Goal: Task Accomplishment & Management: Complete application form

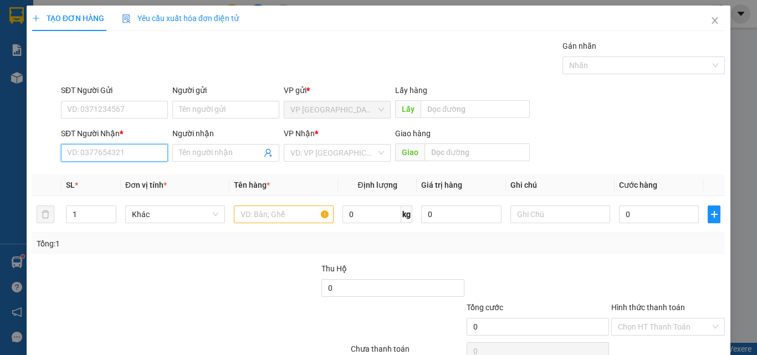
click at [91, 155] on input "SĐT Người Nhận *" at bounding box center [114, 153] width 107 height 18
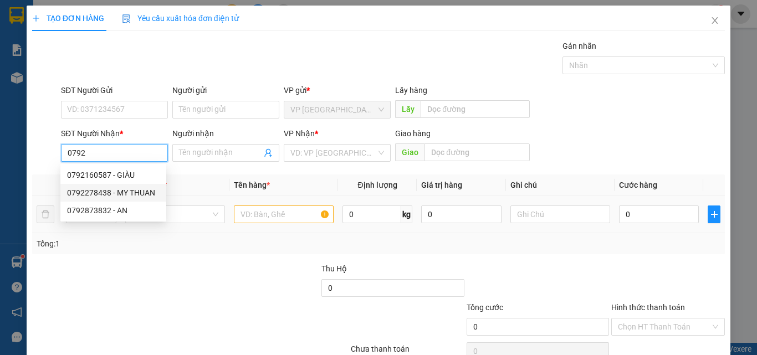
drag, startPoint x: 142, startPoint y: 191, endPoint x: 248, endPoint y: 215, distance: 108.5
click at [142, 192] on div "0792278438 - MY THUAN" at bounding box center [113, 193] width 93 height 12
type input "0792278438"
type input "MY THUAN"
type input "KM 7"
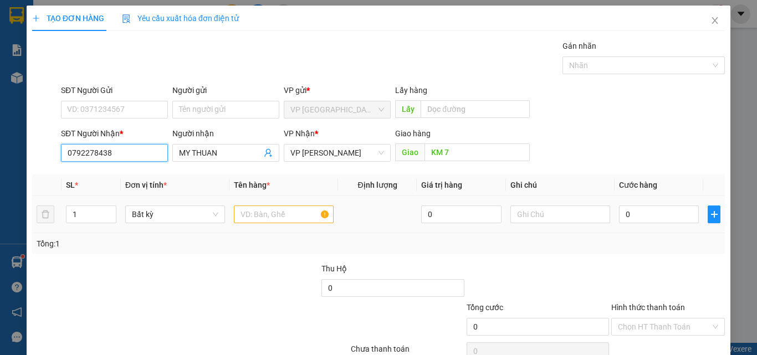
type input "0792278438"
click at [263, 215] on input "text" at bounding box center [284, 215] width 100 height 18
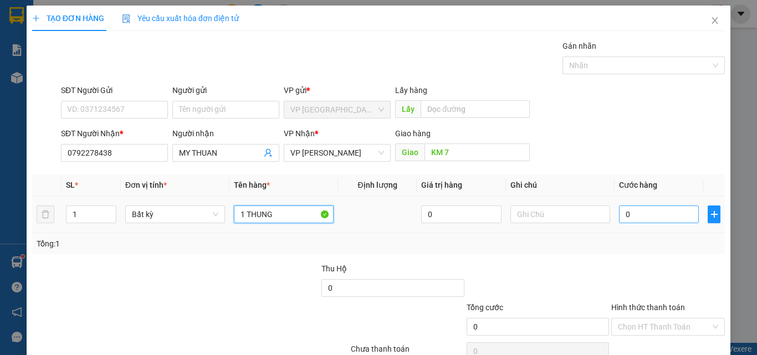
type input "1 THUNG"
click at [641, 212] on input "0" at bounding box center [659, 215] width 80 height 18
type input "4"
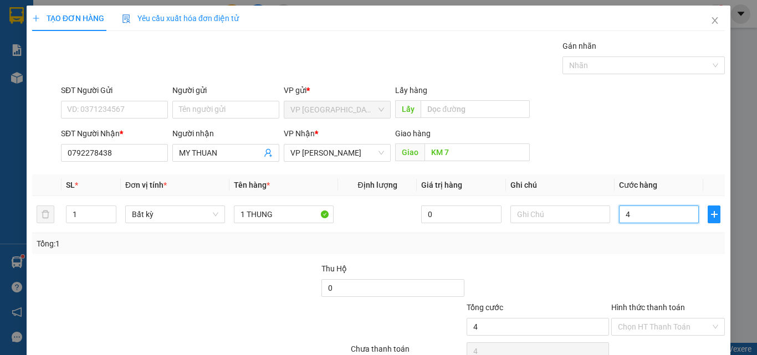
type input "40"
type input "400"
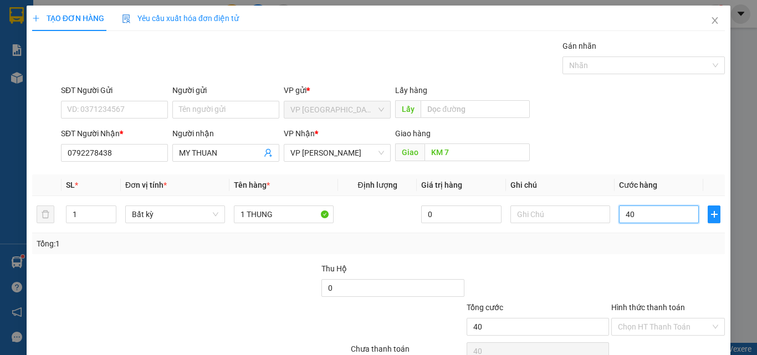
type input "400"
type input "4.000"
type input "40.000"
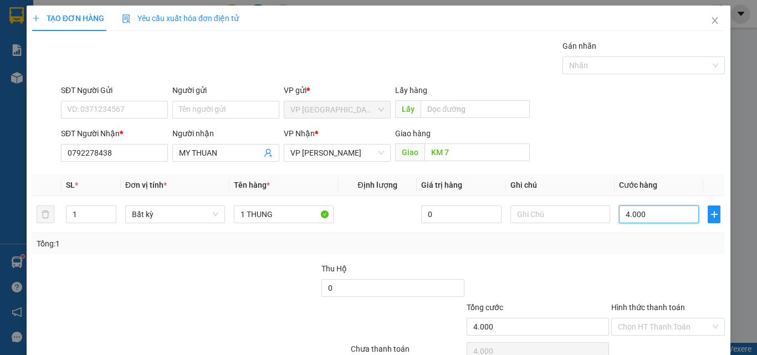
type input "40.000"
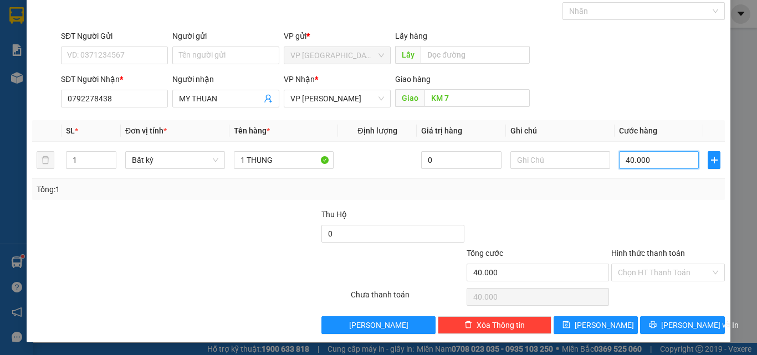
scroll to position [55, 0]
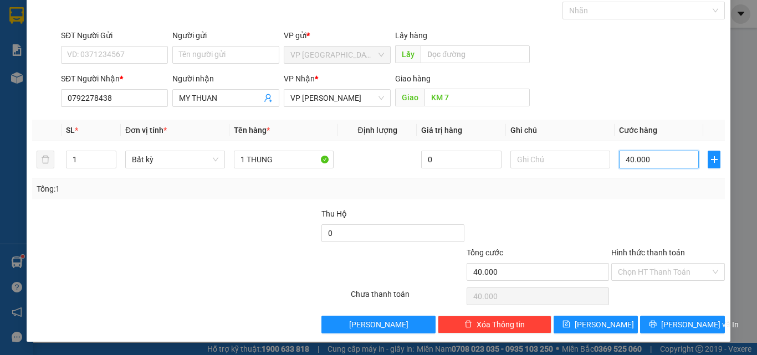
type input "40.000"
drag, startPoint x: 665, startPoint y: 254, endPoint x: 656, endPoint y: 262, distance: 12.2
click at [662, 253] on label "Hình thức thanh toán" at bounding box center [648, 252] width 74 height 9
click at [662, 264] on input "Hình thức thanh toán" at bounding box center [664, 272] width 93 height 17
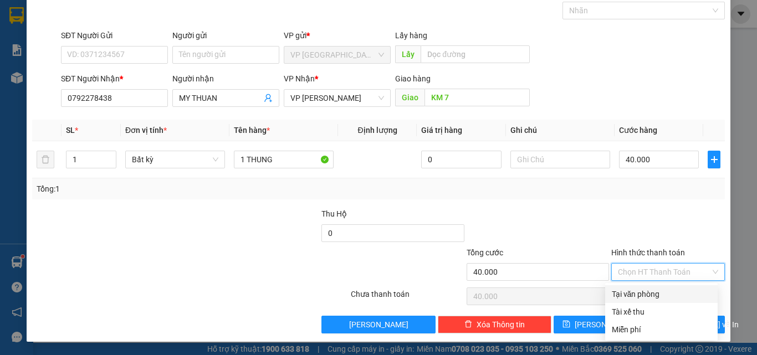
click at [649, 292] on div "Tại văn phòng" at bounding box center [661, 294] width 99 height 12
type input "0"
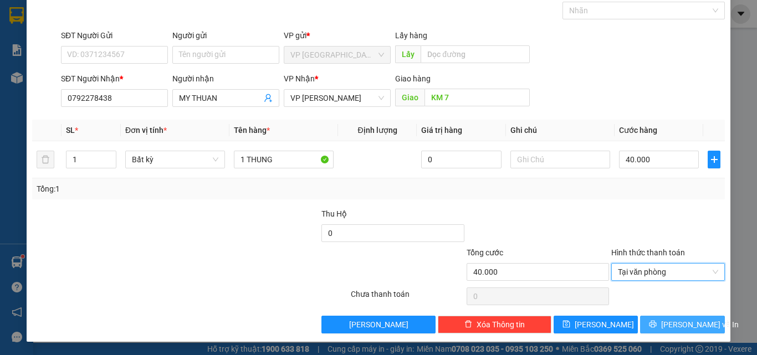
click at [648, 319] on button "[PERSON_NAME] và In" at bounding box center [682, 325] width 85 height 18
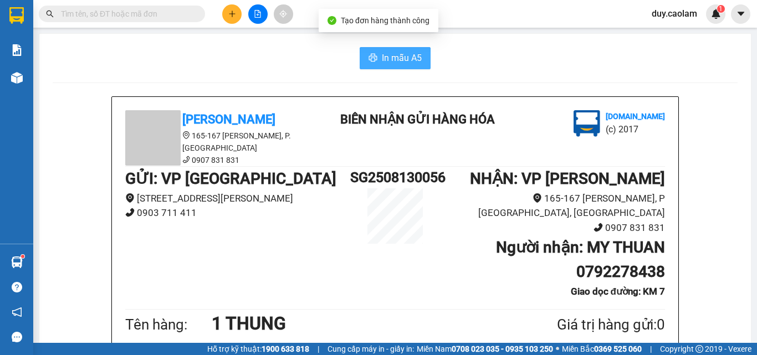
click at [399, 54] on span "In mẫu A5" at bounding box center [402, 58] width 40 height 14
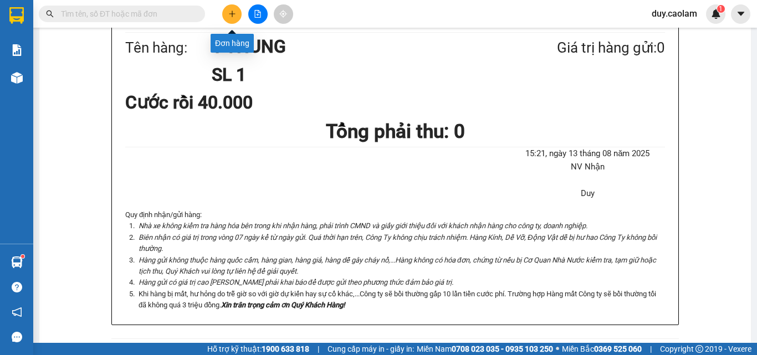
click at [229, 14] on icon "plus" at bounding box center [232, 14] width 8 height 8
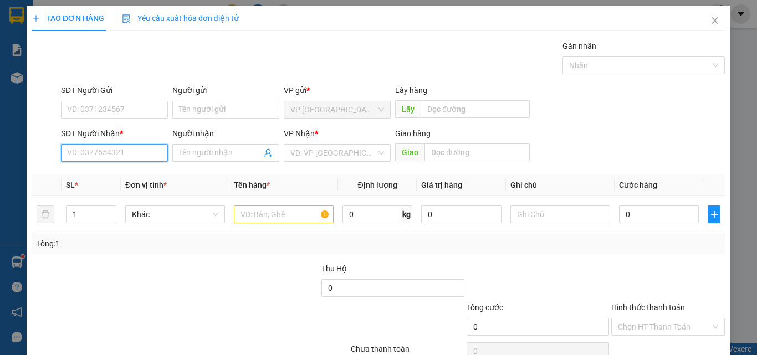
click at [145, 155] on input "SĐT Người Nhận *" at bounding box center [114, 153] width 107 height 18
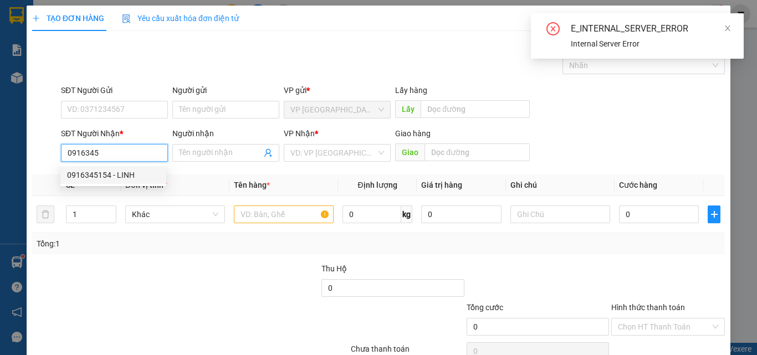
click at [130, 178] on div "0916345154 - LINH" at bounding box center [113, 175] width 93 height 12
type input "0916345154"
type input "LINH"
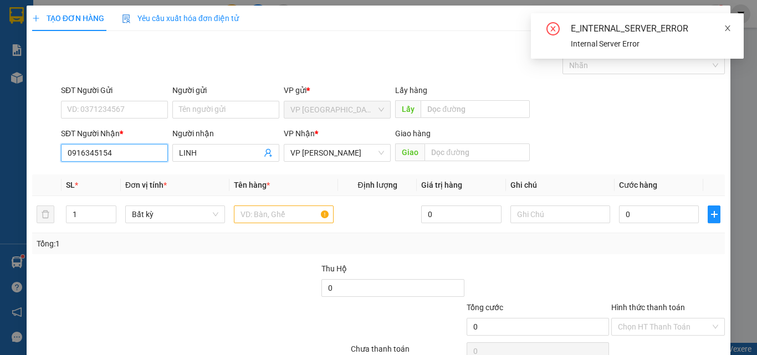
type input "0916345154"
click at [729, 25] on icon "close" at bounding box center [728, 28] width 8 height 8
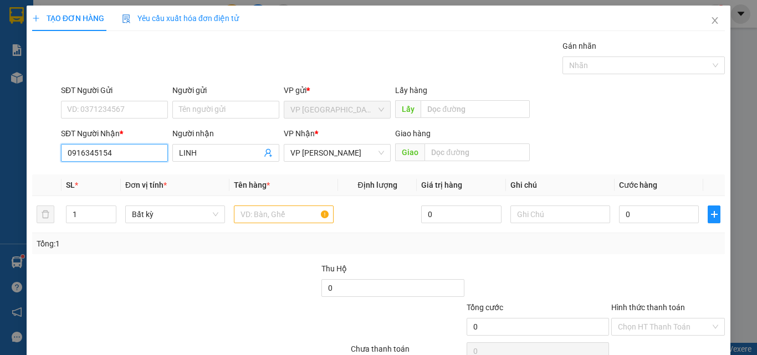
drag, startPoint x: 92, startPoint y: 151, endPoint x: 0, endPoint y: 131, distance: 94.1
click at [0, 132] on div "TẠO ĐƠN HÀNG Yêu cầu xuất hóa đơn điện tử Transit Pickup Surcharge Ids Transit …" at bounding box center [378, 177] width 757 height 355
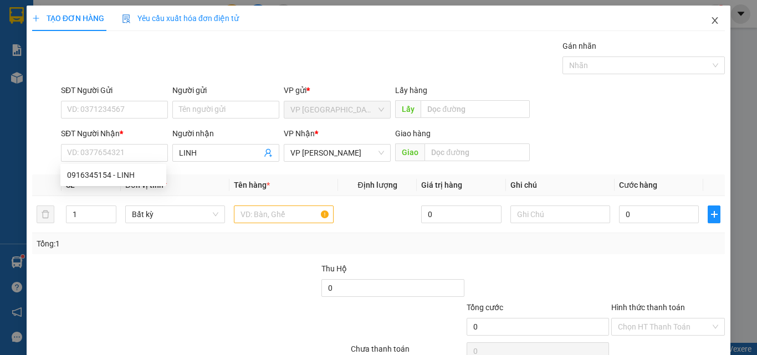
click at [711, 19] on icon "close" at bounding box center [715, 20] width 9 height 9
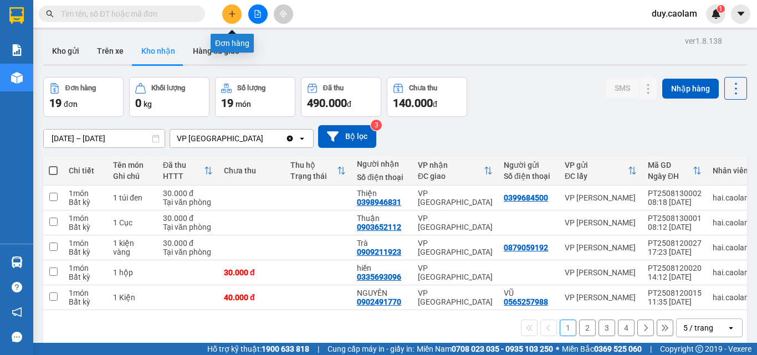
click at [229, 14] on icon "plus" at bounding box center [232, 14] width 8 height 8
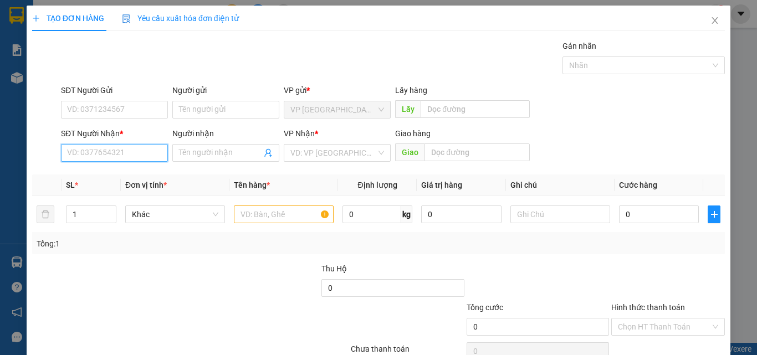
click at [124, 157] on input "SĐT Người Nhận *" at bounding box center [114, 153] width 107 height 18
paste input "0916345154"
type input "0916345154"
click at [150, 152] on input "0916345154" at bounding box center [114, 153] width 107 height 18
drag, startPoint x: 137, startPoint y: 180, endPoint x: 226, endPoint y: 185, distance: 88.8
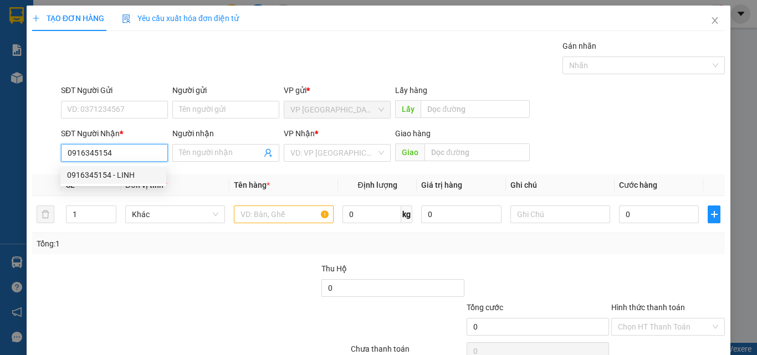
click at [138, 180] on div "0916345154 - LINH" at bounding box center [113, 175] width 93 height 12
type input "LINH"
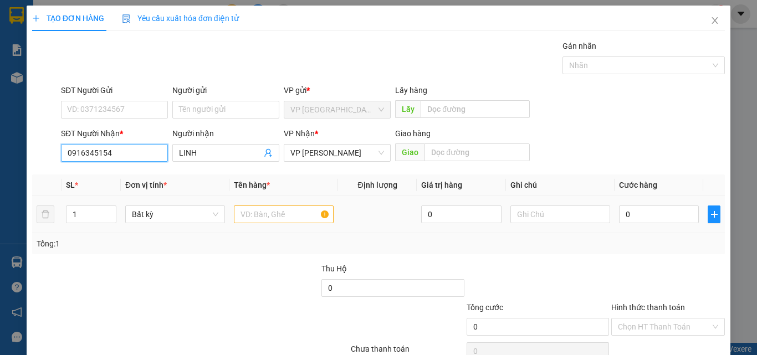
type input "0916345154"
click at [256, 211] on input "text" at bounding box center [284, 215] width 100 height 18
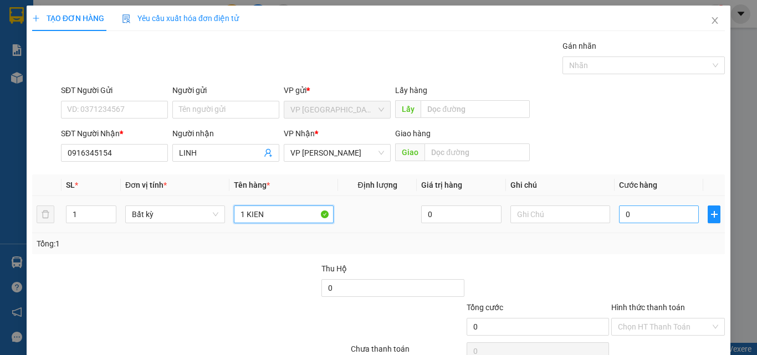
type input "1 KIEN"
click at [639, 214] on input "0" at bounding box center [659, 215] width 80 height 18
type input "5"
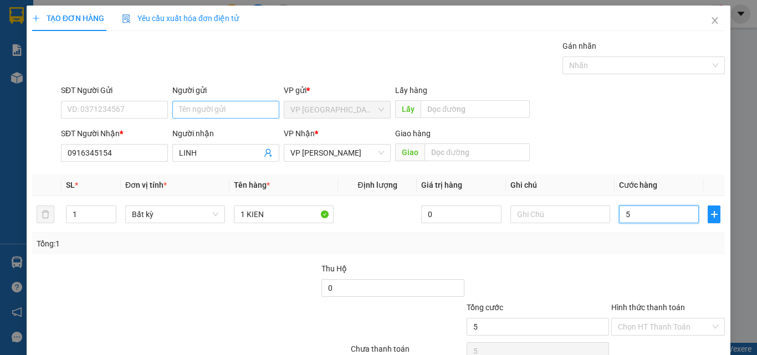
type input "50"
type input "500"
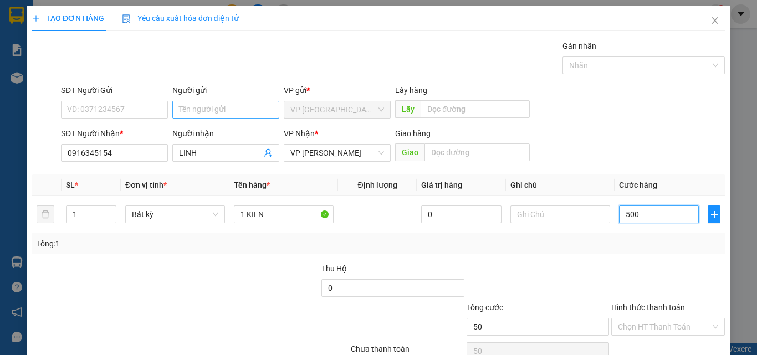
type input "500"
type input "5.000"
type input "50.000"
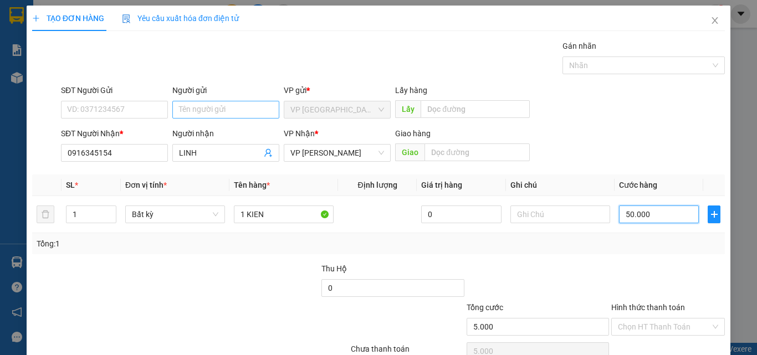
type input "50.000"
click at [623, 218] on input "50.000" at bounding box center [659, 215] width 80 height 18
type input "0.000"
type input "0"
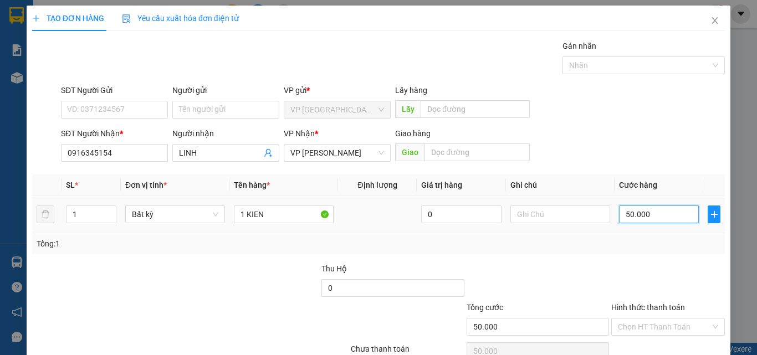
type input "0"
type input "70.000"
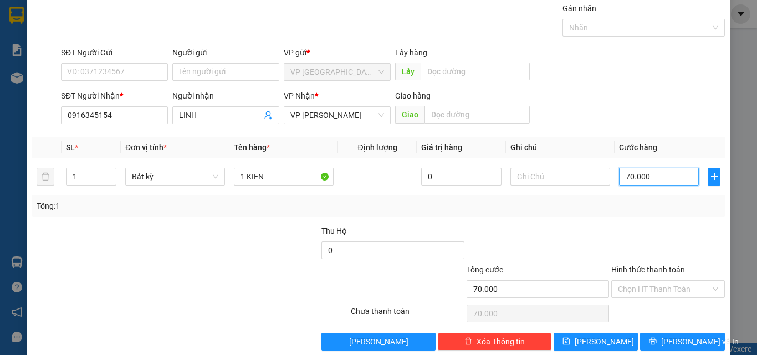
scroll to position [55, 0]
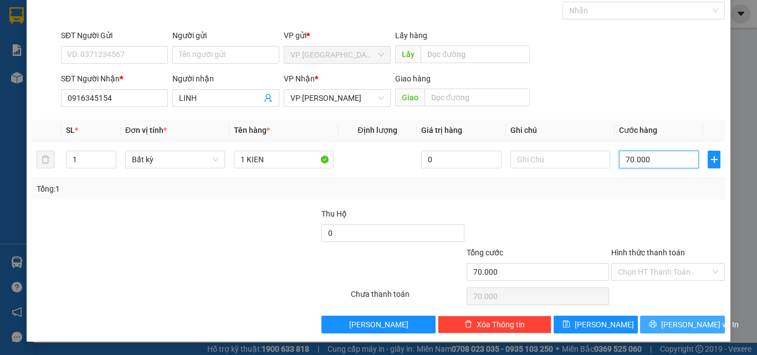
type input "70.000"
click at [657, 326] on icon "printer" at bounding box center [653, 324] width 7 height 7
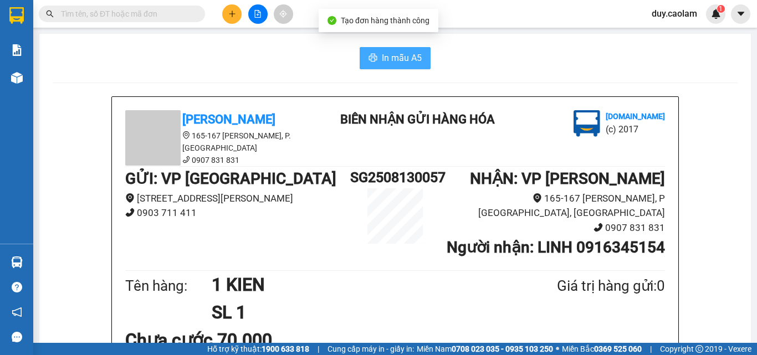
click at [393, 54] on span "In mẫu A5" at bounding box center [402, 58] width 40 height 14
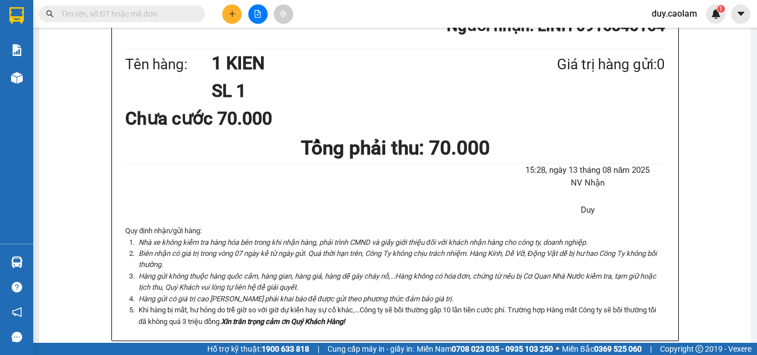
click at [582, 320] on li "Khi hàng bị mất, hư hỏng do trễ giờ so với giờ dự kiến hay sự cố khác,...Công t…" at bounding box center [400, 316] width 529 height 23
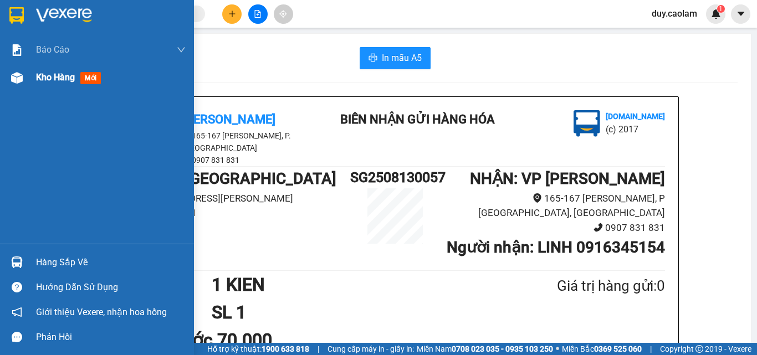
click at [25, 78] on div at bounding box center [16, 77] width 19 height 19
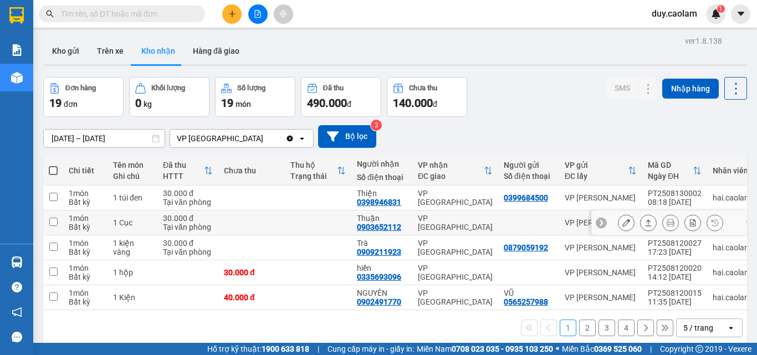
click at [624, 220] on button at bounding box center [627, 222] width 16 height 19
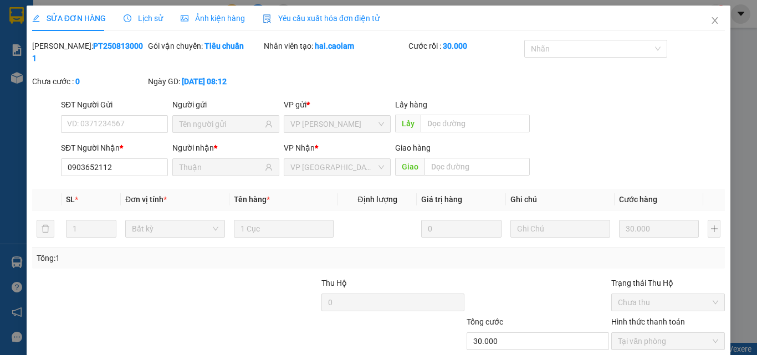
type input "0903652112"
type input "Thuận"
type input "30.000"
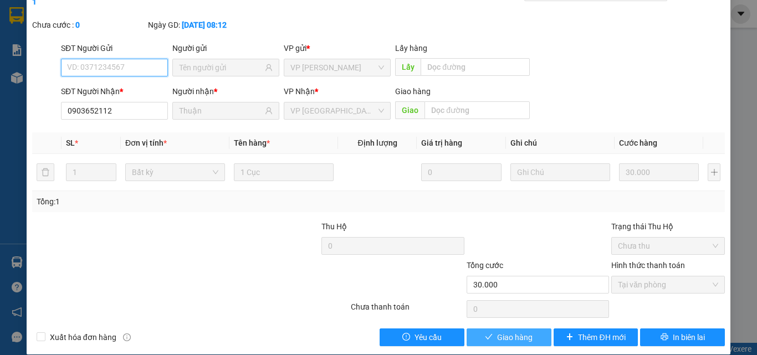
scroll to position [57, 0]
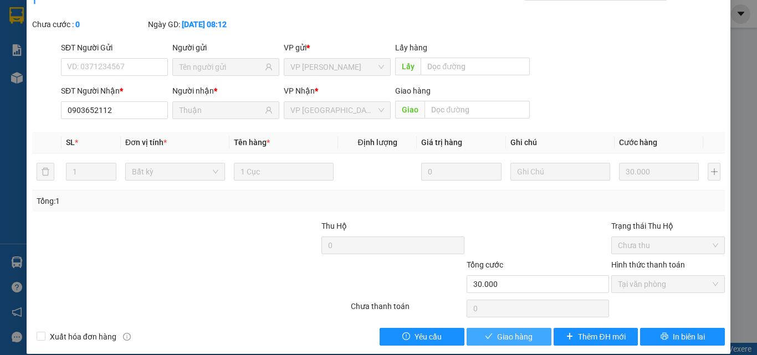
click at [521, 331] on span "Giao hàng" at bounding box center [514, 337] width 35 height 12
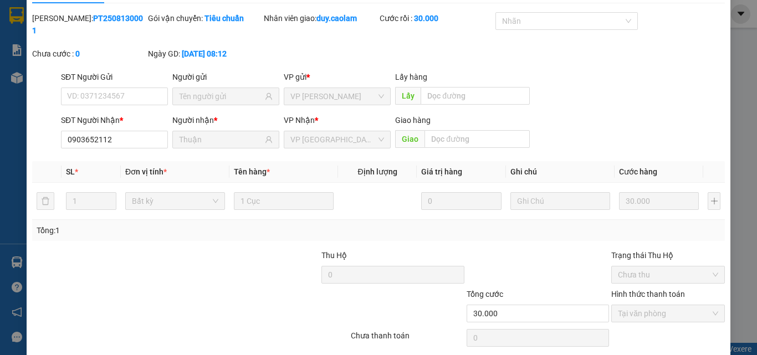
scroll to position [0, 0]
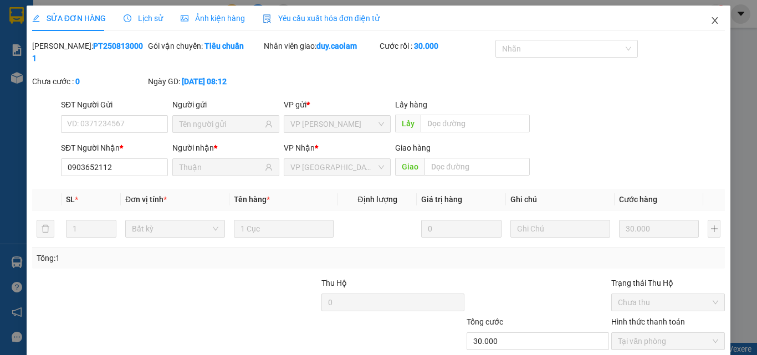
click at [711, 22] on icon "close" at bounding box center [715, 20] width 9 height 9
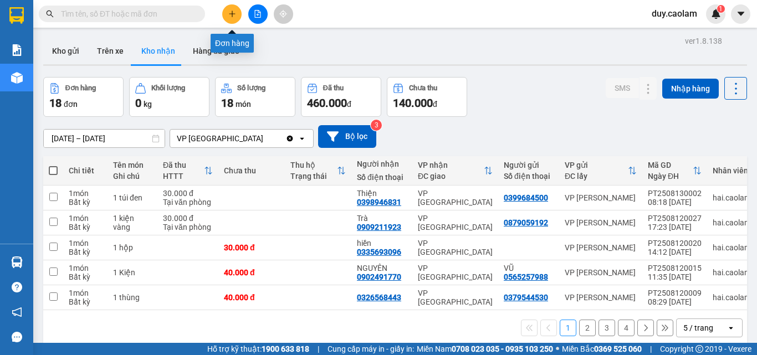
click at [231, 16] on icon "plus" at bounding box center [232, 14] width 8 height 8
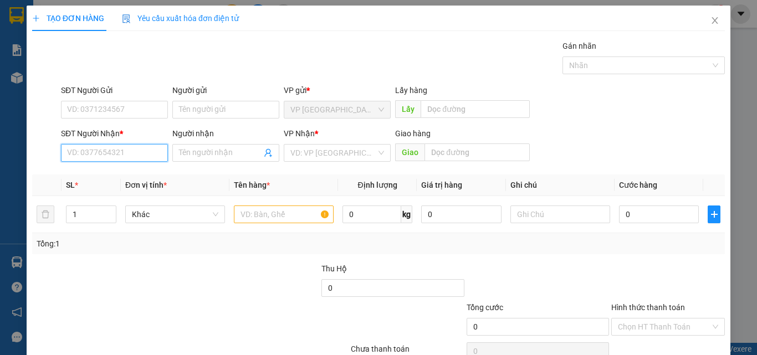
click at [103, 154] on input "SĐT Người Nhận *" at bounding box center [114, 153] width 107 height 18
click at [109, 149] on input "497" at bounding box center [114, 153] width 107 height 18
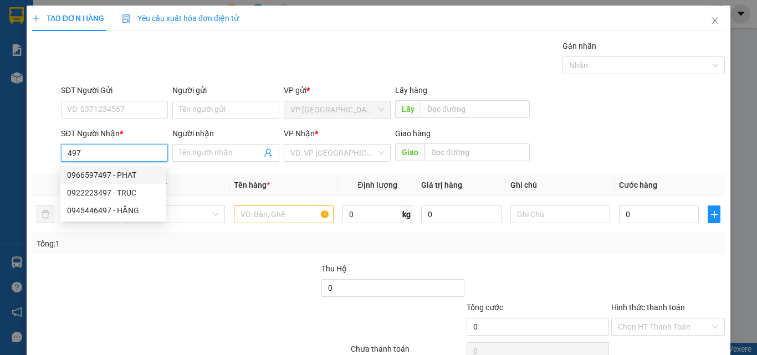
click at [125, 175] on div "0966597497 - PHAT" at bounding box center [113, 175] width 93 height 12
type input "0966597497"
type input "PHAT"
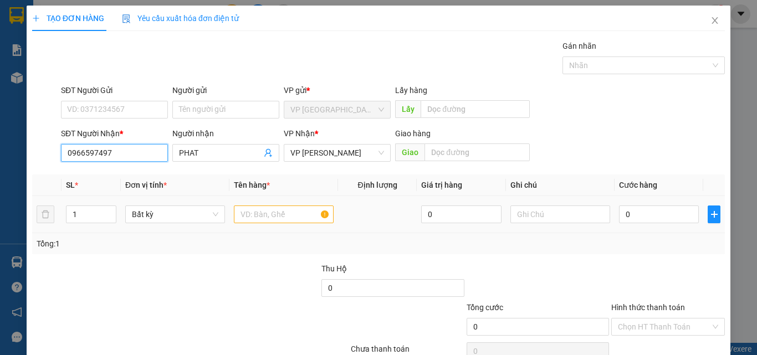
type input "0966597497"
click at [279, 211] on input "text" at bounding box center [284, 215] width 100 height 18
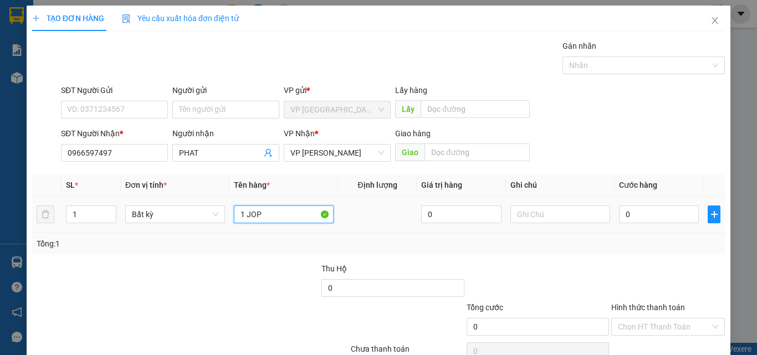
click at [247, 212] on input "1 JOP" at bounding box center [284, 215] width 100 height 18
type input "1 JHOP"
click at [630, 216] on input "0" at bounding box center [659, 215] width 80 height 18
type input "3"
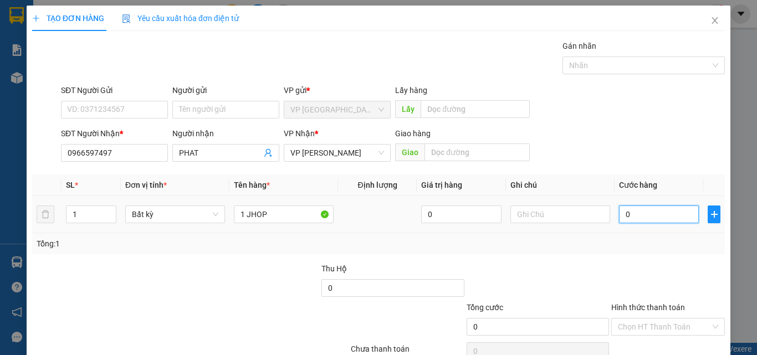
type input "3"
type input "30"
type input "300"
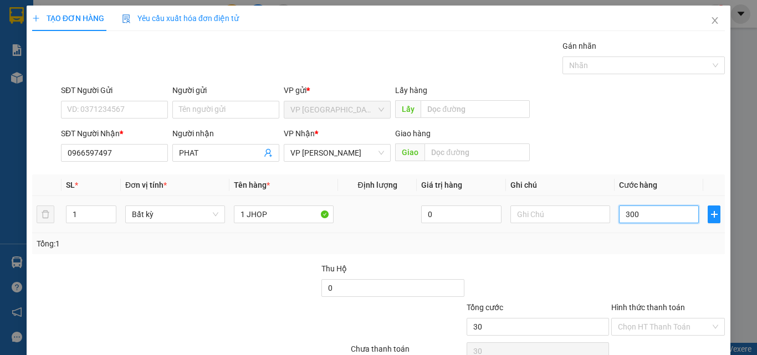
type input "300"
type input "3.000"
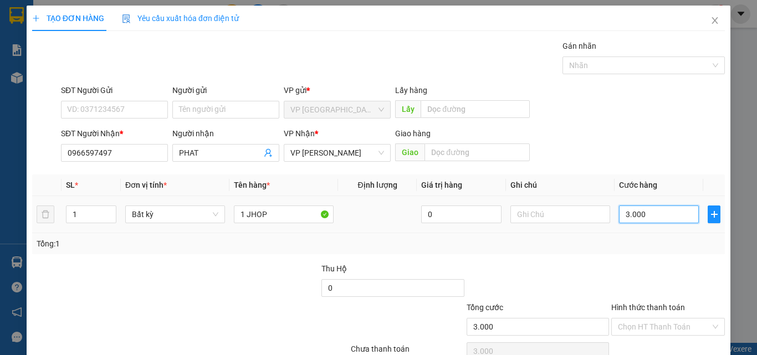
type input "30.000"
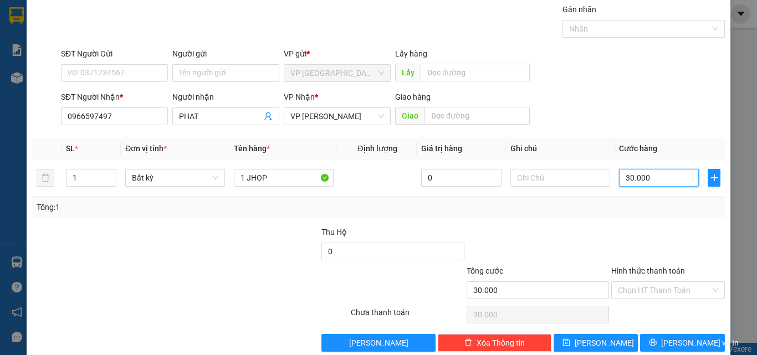
scroll to position [55, 0]
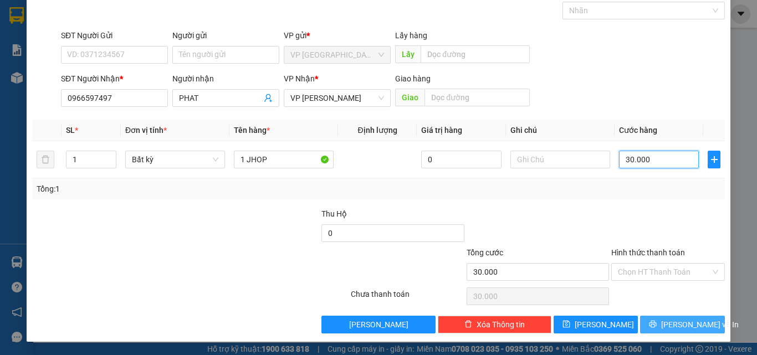
type input "30.000"
click at [640, 325] on button "[PERSON_NAME] và In" at bounding box center [682, 325] width 85 height 18
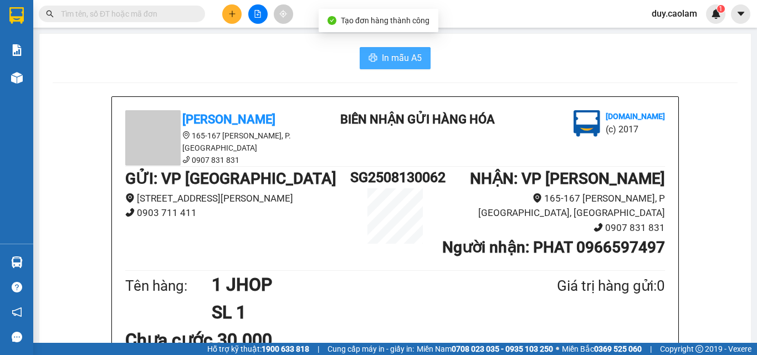
click at [415, 64] on span "In mẫu A5" at bounding box center [402, 58] width 40 height 14
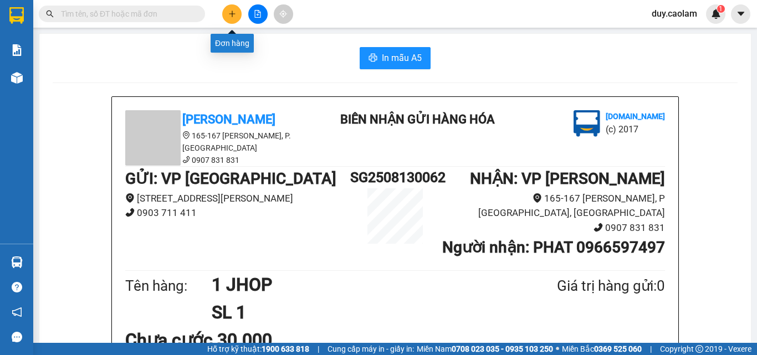
click at [232, 18] on button at bounding box center [231, 13] width 19 height 19
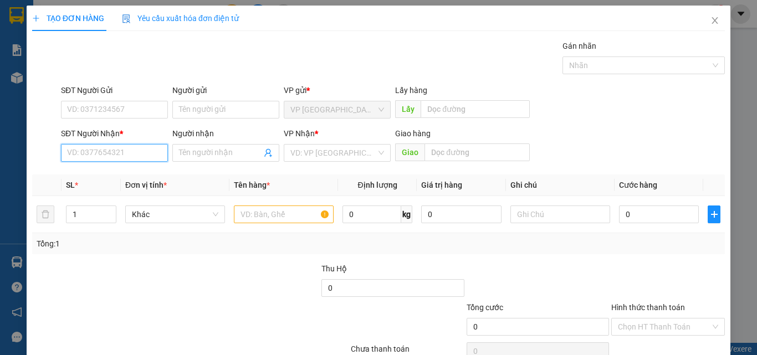
click at [135, 154] on input "SĐT Người Nhận *" at bounding box center [114, 153] width 107 height 18
click at [266, 213] on input "text" at bounding box center [284, 215] width 100 height 18
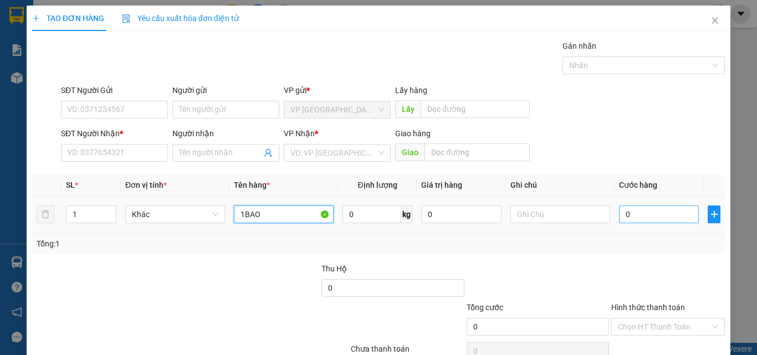
type input "1BAO"
click at [649, 217] on input "0" at bounding box center [659, 215] width 80 height 18
type input "8"
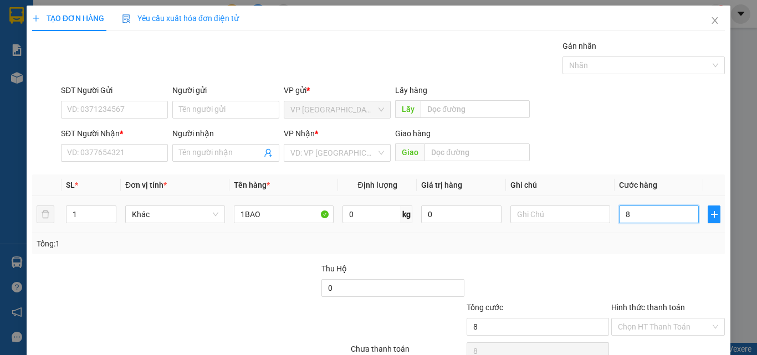
type input "80"
type input "800"
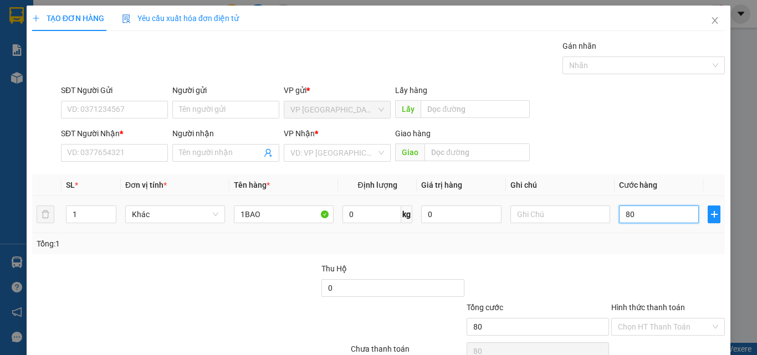
type input "800"
type input "8.000"
type input "80.000"
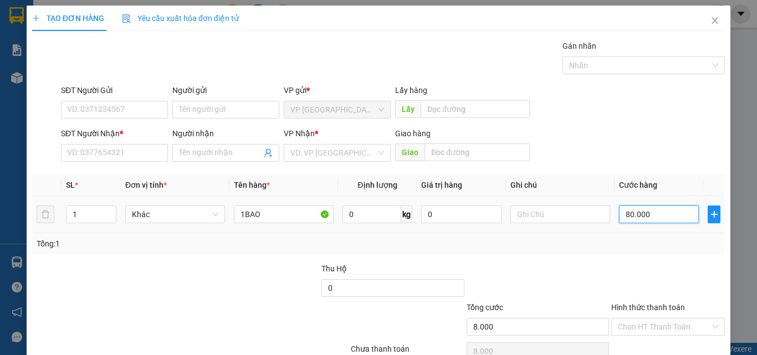
type input "80.000"
type input "800.000"
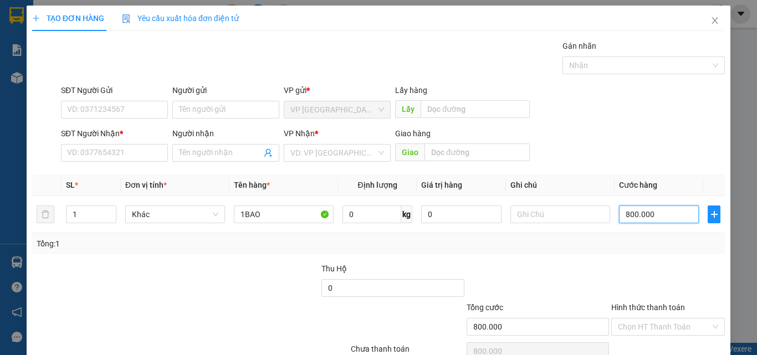
type input "80.000"
click at [114, 150] on input "SĐT Người Nhận *" at bounding box center [114, 153] width 107 height 18
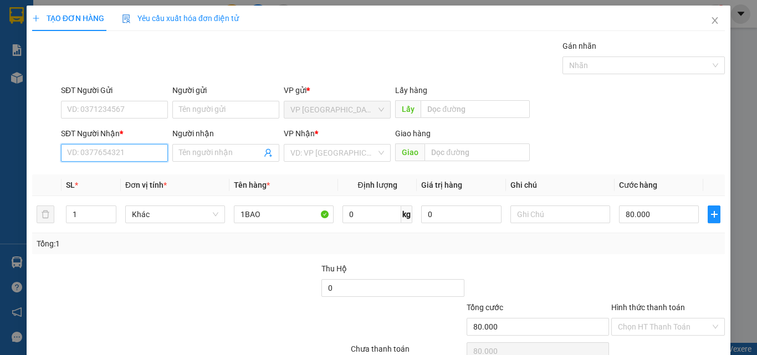
type input "9"
drag, startPoint x: 116, startPoint y: 153, endPoint x: 134, endPoint y: 152, distance: 18.3
click at [116, 153] on input "690" at bounding box center [114, 153] width 107 height 18
drag, startPoint x: 123, startPoint y: 175, endPoint x: 166, endPoint y: 175, distance: 43.2
click at [125, 174] on div "0385588690 - NHUNG" at bounding box center [113, 175] width 93 height 12
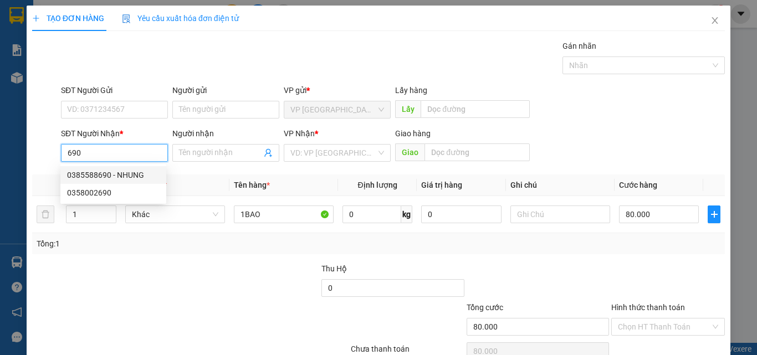
type input "0385588690"
type input "NHUNG"
type input "SUOI CAT"
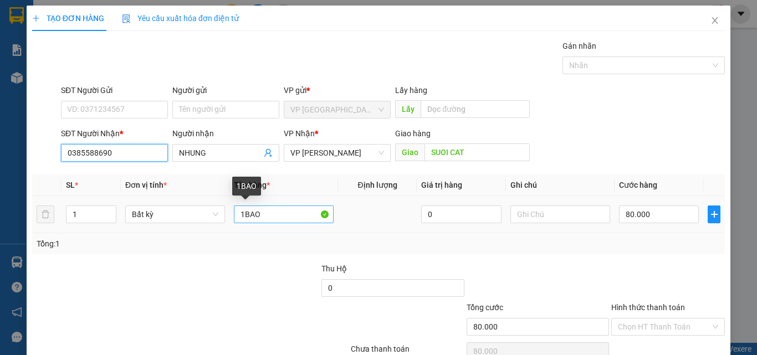
type input "0385588690"
click at [265, 218] on input "1BAO" at bounding box center [284, 215] width 100 height 18
type input "1BAO1CUC"
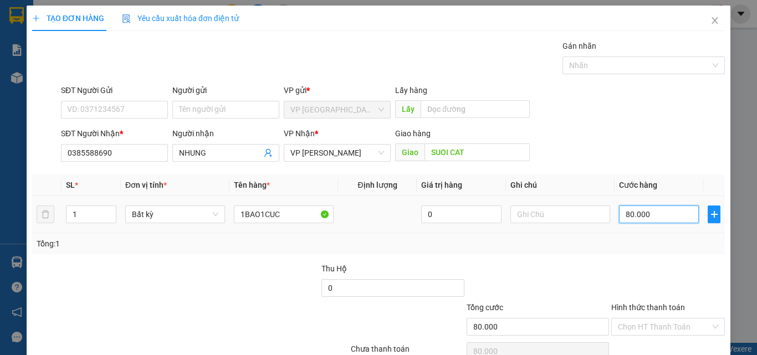
click at [637, 216] on input "80.000" at bounding box center [659, 215] width 80 height 18
type input "0"
type input "01"
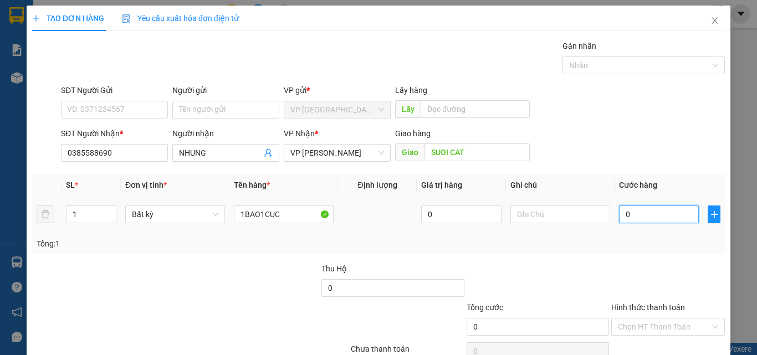
type input "1"
type input "012"
type input "12"
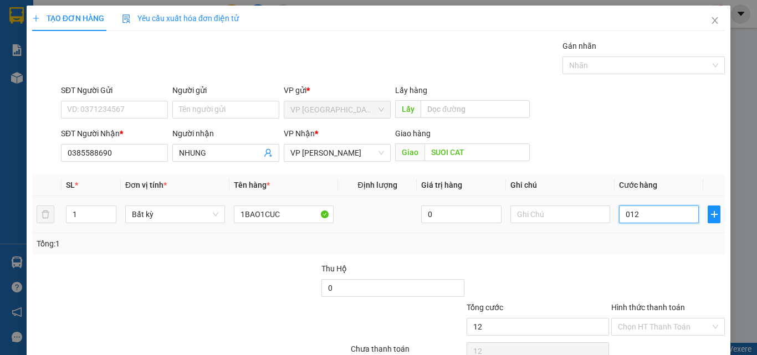
type input "0.120"
type input "120"
type input "01.200"
type input "1.200"
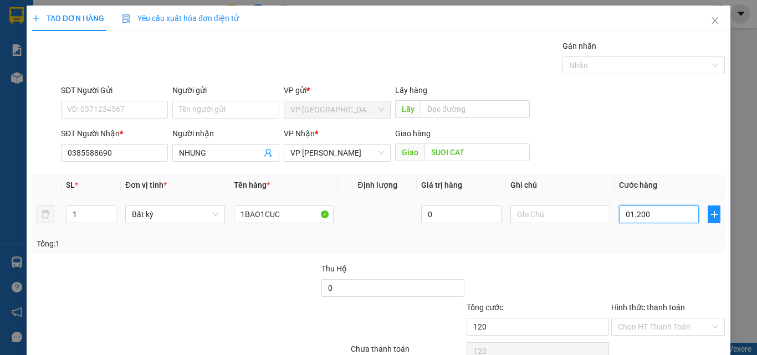
type input "1.200"
type input "012.000"
type input "12.000"
type input "0.120.000"
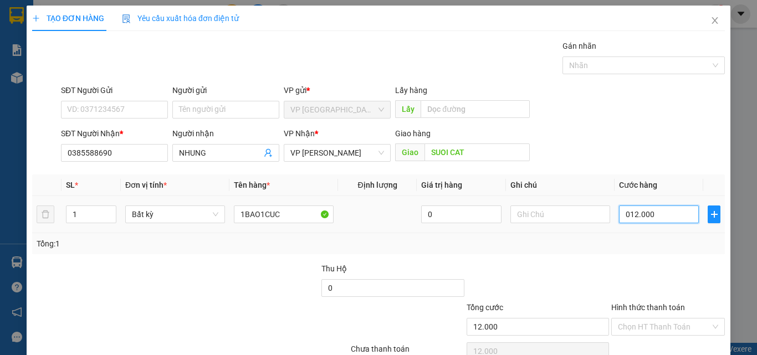
type input "120.000"
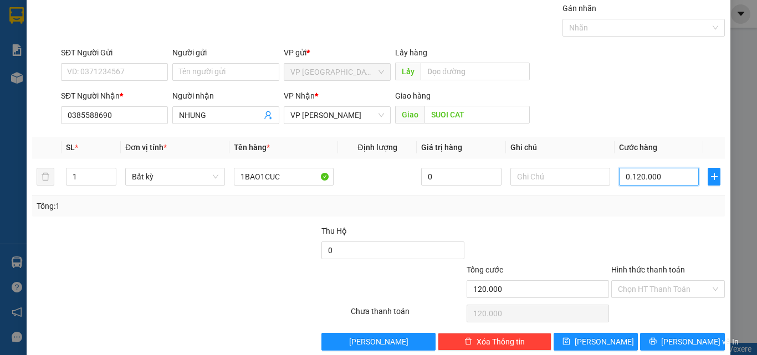
scroll to position [55, 0]
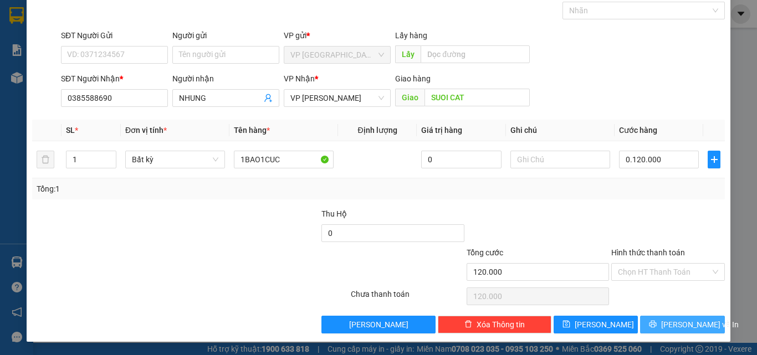
type input "120.000"
click at [663, 329] on button "[PERSON_NAME] và In" at bounding box center [682, 325] width 85 height 18
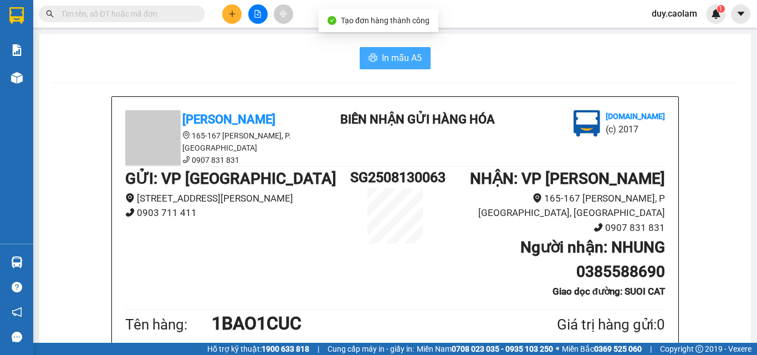
click at [405, 58] on span "In mẫu A5" at bounding box center [402, 58] width 40 height 14
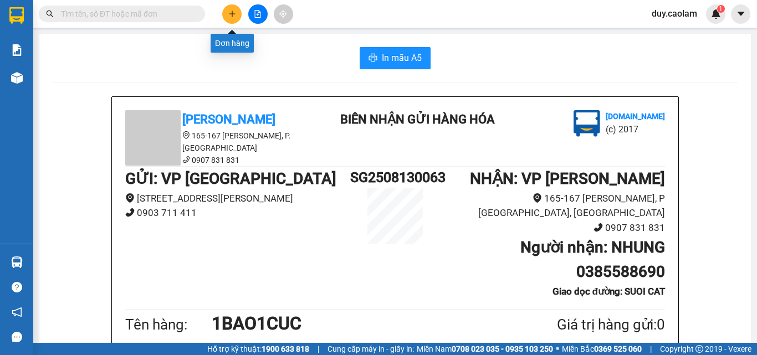
click at [234, 10] on icon "plus" at bounding box center [232, 14] width 8 height 8
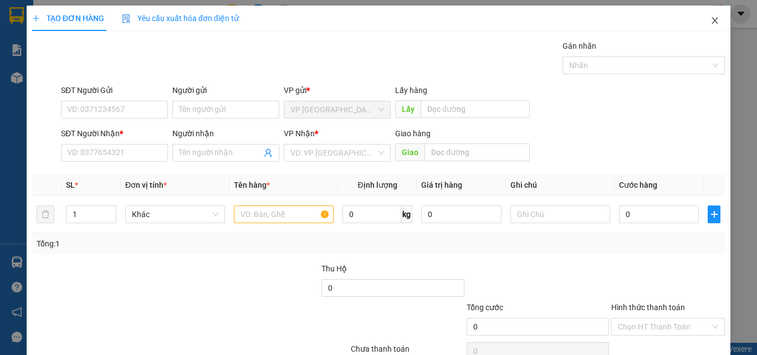
click at [712, 21] on span "Close" at bounding box center [714, 21] width 31 height 31
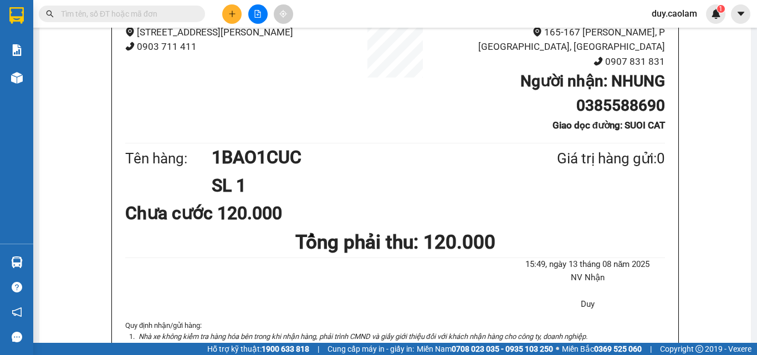
scroll to position [55, 0]
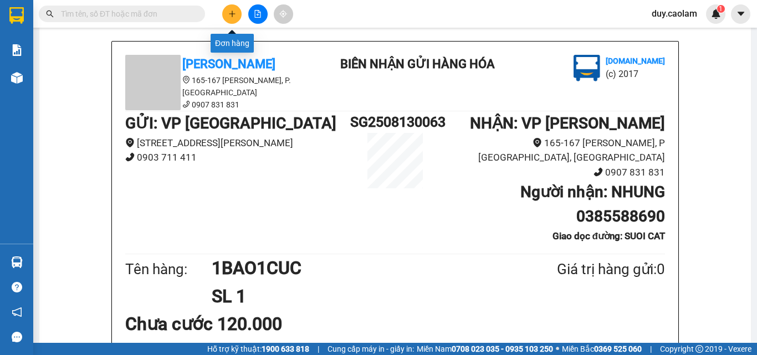
click at [232, 17] on icon "plus" at bounding box center [232, 14] width 1 height 6
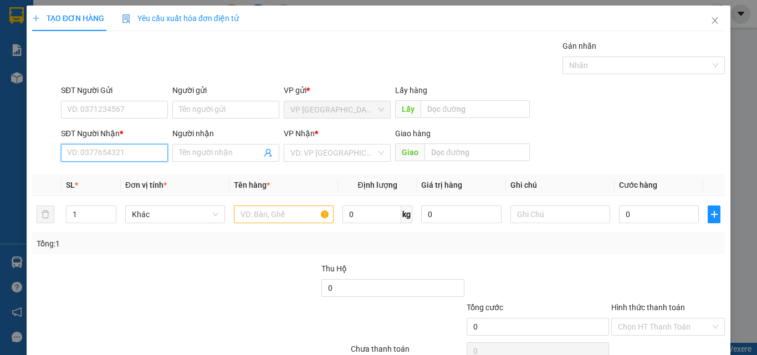
click at [120, 156] on input "SĐT Người Nhận *" at bounding box center [114, 153] width 107 height 18
click at [367, 164] on div "VP Nhận * VD: VP [GEOGRAPHIC_DATA]" at bounding box center [337, 146] width 107 height 39
click at [127, 157] on input "SĐT Người Nhận *" at bounding box center [114, 153] width 107 height 18
click at [130, 149] on input "690" at bounding box center [114, 153] width 107 height 18
drag, startPoint x: 115, startPoint y: 177, endPoint x: 206, endPoint y: 189, distance: 91.1
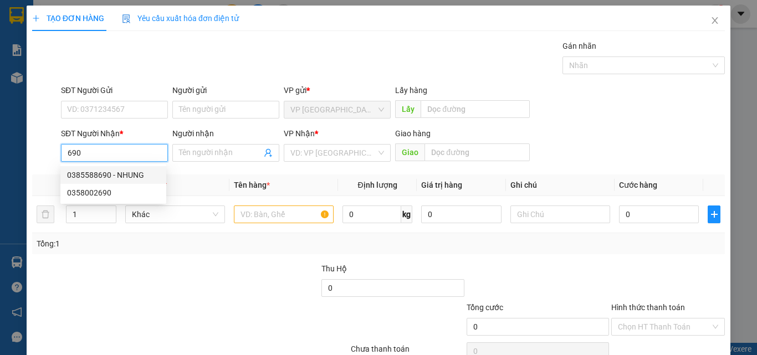
click at [117, 178] on div "0385588690 - NHUNG" at bounding box center [113, 175] width 93 height 12
type input "0385588690"
type input "NHUNG"
type input "SUOI CAT"
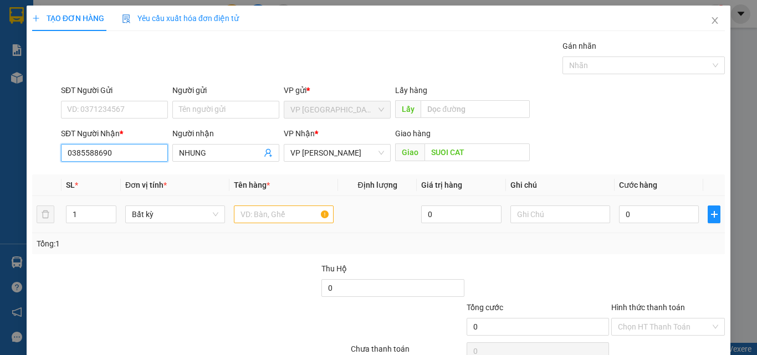
type input "0385588690"
click at [274, 211] on input "text" at bounding box center [284, 215] width 100 height 18
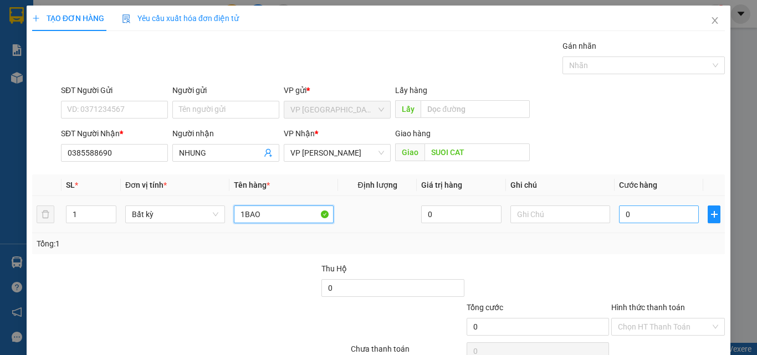
type input "1BAO"
click at [635, 206] on input "0" at bounding box center [659, 215] width 80 height 18
type input "1"
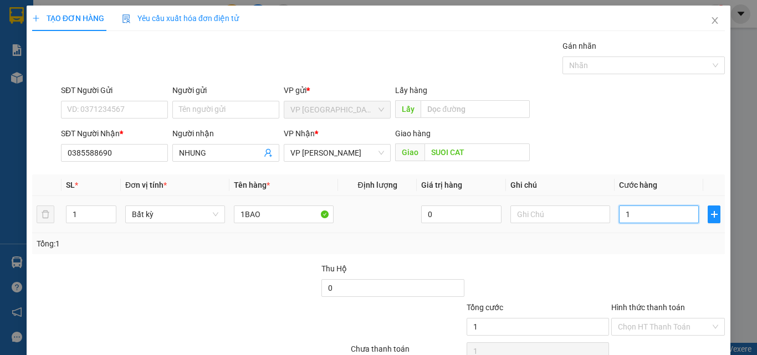
type input "10"
type input "100"
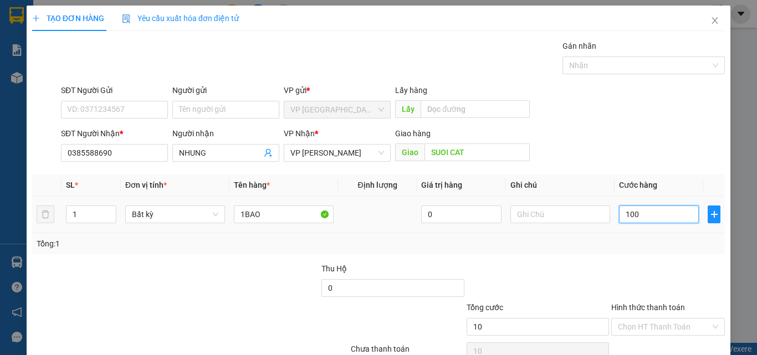
type input "100"
type input "1.000"
type input "10.000"
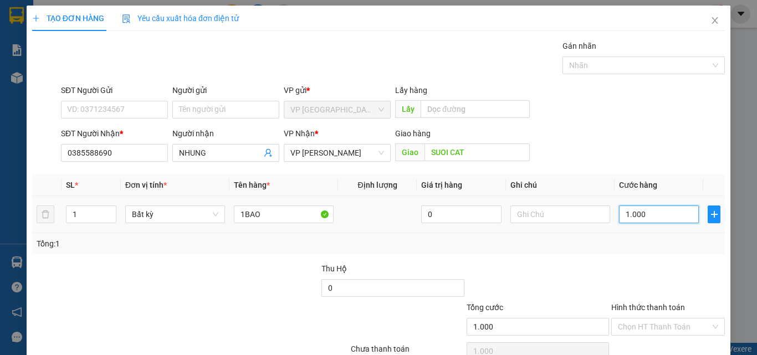
type input "10.000"
type input "100.000"
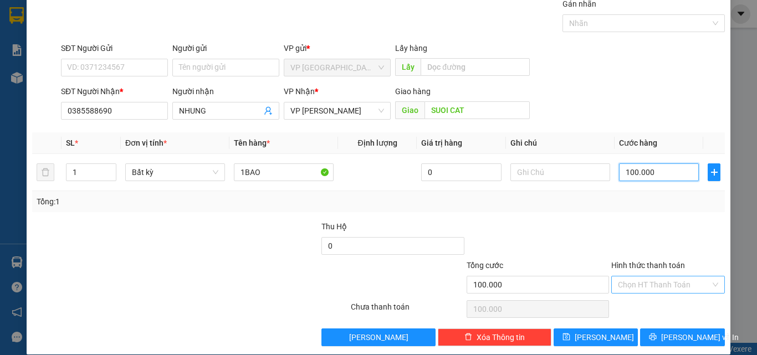
scroll to position [55, 0]
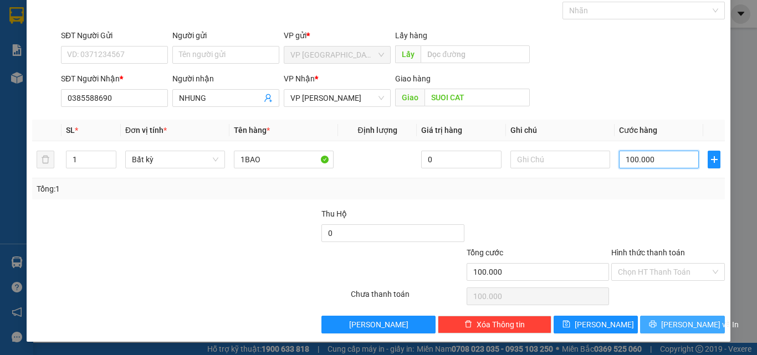
type input "100.000"
click at [655, 324] on icon "printer" at bounding box center [653, 324] width 8 height 8
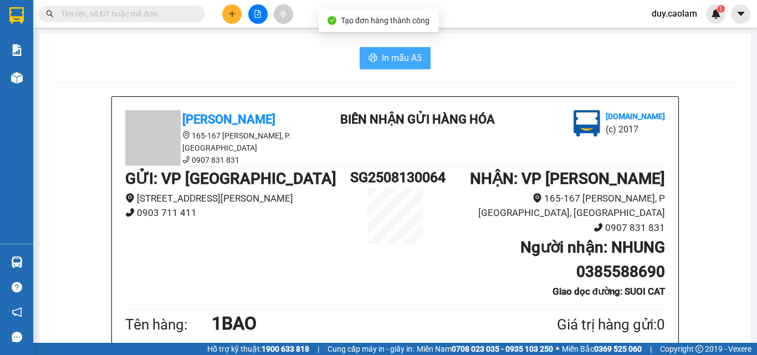
click at [392, 57] on span "In mẫu A5" at bounding box center [402, 58] width 40 height 14
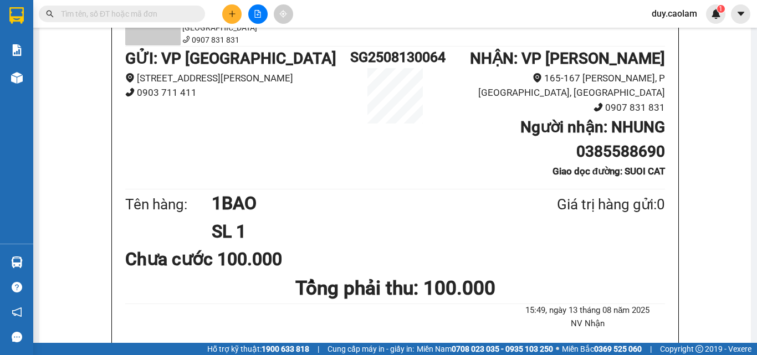
scroll to position [111, 0]
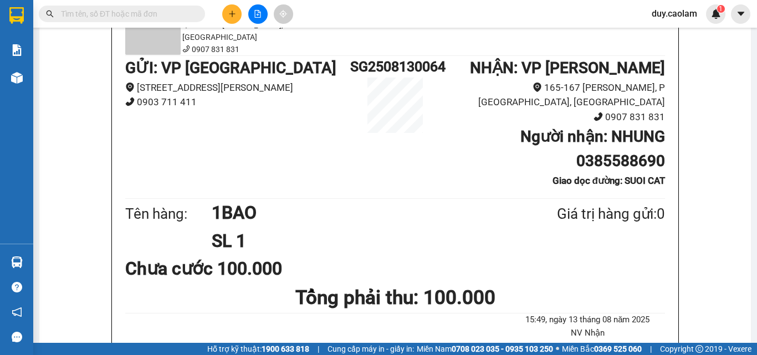
click at [224, 14] on button at bounding box center [231, 13] width 19 height 19
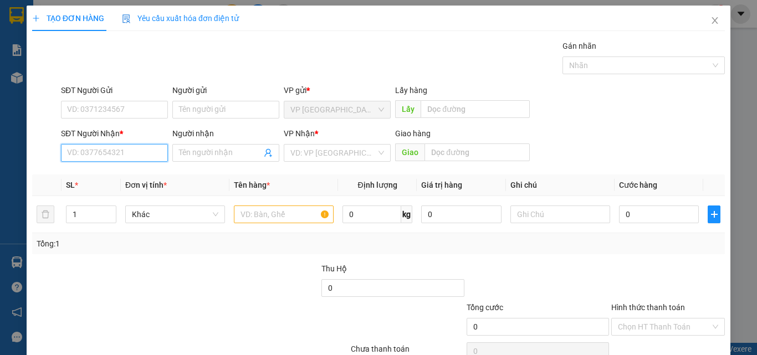
click at [130, 159] on input "SĐT Người Nhận *" at bounding box center [114, 153] width 107 height 18
click at [127, 151] on input "228" at bounding box center [114, 153] width 107 height 18
click at [120, 178] on div "0968850228 - HANH" at bounding box center [113, 175] width 93 height 12
type input "0968850228"
type input "HANH"
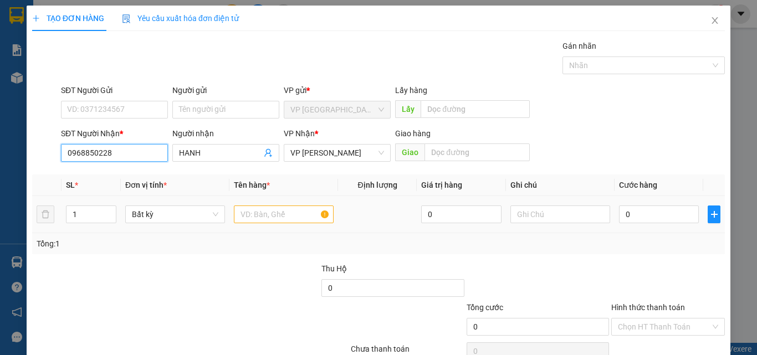
type input "0968850228"
click at [260, 217] on input "text" at bounding box center [284, 215] width 100 height 18
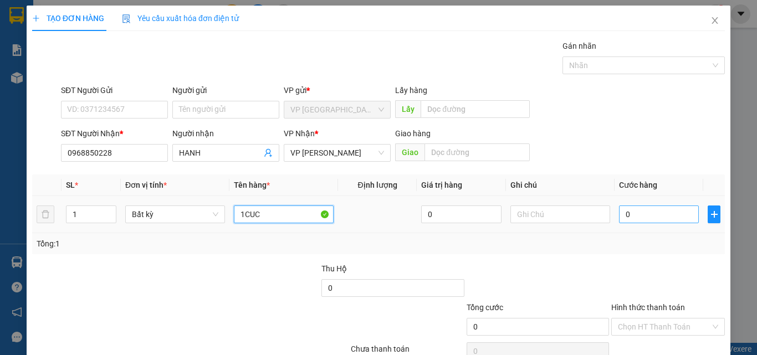
type input "1CUC"
click at [650, 213] on input "0" at bounding box center [659, 215] width 80 height 18
type input "7"
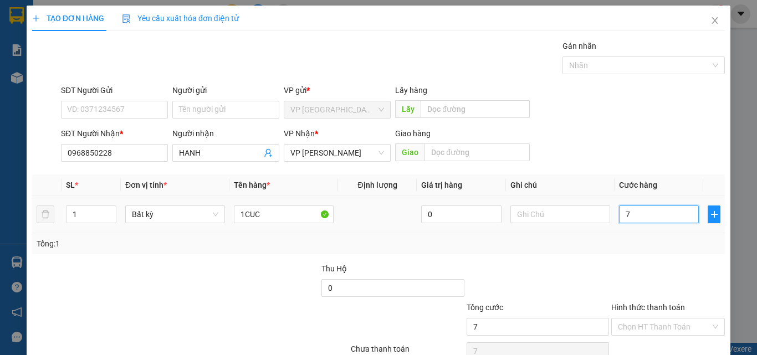
type input "70"
type input "700"
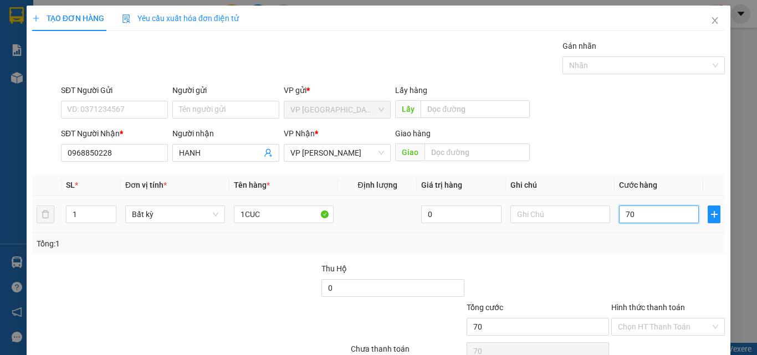
type input "700"
type input "7.000"
type input "70.000"
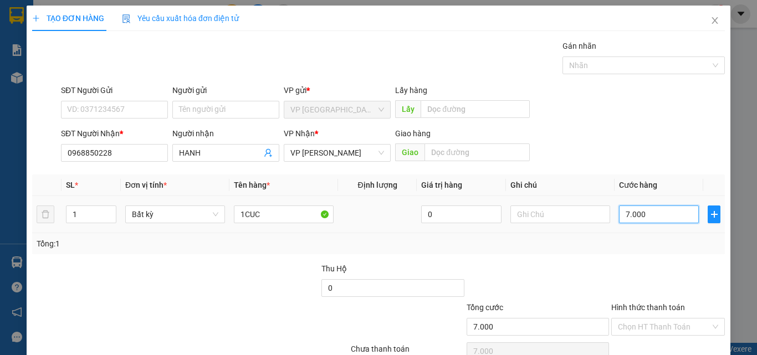
type input "70.000"
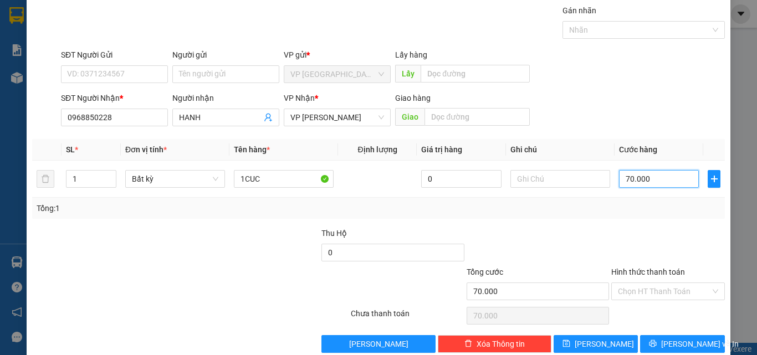
scroll to position [55, 0]
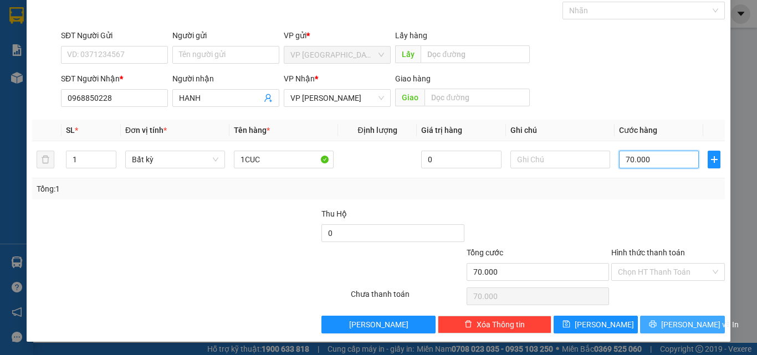
type input "70.000"
click at [673, 324] on span "[PERSON_NAME] và In" at bounding box center [700, 325] width 78 height 12
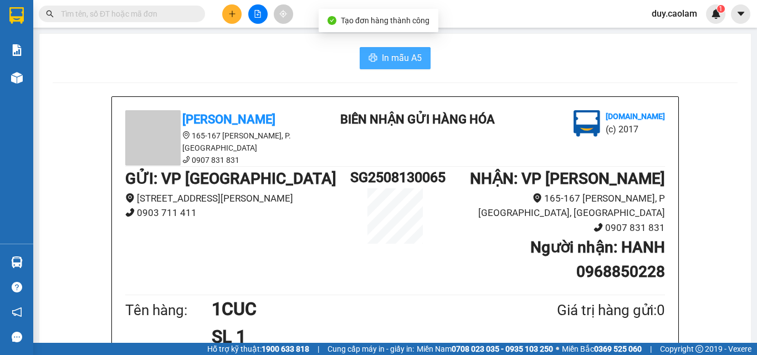
click at [413, 60] on span "In mẫu A5" at bounding box center [402, 58] width 40 height 14
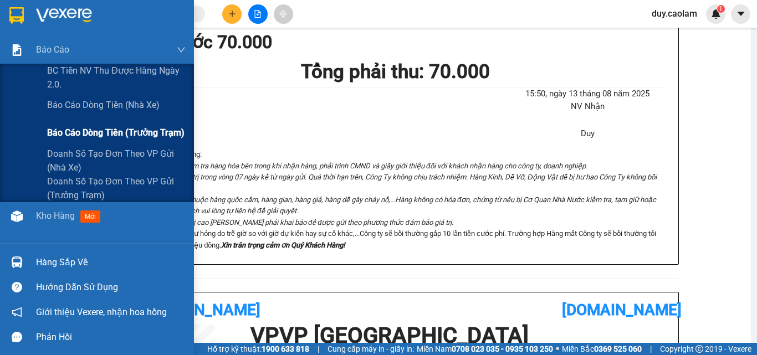
scroll to position [333, 0]
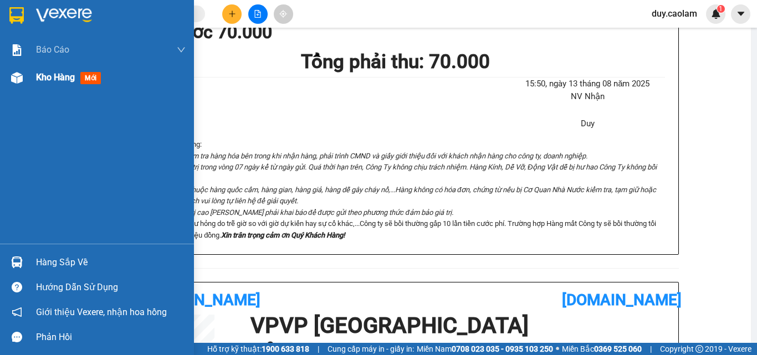
click at [78, 77] on div "Kho hàng mới" at bounding box center [70, 77] width 69 height 14
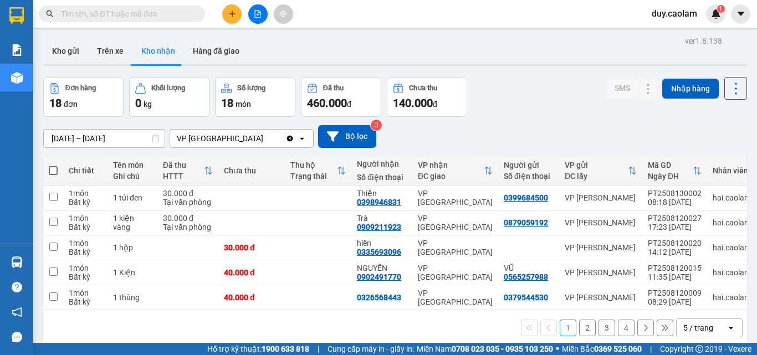
click at [55, 49] on button "Kho gửi" at bounding box center [65, 51] width 45 height 27
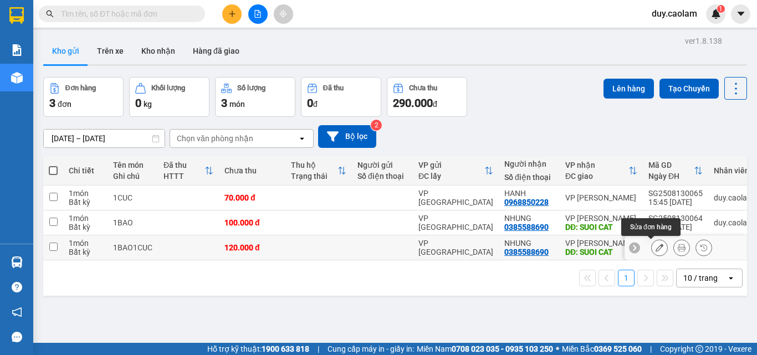
click at [656, 248] on button at bounding box center [660, 247] width 16 height 19
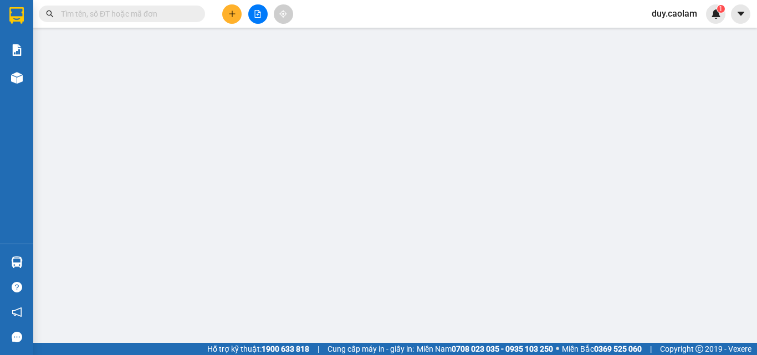
type input "0385588690"
type input "SUOI CAT"
type input "120.000"
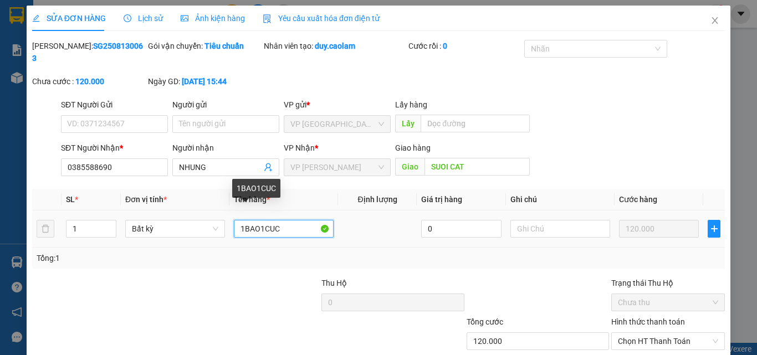
click at [284, 220] on input "1BAO1CUC" at bounding box center [284, 229] width 100 height 18
drag, startPoint x: 284, startPoint y: 216, endPoint x: 260, endPoint y: 214, distance: 23.3
click at [260, 220] on input "1BAO1" at bounding box center [284, 229] width 100 height 18
drag, startPoint x: 262, startPoint y: 214, endPoint x: 242, endPoint y: 186, distance: 35.1
type input "1"
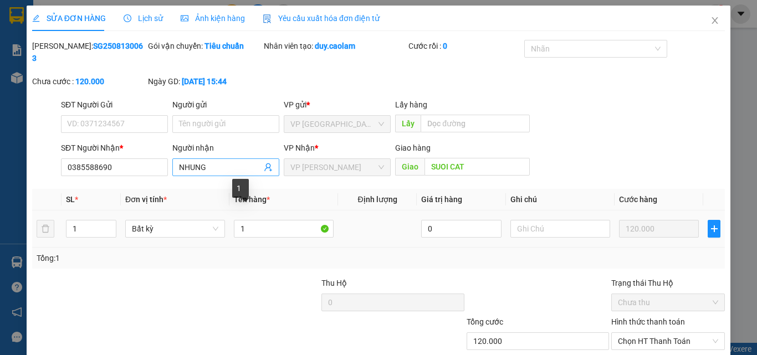
drag, startPoint x: 242, startPoint y: 186, endPoint x: 213, endPoint y: 155, distance: 42.0
click at [213, 161] on input "NHUNG" at bounding box center [220, 167] width 83 height 12
type input "N"
click at [468, 160] on input "text" at bounding box center [477, 167] width 105 height 18
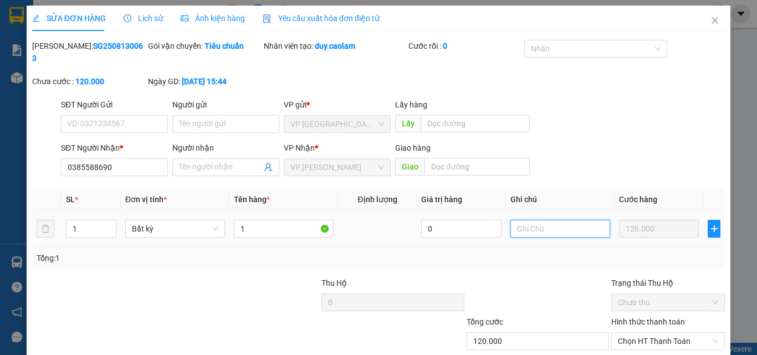
click at [543, 220] on input "text" at bounding box center [560, 229] width 100 height 18
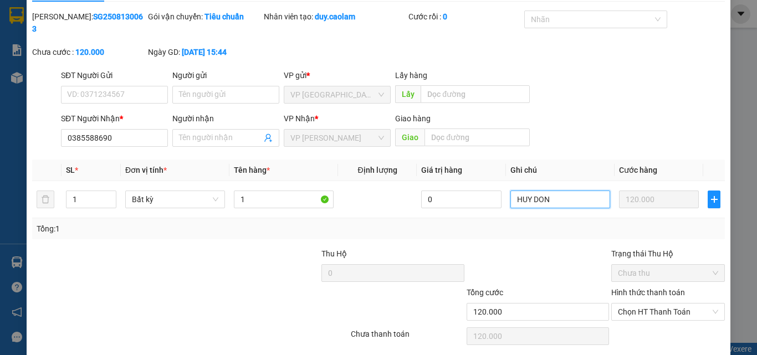
scroll to position [57, 0]
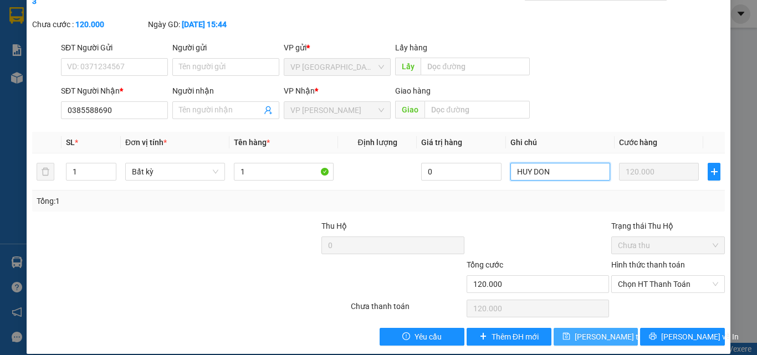
type input "HUY DON"
click at [596, 331] on span "[PERSON_NAME] thay đổi" at bounding box center [619, 337] width 89 height 12
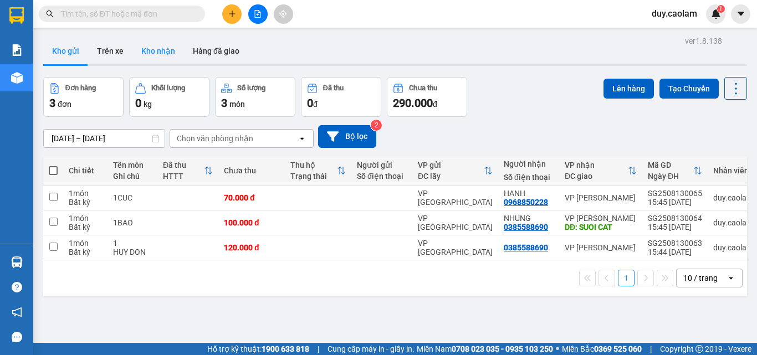
click at [159, 45] on button "Kho nhận" at bounding box center [158, 51] width 52 height 27
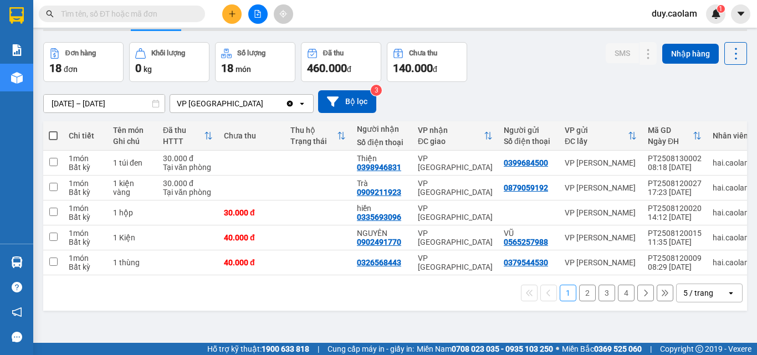
scroll to position [51, 0]
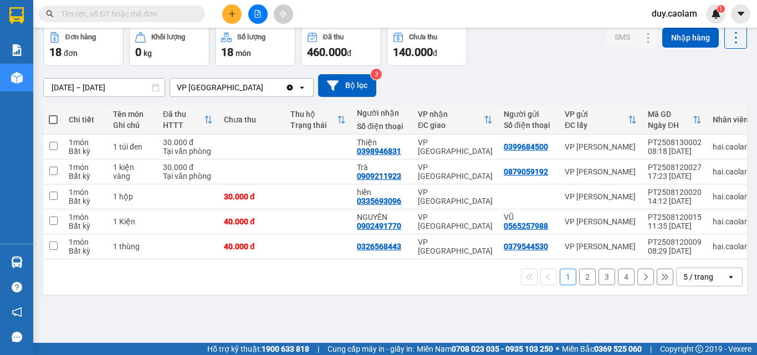
click at [579, 281] on button "2" at bounding box center [587, 277] width 17 height 17
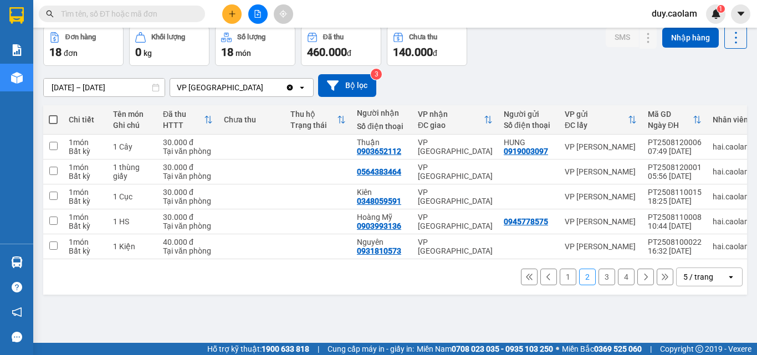
click at [602, 284] on button "3" at bounding box center [607, 277] width 17 height 17
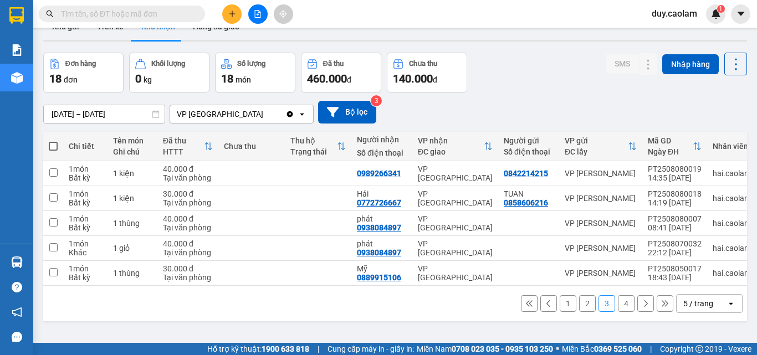
scroll to position [0, 0]
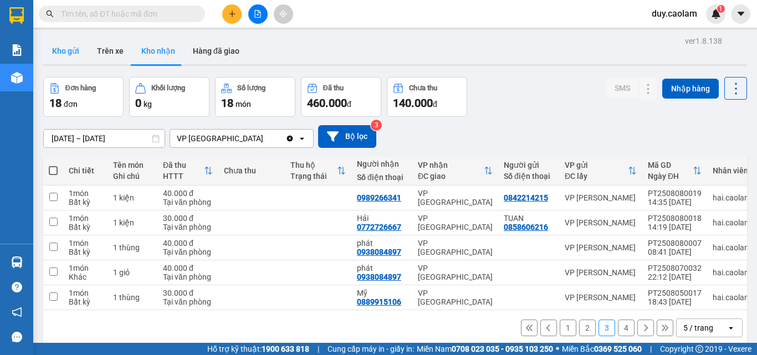
click at [63, 53] on button "Kho gửi" at bounding box center [65, 51] width 45 height 27
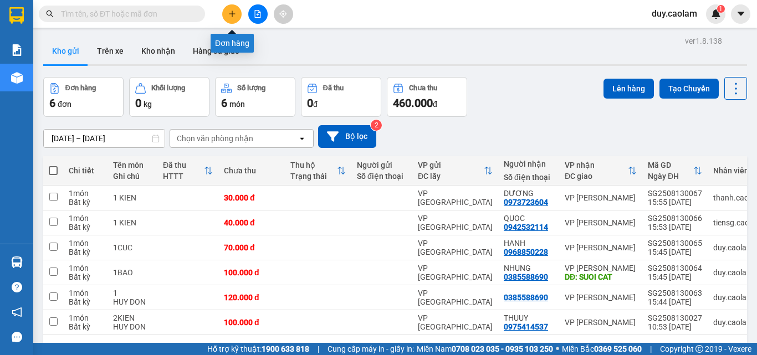
click at [227, 14] on button at bounding box center [231, 13] width 19 height 19
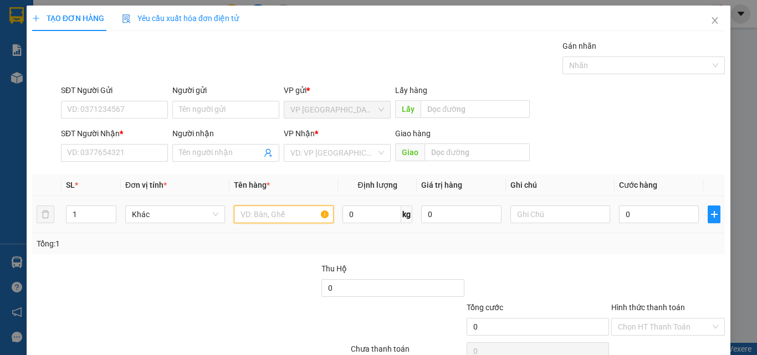
click at [269, 218] on input "text" at bounding box center [284, 215] width 100 height 18
click at [258, 215] on input "1 CUYC" at bounding box center [284, 215] width 100 height 18
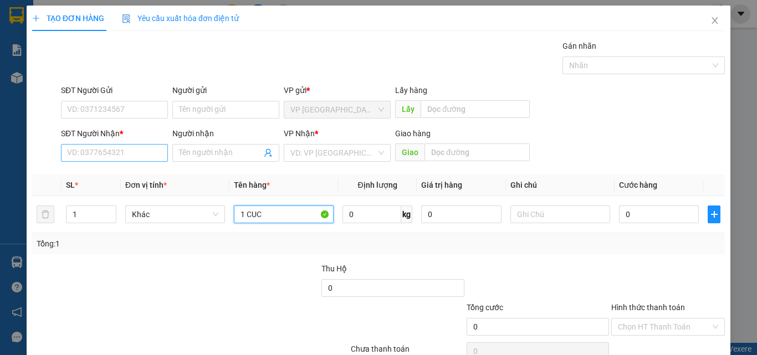
type input "1 CUC"
click at [139, 152] on input "SĐT Người Nhận *" at bounding box center [114, 153] width 107 height 18
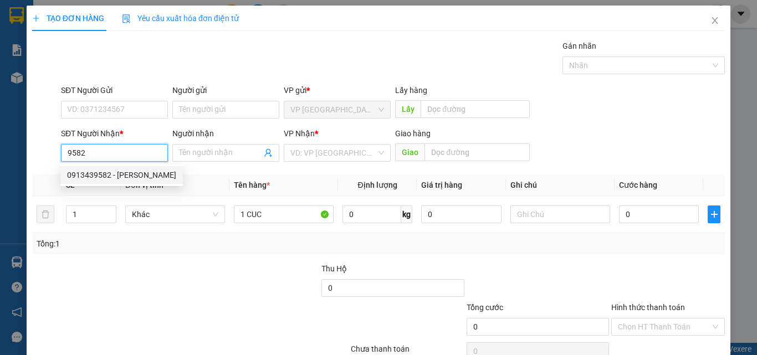
click at [129, 176] on div "0913439582 - [PERSON_NAME]" at bounding box center [121, 175] width 109 height 12
type input "0913439582"
type input "[PERSON_NAME]"
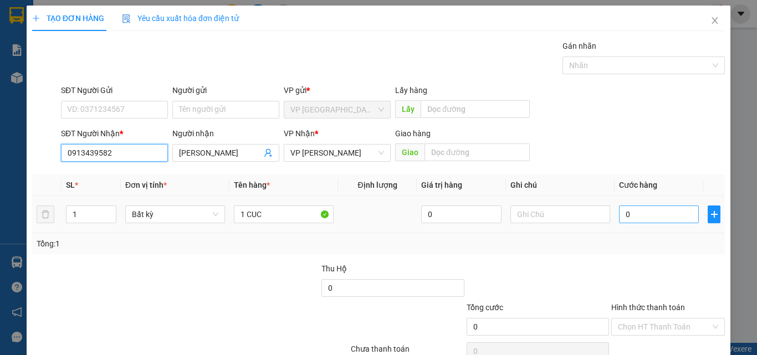
type input "0913439582"
click at [641, 217] on input "0" at bounding box center [659, 215] width 80 height 18
type input "4"
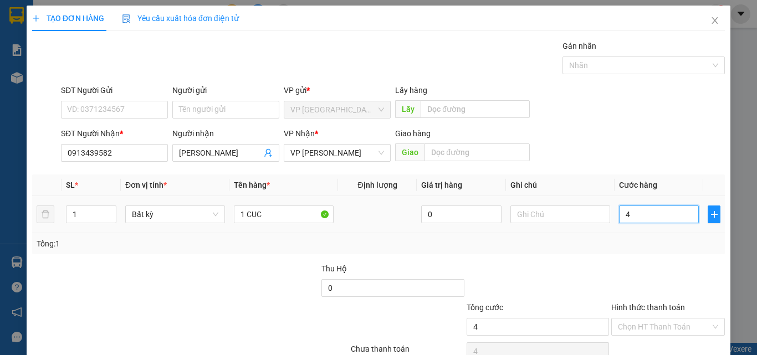
type input "40"
type input "400"
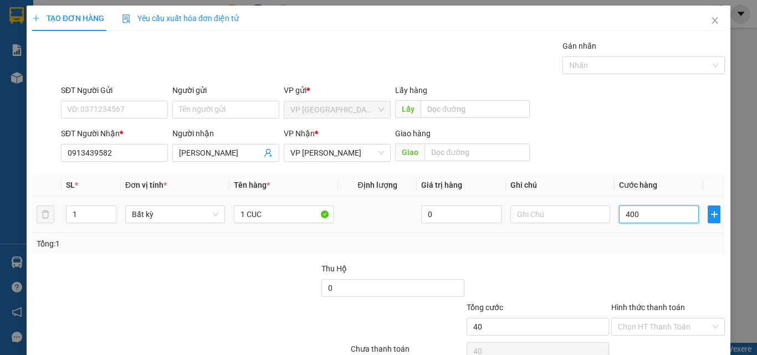
type input "400"
type input "4.000"
type input "40.000"
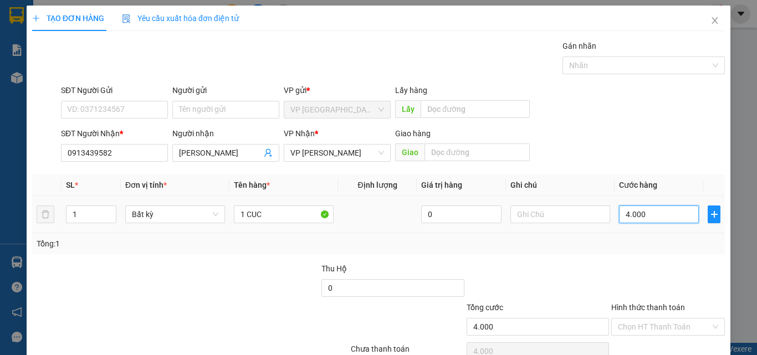
type input "40.000"
type input "400.000"
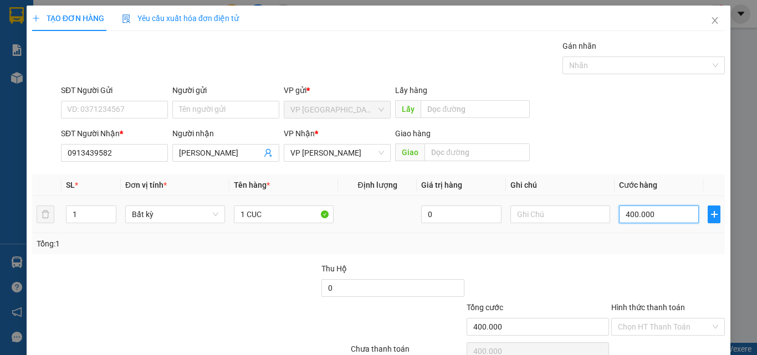
type input "40.000"
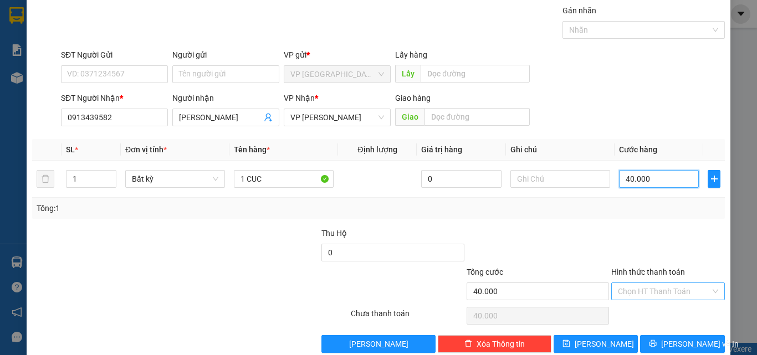
scroll to position [55, 0]
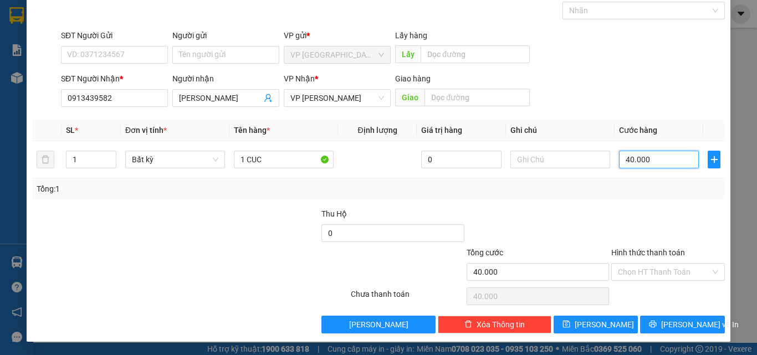
type input "40.000"
click at [661, 252] on label "Hình thức thanh toán" at bounding box center [648, 252] width 74 height 9
click at [661, 264] on input "Hình thức thanh toán" at bounding box center [664, 272] width 93 height 17
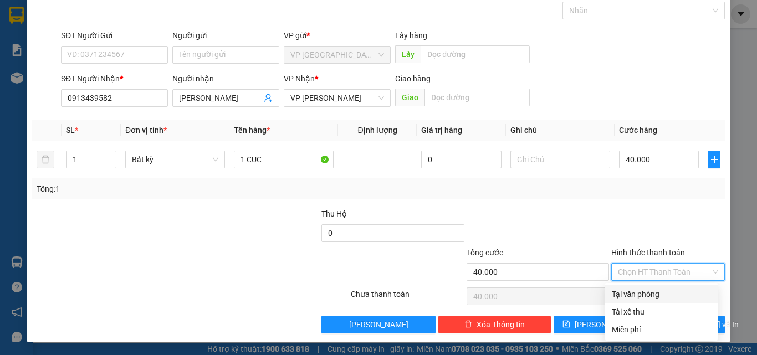
click at [650, 292] on div "Tại văn phòng" at bounding box center [661, 294] width 99 height 12
type input "0"
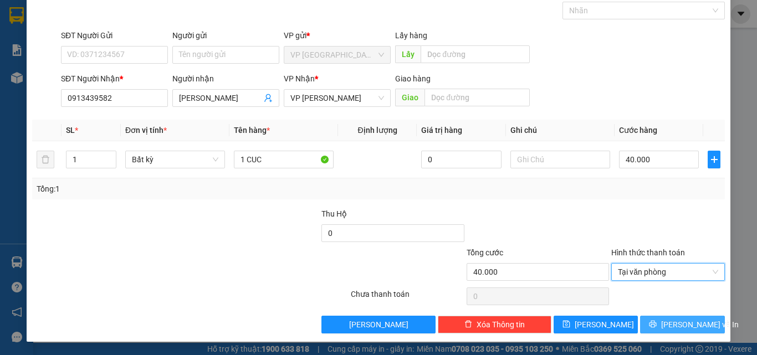
click at [648, 317] on button "[PERSON_NAME] và In" at bounding box center [682, 325] width 85 height 18
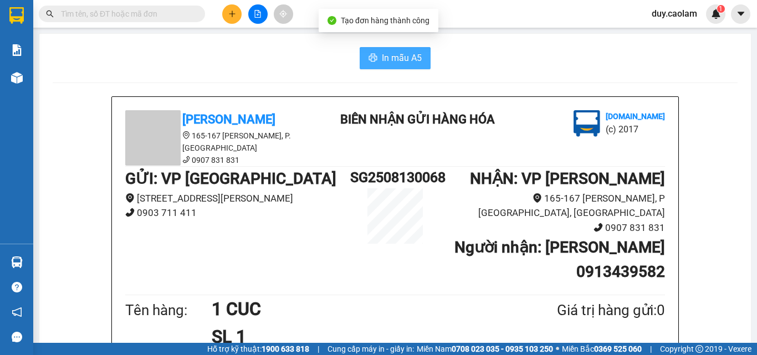
drag, startPoint x: 399, startPoint y: 56, endPoint x: 411, endPoint y: 81, distance: 28.5
click at [398, 56] on span "In mẫu A5" at bounding box center [402, 58] width 40 height 14
click at [235, 14] on icon "plus" at bounding box center [232, 14] width 8 height 8
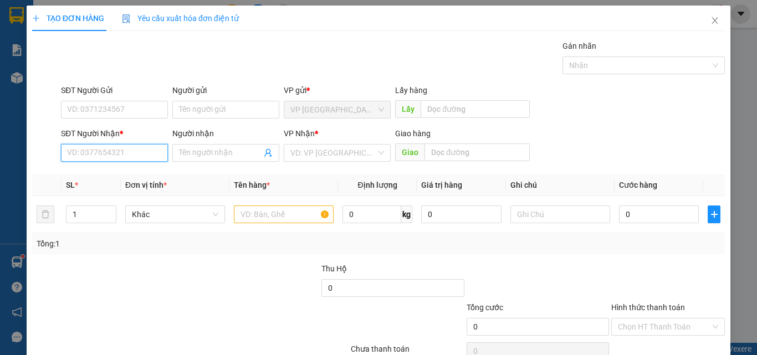
click at [133, 154] on input "SĐT Người Nhận *" at bounding box center [114, 153] width 107 height 18
click at [100, 158] on input "360" at bounding box center [114, 153] width 107 height 18
click at [135, 155] on input "360" at bounding box center [114, 153] width 107 height 18
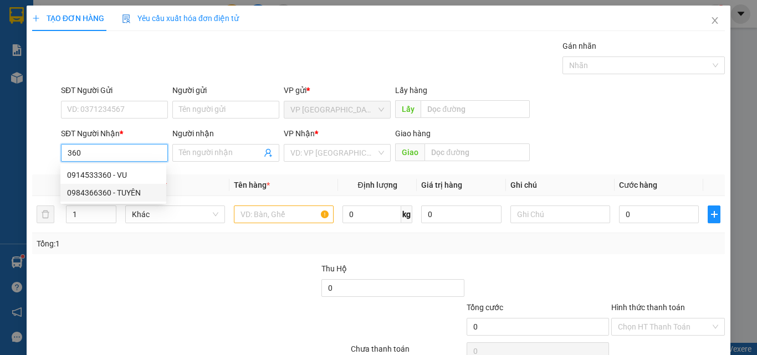
drag, startPoint x: 126, startPoint y: 192, endPoint x: 151, endPoint y: 188, distance: 25.9
click at [126, 192] on div "0984366360 - TUYÊN" at bounding box center [113, 193] width 93 height 12
type input "0984366360"
type input "TUYÊN"
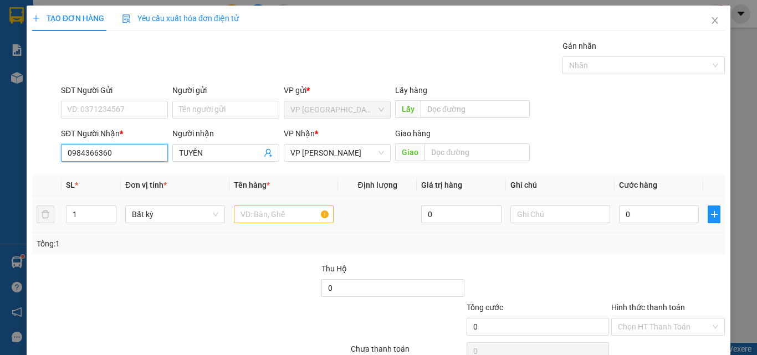
type input "0984366360"
click at [257, 211] on input "text" at bounding box center [284, 215] width 100 height 18
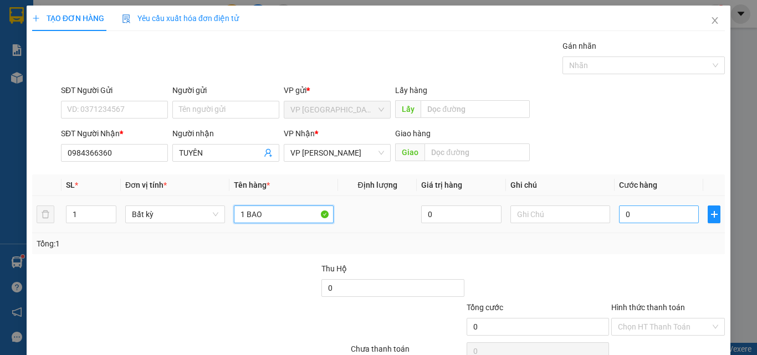
type input "1 BAO"
click at [660, 216] on input "0" at bounding box center [659, 215] width 80 height 18
type input "8"
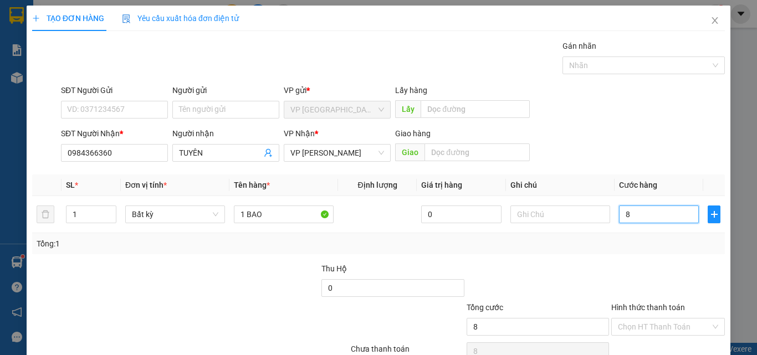
type input "0"
type input "01"
type input "1"
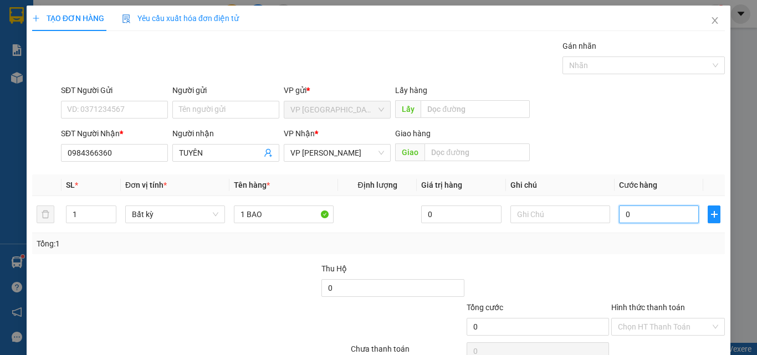
type input "1"
type input "010"
type input "10"
type input "0.100"
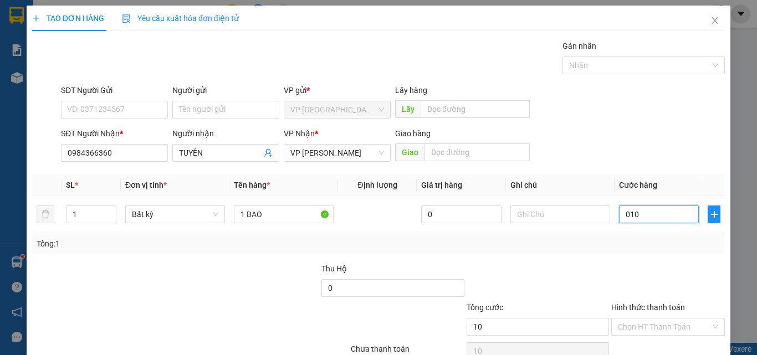
type input "100"
type input "01.000"
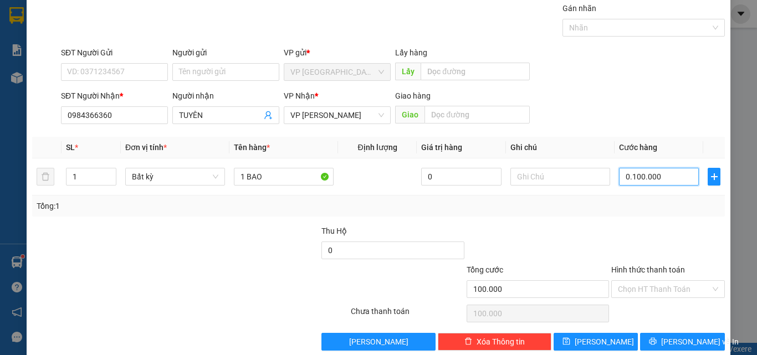
scroll to position [55, 0]
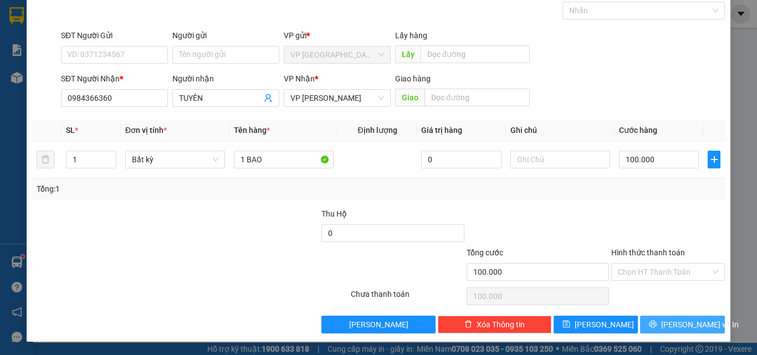
click at [666, 326] on span "[PERSON_NAME] và In" at bounding box center [700, 325] width 78 height 12
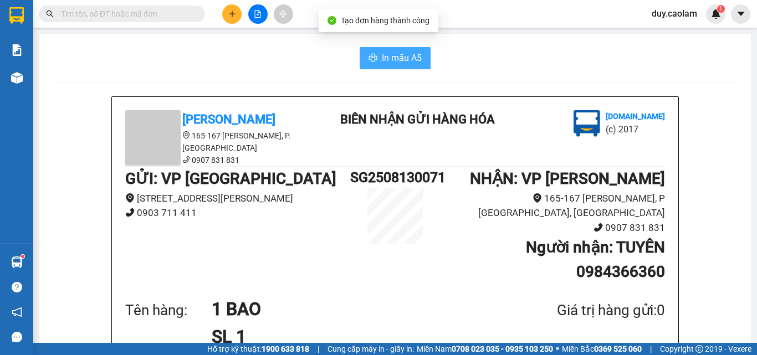
click at [391, 54] on span "In mẫu A5" at bounding box center [402, 58] width 40 height 14
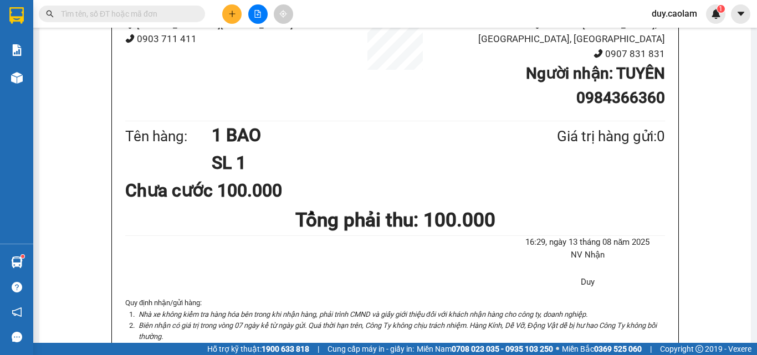
scroll to position [166, 0]
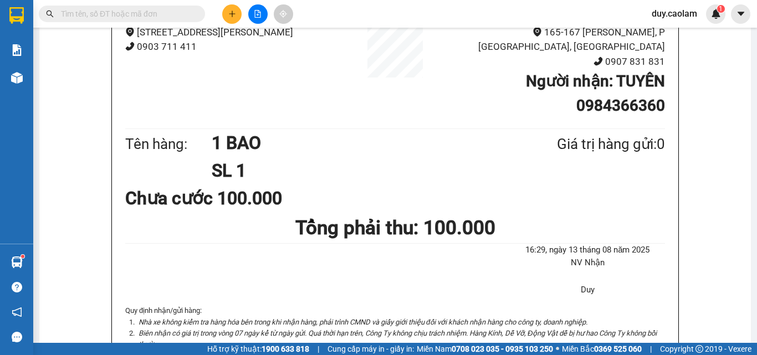
click at [234, 22] on button at bounding box center [231, 13] width 19 height 19
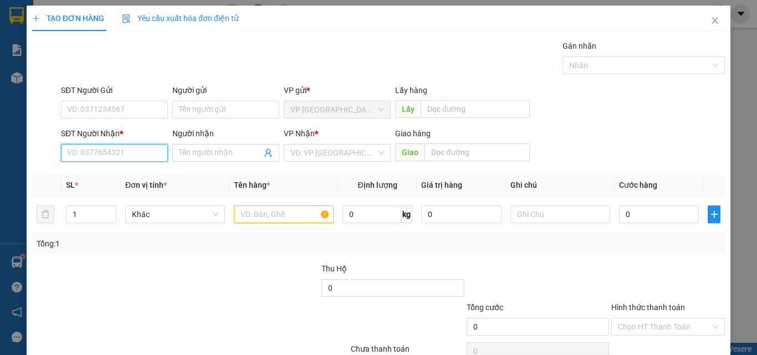
click at [123, 155] on input "SĐT Người Nhận *" at bounding box center [114, 153] width 107 height 18
click at [114, 155] on input "4646" at bounding box center [114, 153] width 107 height 18
drag, startPoint x: 125, startPoint y: 175, endPoint x: 145, endPoint y: 176, distance: 20.0
click at [128, 175] on div "0846004646 - ANH HỢP" at bounding box center [113, 175] width 93 height 12
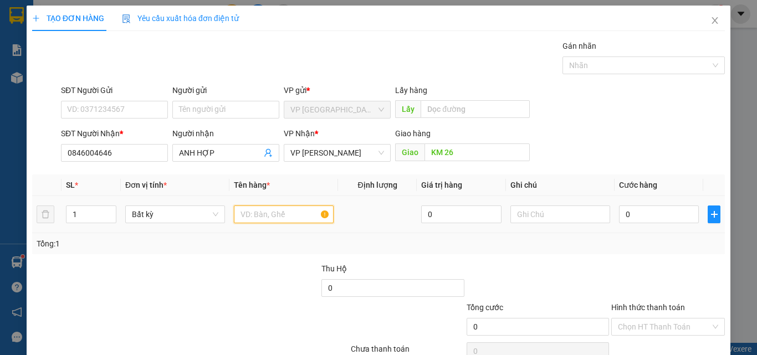
click at [272, 215] on input "text" at bounding box center [284, 215] width 100 height 18
click at [645, 216] on input "0" at bounding box center [659, 215] width 80 height 18
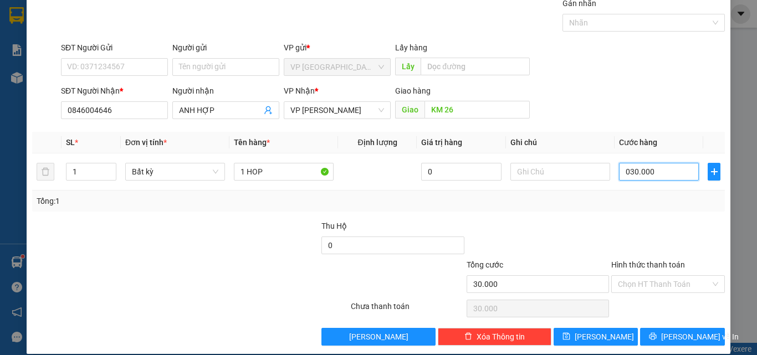
scroll to position [55, 0]
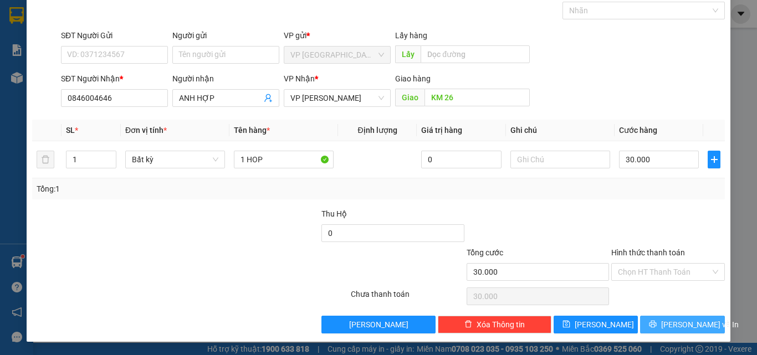
click at [657, 322] on icon "printer" at bounding box center [653, 324] width 8 height 8
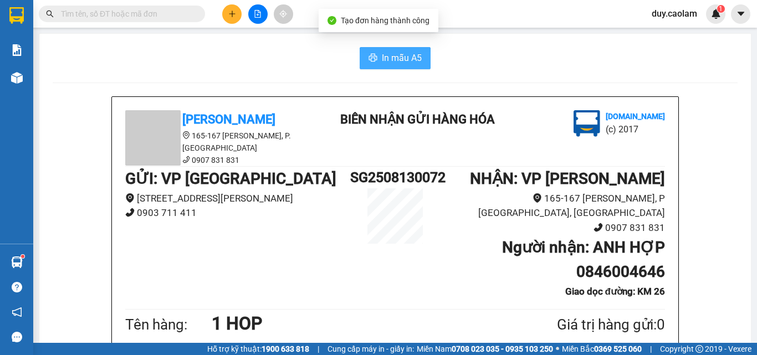
click at [401, 64] on span "In mẫu A5" at bounding box center [402, 58] width 40 height 14
click at [237, 14] on button at bounding box center [231, 13] width 19 height 19
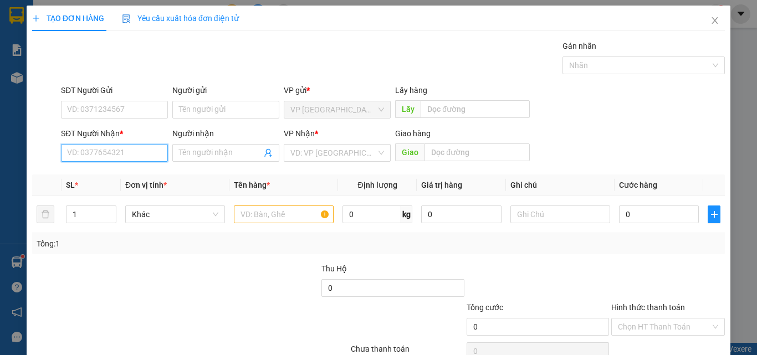
click at [119, 149] on input "SĐT Người Nhận *" at bounding box center [114, 153] width 107 height 18
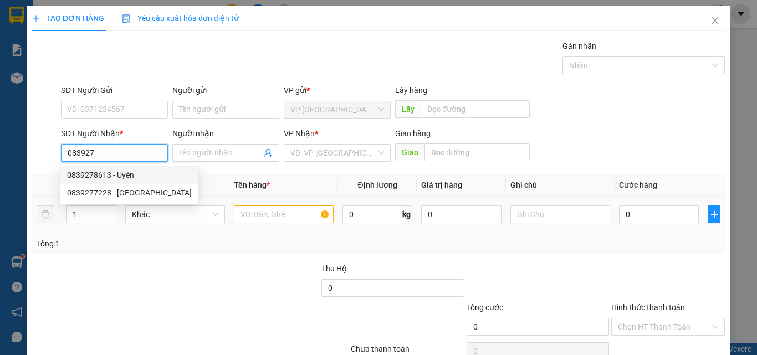
drag, startPoint x: 124, startPoint y: 181, endPoint x: 200, endPoint y: 197, distance: 78.3
click at [124, 180] on div "0839278613 - Uyên" at bounding box center [129, 175] width 125 height 12
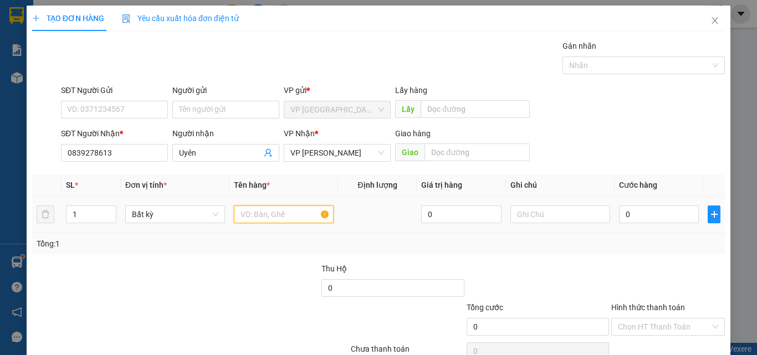
click at [253, 217] on input "text" at bounding box center [284, 215] width 100 height 18
click at [630, 217] on input "0" at bounding box center [659, 215] width 80 height 18
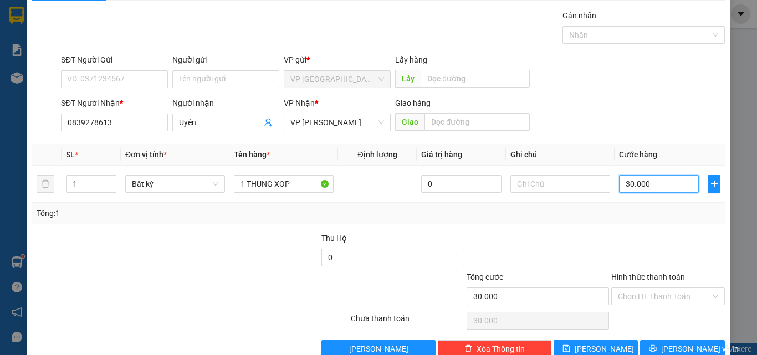
scroll to position [55, 0]
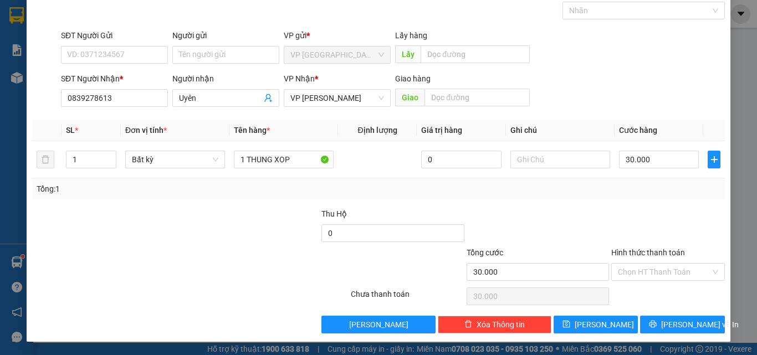
click at [663, 253] on label "Hình thức thanh toán" at bounding box center [648, 252] width 74 height 9
click at [663, 264] on input "Hình thức thanh toán" at bounding box center [664, 272] width 93 height 17
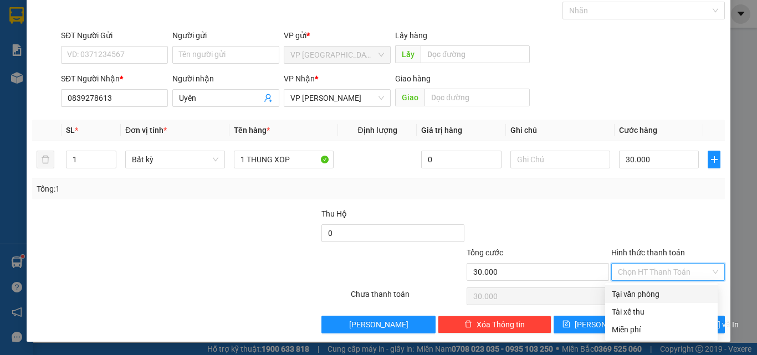
click at [649, 295] on div "Tại văn phòng" at bounding box center [661, 294] width 99 height 12
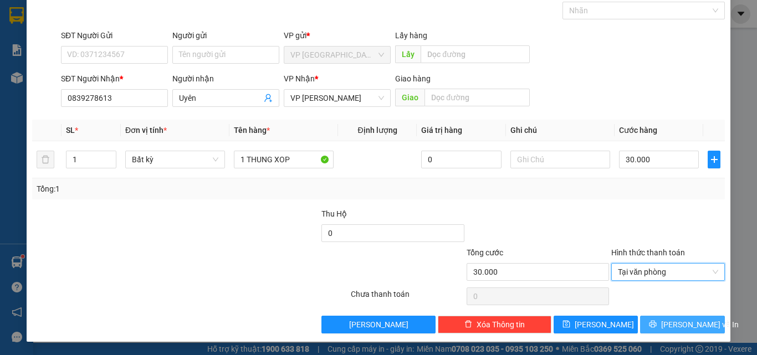
click at [664, 318] on button "[PERSON_NAME] và In" at bounding box center [682, 325] width 85 height 18
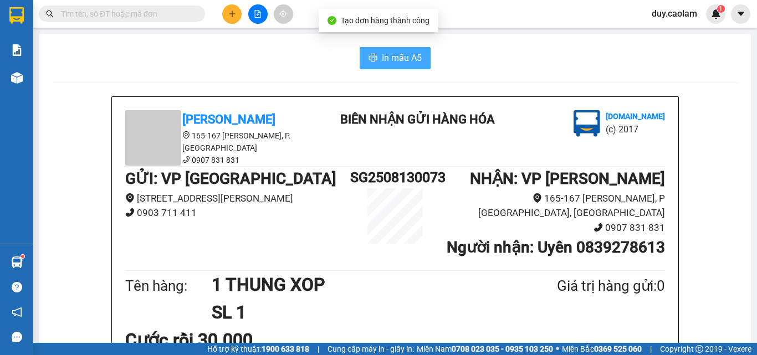
click at [413, 62] on span "In mẫu A5" at bounding box center [402, 58] width 40 height 14
click at [237, 13] on button at bounding box center [231, 13] width 19 height 19
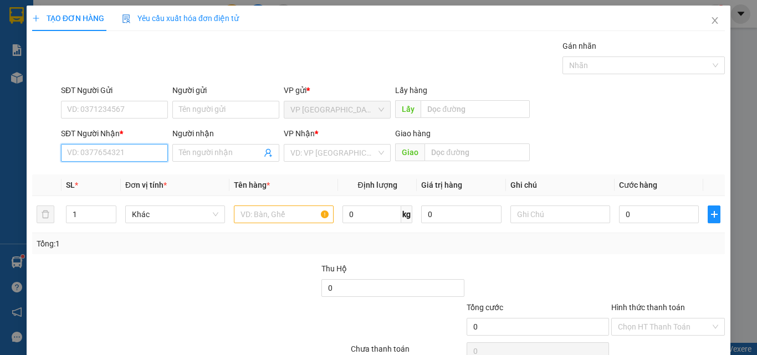
click at [141, 153] on input "SĐT Người Nhận *" at bounding box center [114, 153] width 107 height 18
click at [121, 155] on input "618" at bounding box center [114, 153] width 107 height 18
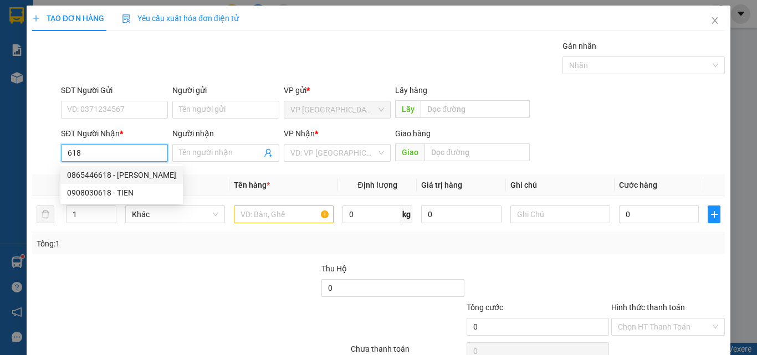
click at [67, 156] on input "618" at bounding box center [114, 153] width 107 height 18
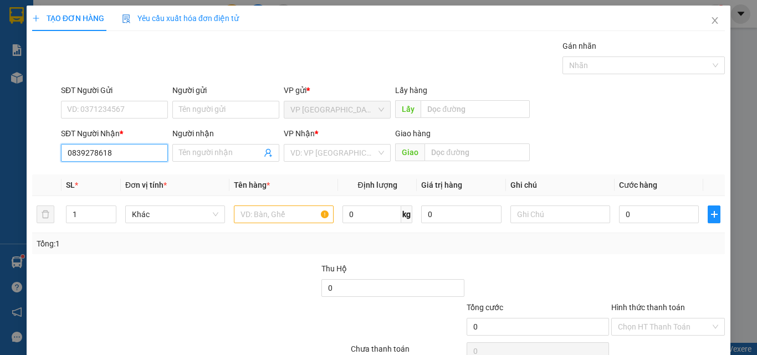
click at [115, 156] on input "0839278618" at bounding box center [114, 153] width 107 height 18
click at [118, 172] on div "0839278613 - Uyên" at bounding box center [113, 175] width 93 height 12
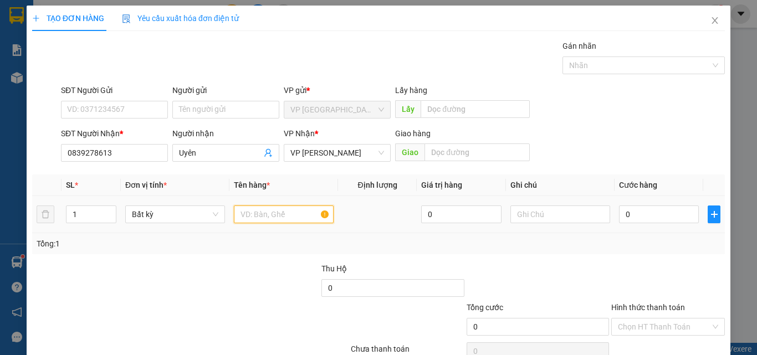
click at [283, 216] on input "text" at bounding box center [284, 215] width 100 height 18
drag, startPoint x: 335, startPoint y: 250, endPoint x: 284, endPoint y: 211, distance: 64.1
click at [284, 211] on input "1 THUNH" at bounding box center [284, 215] width 100 height 18
click at [630, 212] on input "0" at bounding box center [659, 215] width 80 height 18
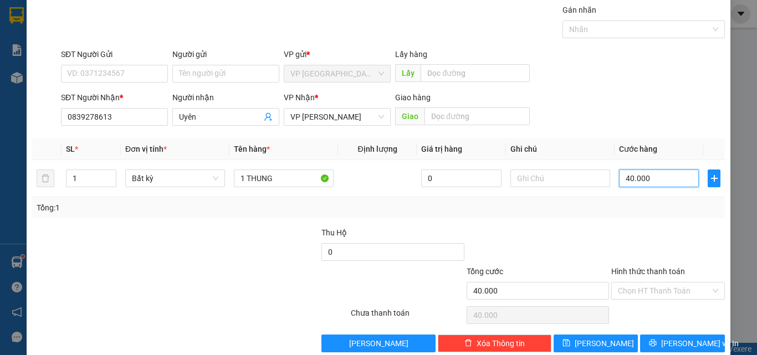
scroll to position [55, 0]
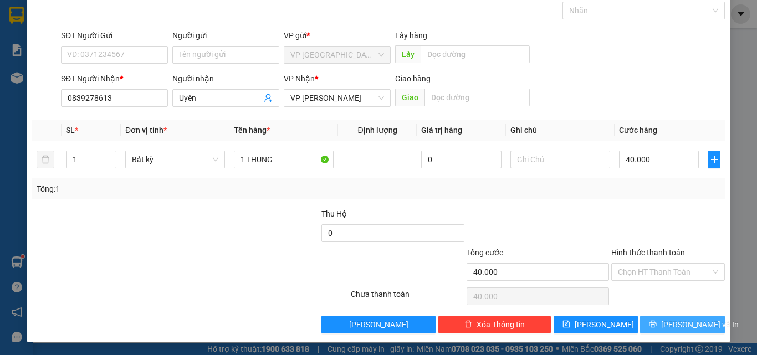
click at [684, 320] on span "[PERSON_NAME] và In" at bounding box center [700, 325] width 78 height 12
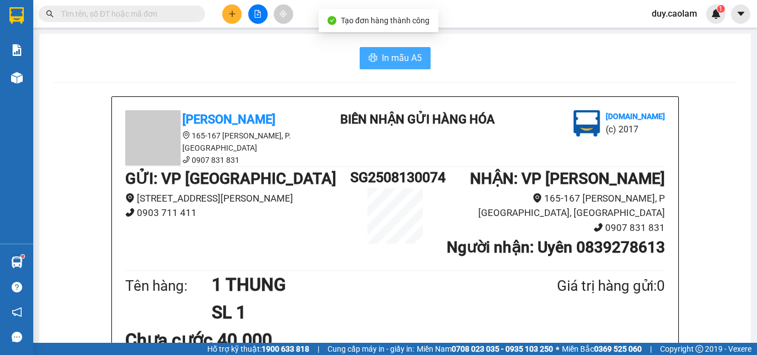
click at [397, 58] on span "In mẫu A5" at bounding box center [402, 58] width 40 height 14
click at [231, 14] on icon "plus" at bounding box center [232, 14] width 8 height 8
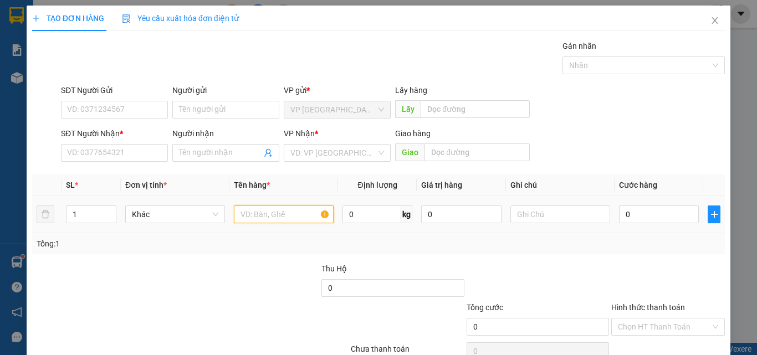
click at [267, 219] on input "text" at bounding box center [284, 215] width 100 height 18
click at [711, 21] on icon "close" at bounding box center [715, 20] width 9 height 9
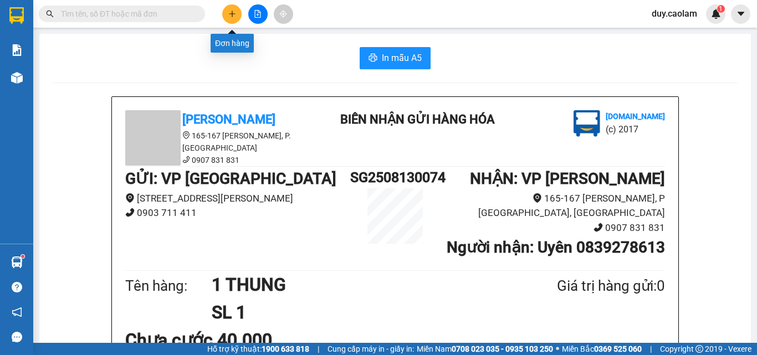
click at [229, 13] on icon "plus" at bounding box center [232, 14] width 8 height 8
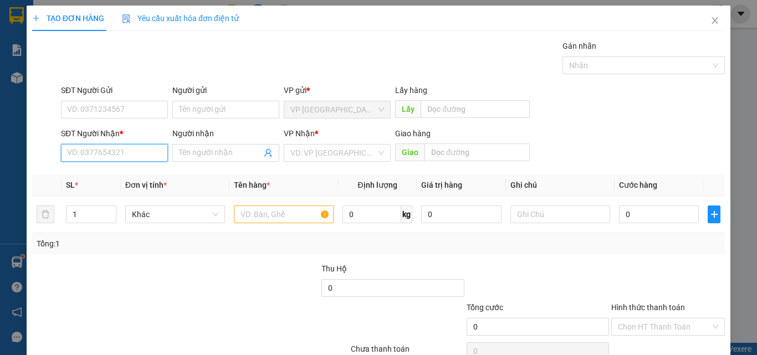
click at [104, 156] on input "SĐT Người Nhận *" at bounding box center [114, 153] width 107 height 18
drag, startPoint x: 104, startPoint y: 172, endPoint x: 218, endPoint y: 186, distance: 115.1
click at [104, 172] on div "0839278613 - Uyên" at bounding box center [113, 175] width 93 height 12
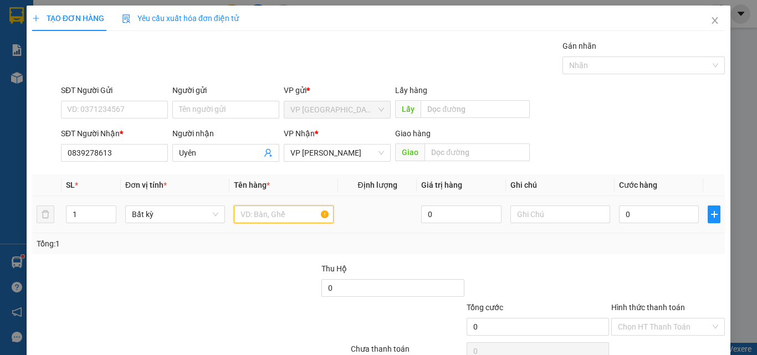
click at [283, 219] on input "text" at bounding box center [284, 215] width 100 height 18
click at [658, 214] on input "0" at bounding box center [659, 215] width 80 height 18
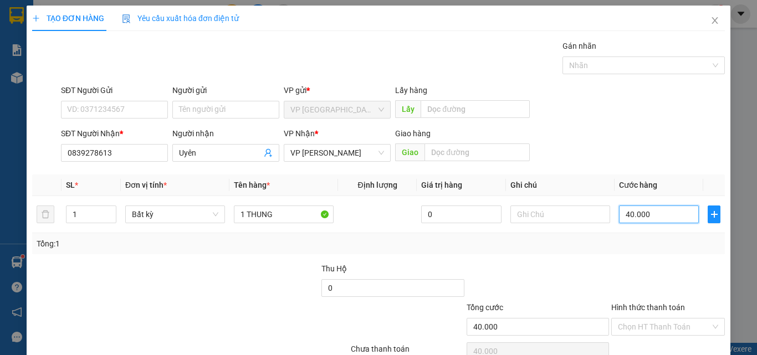
scroll to position [55, 0]
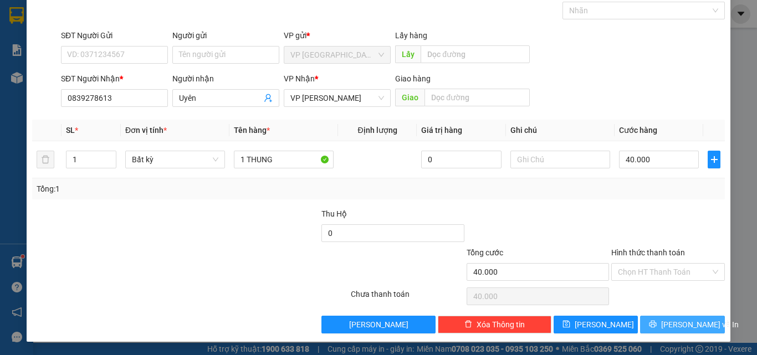
click at [659, 318] on button "[PERSON_NAME] và In" at bounding box center [682, 325] width 85 height 18
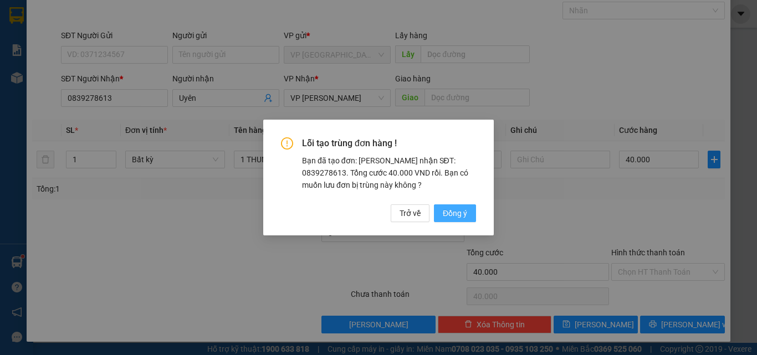
click at [453, 214] on span "Đồng ý" at bounding box center [455, 213] width 24 height 12
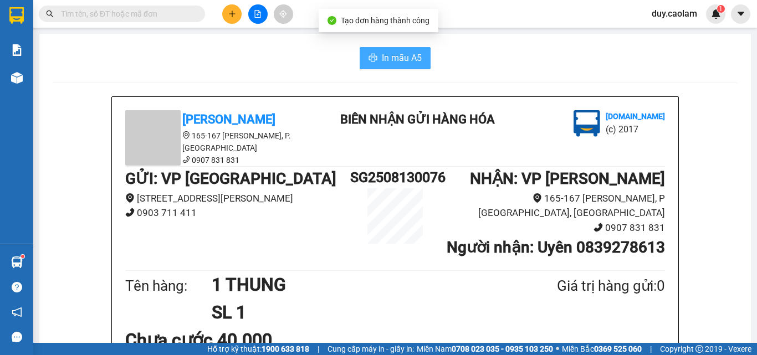
click at [400, 62] on span "In mẫu A5" at bounding box center [402, 58] width 40 height 14
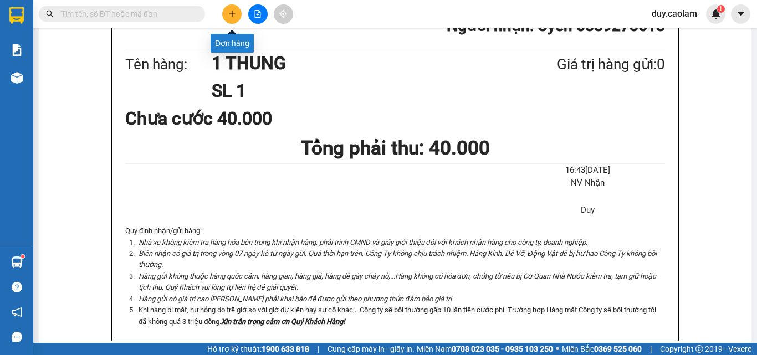
click at [233, 21] on button at bounding box center [231, 13] width 19 height 19
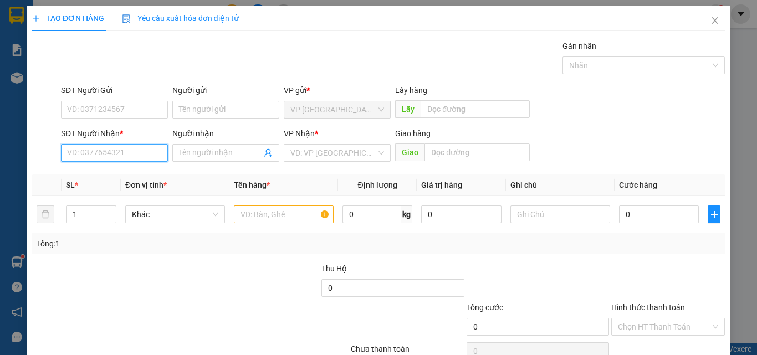
click at [150, 157] on input "SĐT Người Nhận *" at bounding box center [114, 153] width 107 height 18
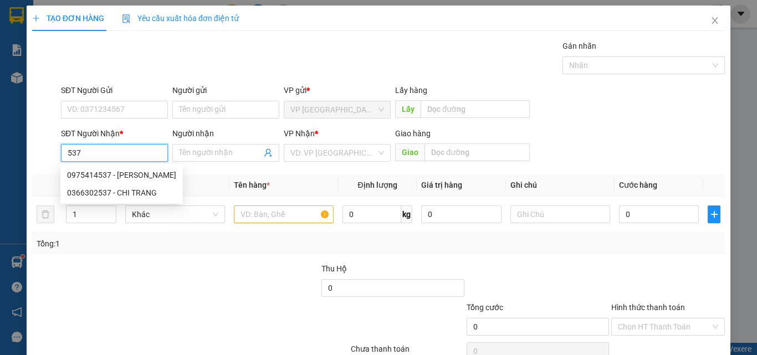
click at [130, 152] on input "537" at bounding box center [114, 153] width 107 height 18
click at [122, 195] on div "0366302537 - CHI TRANG" at bounding box center [121, 193] width 109 height 12
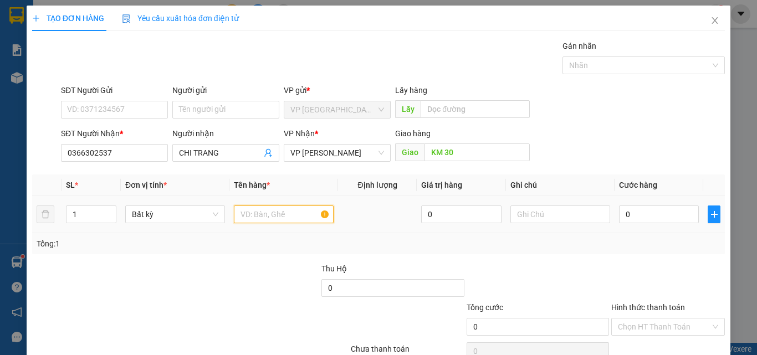
click at [272, 216] on input "text" at bounding box center [284, 215] width 100 height 18
click at [660, 218] on input "0" at bounding box center [659, 215] width 80 height 18
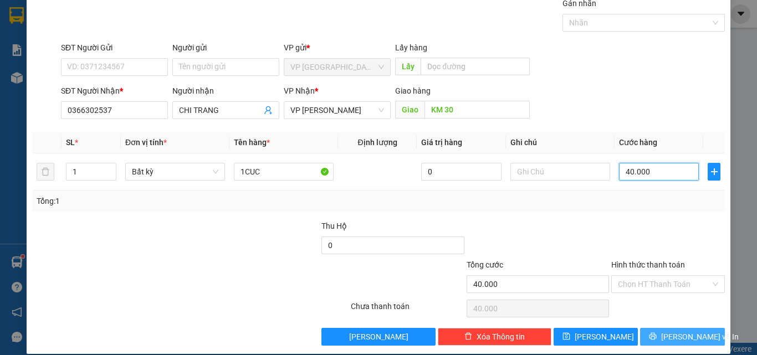
scroll to position [55, 0]
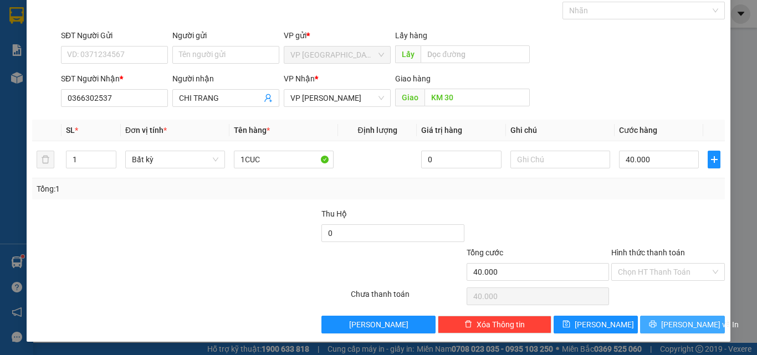
click at [657, 321] on icon "printer" at bounding box center [653, 324] width 7 height 7
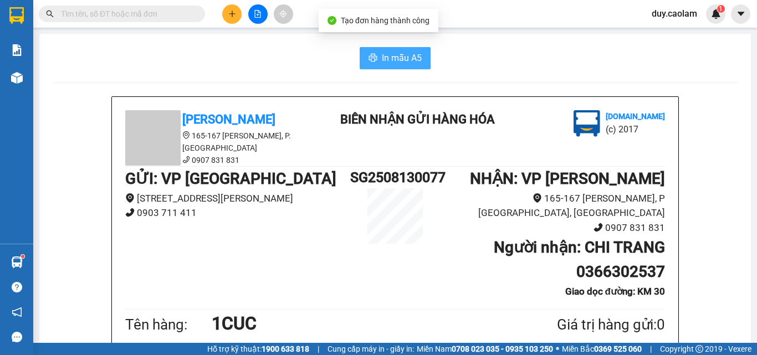
click at [382, 64] on span "In mẫu A5" at bounding box center [402, 58] width 40 height 14
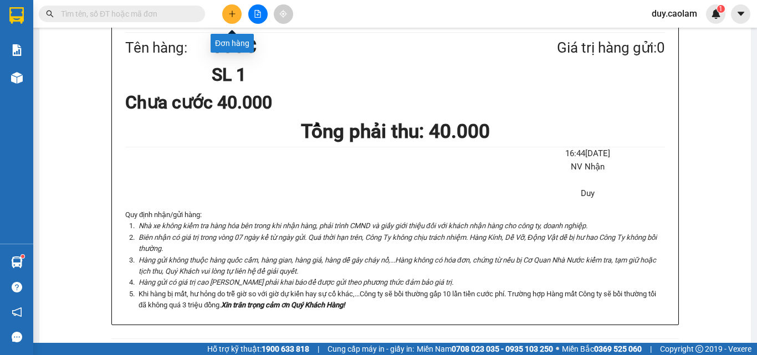
click at [228, 16] on icon "plus" at bounding box center [232, 14] width 8 height 8
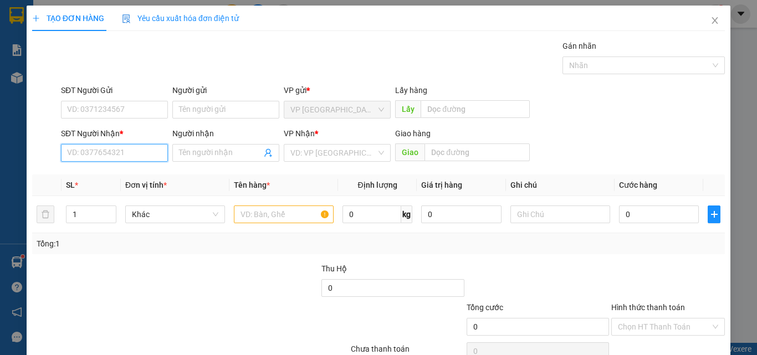
click at [113, 145] on input "SĐT Người Nhận *" at bounding box center [114, 153] width 107 height 18
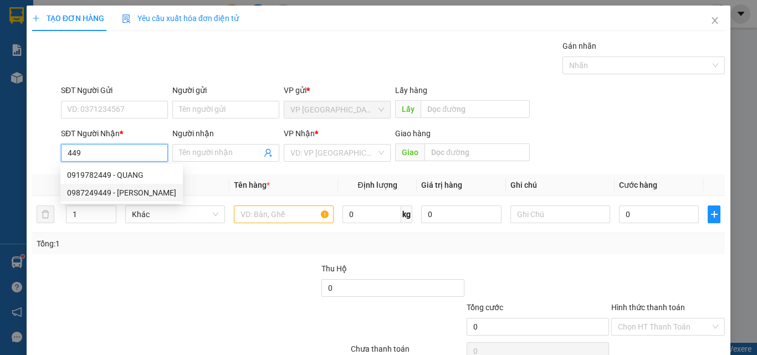
click at [134, 193] on div "0987249449 - [PERSON_NAME]" at bounding box center [121, 193] width 109 height 12
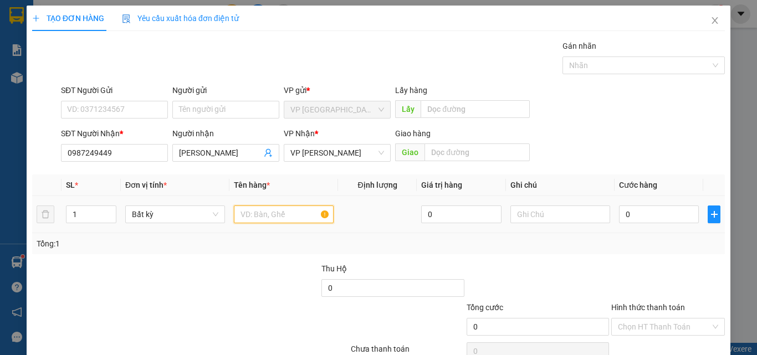
click at [268, 215] on input "text" at bounding box center [284, 215] width 100 height 18
click at [643, 209] on input "0" at bounding box center [659, 215] width 80 height 18
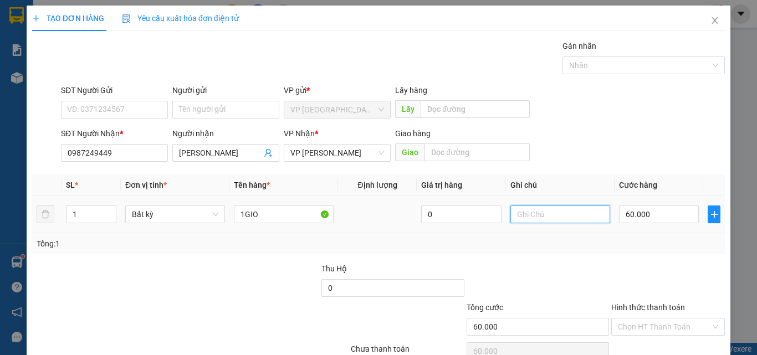
click at [540, 217] on input "text" at bounding box center [560, 215] width 100 height 18
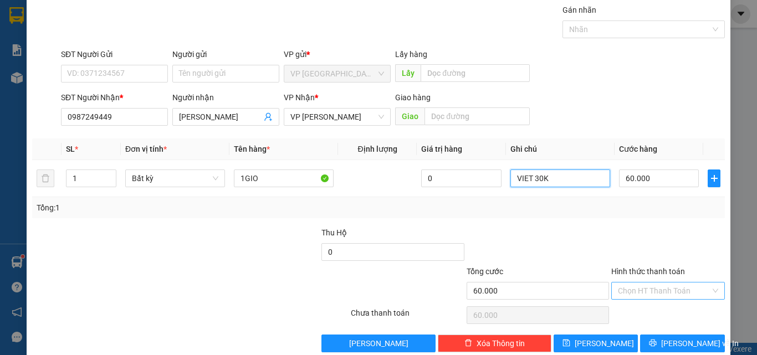
scroll to position [55, 0]
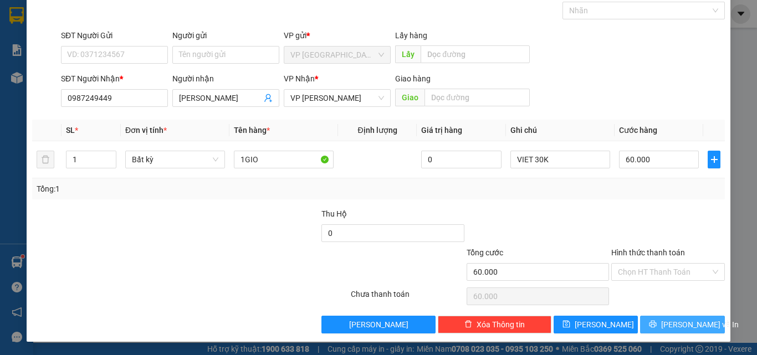
click at [657, 322] on icon "printer" at bounding box center [653, 324] width 8 height 8
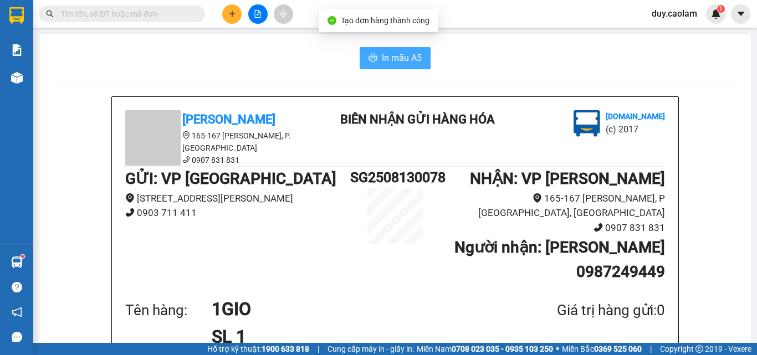
click at [417, 58] on span "In mẫu A5" at bounding box center [402, 58] width 40 height 14
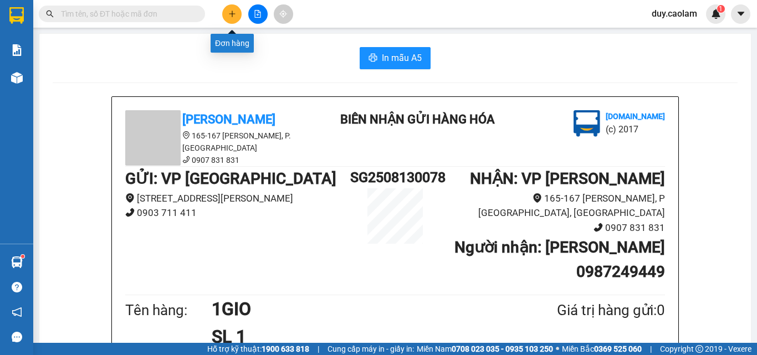
click at [231, 23] on button at bounding box center [231, 13] width 19 height 19
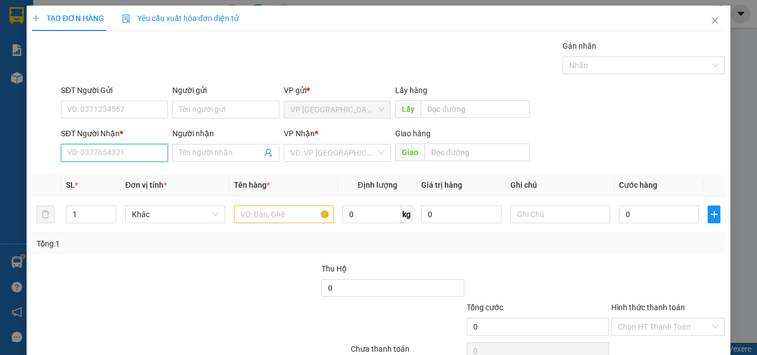
click at [110, 155] on input "SĐT Người Nhận *" at bounding box center [114, 153] width 107 height 18
click at [108, 155] on input "267" at bounding box center [114, 153] width 107 height 18
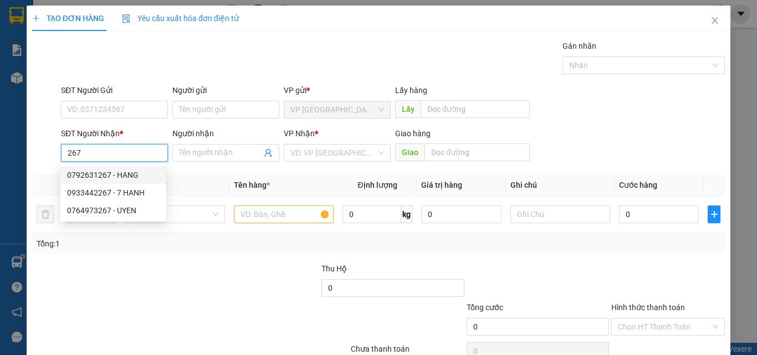
drag, startPoint x: 126, startPoint y: 173, endPoint x: 74, endPoint y: 160, distance: 53.2
click at [90, 164] on body "Kết quả tìm kiếm ( 0 ) Bộ lọc No Data duy.caolam 1 Báo cáo BC Tiền NV thu được …" at bounding box center [378, 177] width 757 height 355
click at [75, 153] on input "267" at bounding box center [114, 153] width 107 height 18
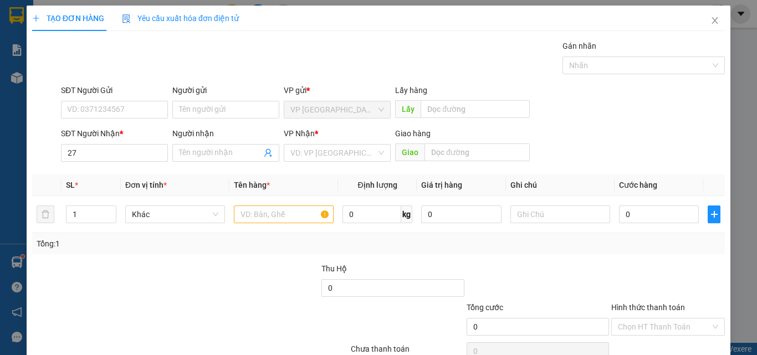
drag, startPoint x: 594, startPoint y: 154, endPoint x: 604, endPoint y: 152, distance: 10.1
click at [599, 152] on div "SĐT Người Nhận * 27 Người nhận Tên người nhận VP Nhận * VD: VP Sài Gòn Giao hàn…" at bounding box center [393, 146] width 668 height 39
drag, startPoint x: 99, startPoint y: 149, endPoint x: 107, endPoint y: 147, distance: 8.4
click at [99, 149] on input "27" at bounding box center [114, 153] width 107 height 18
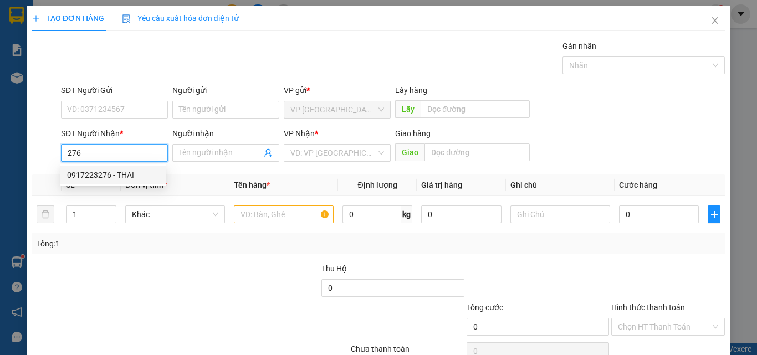
click at [119, 173] on div "0917223276 - THAI" at bounding box center [113, 175] width 93 height 12
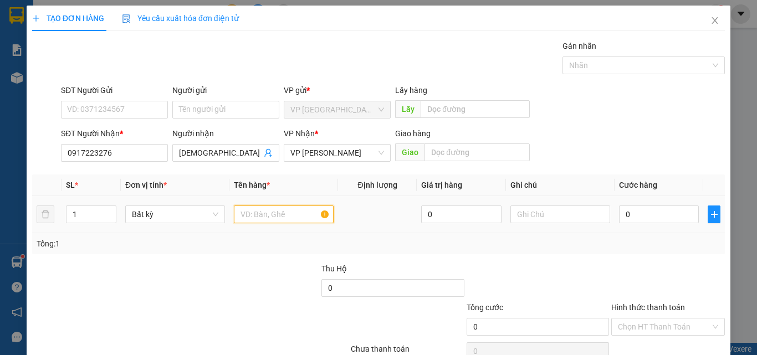
click at [278, 213] on input "text" at bounding box center [284, 215] width 100 height 18
click at [625, 213] on input "0" at bounding box center [659, 215] width 80 height 18
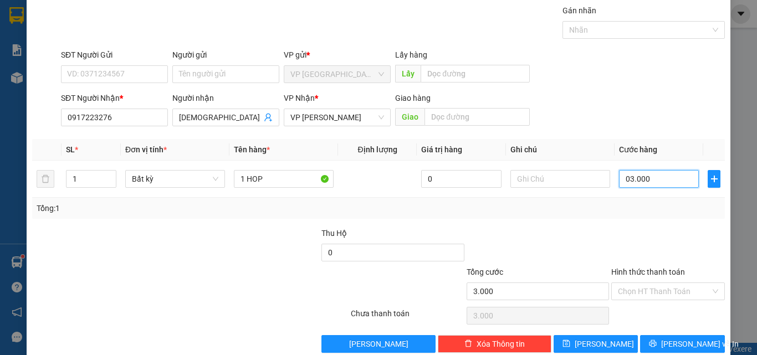
scroll to position [55, 0]
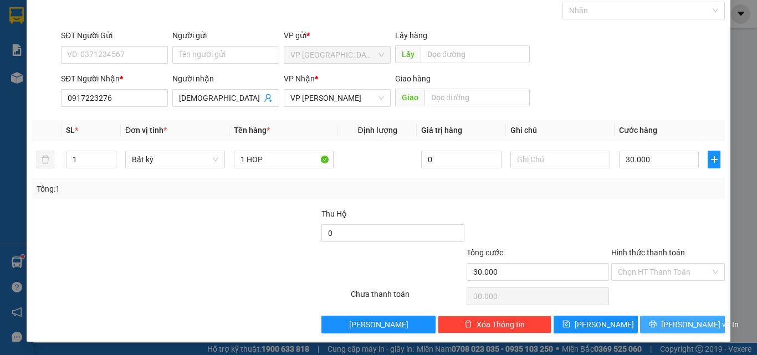
drag, startPoint x: 675, startPoint y: 322, endPoint x: 669, endPoint y: 310, distance: 12.9
click at [675, 321] on span "[PERSON_NAME] và In" at bounding box center [700, 325] width 78 height 12
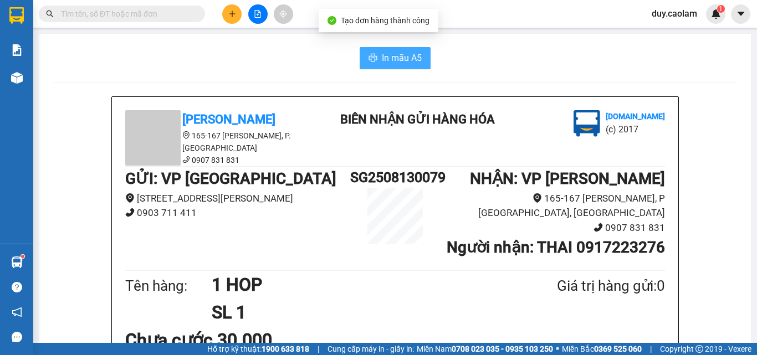
click at [411, 60] on span "In mẫu A5" at bounding box center [402, 58] width 40 height 14
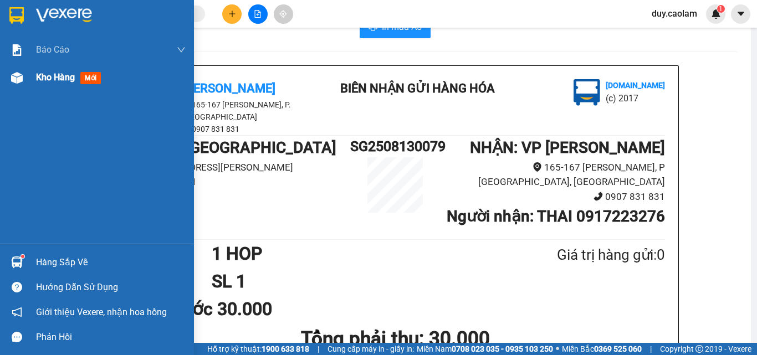
scroll to position [55, 0]
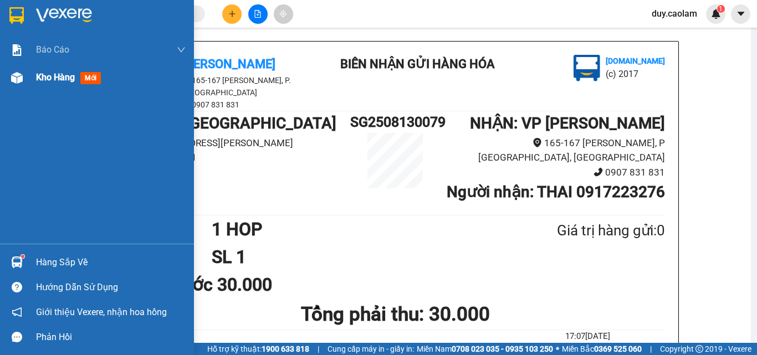
click at [64, 72] on span "Kho hàng" at bounding box center [55, 77] width 39 height 11
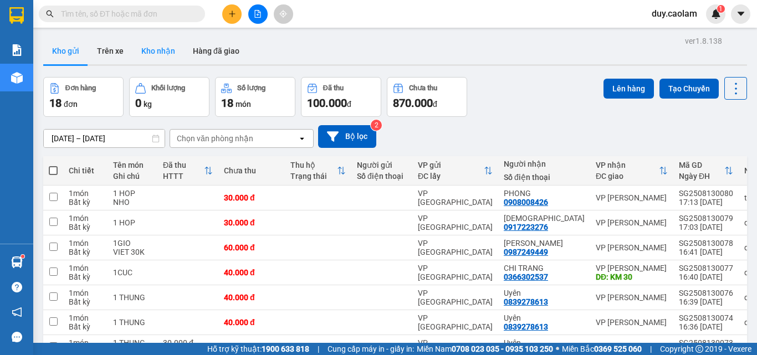
click at [171, 54] on button "Kho nhận" at bounding box center [158, 51] width 52 height 27
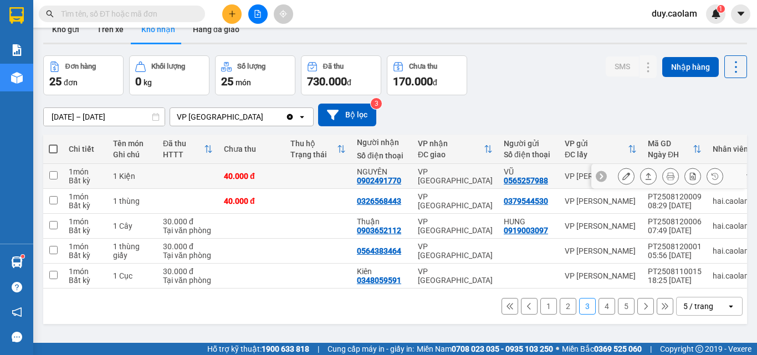
scroll to position [51, 0]
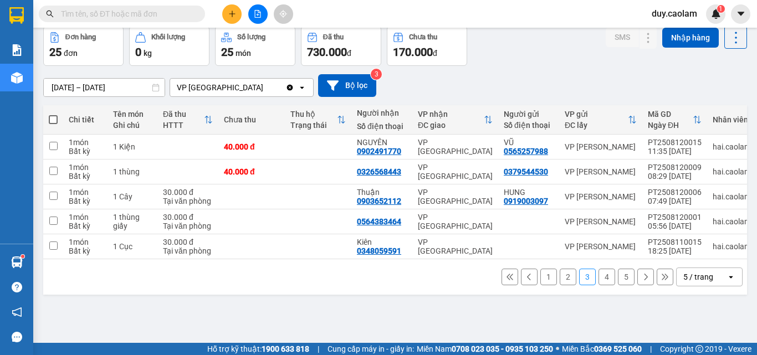
click at [618, 283] on button "5" at bounding box center [626, 277] width 17 height 17
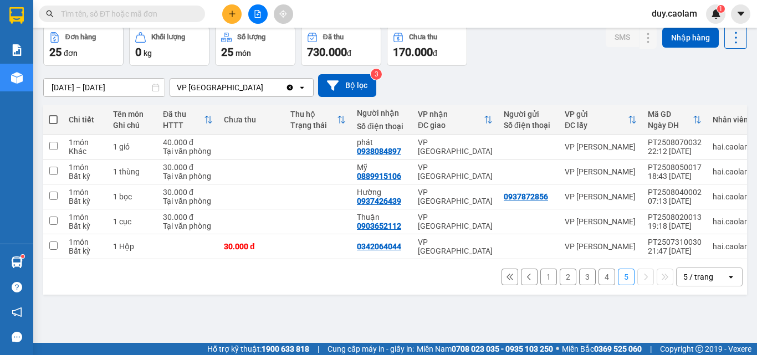
drag, startPoint x: 683, startPoint y: 281, endPoint x: 687, endPoint y: 273, distance: 8.7
click at [684, 281] on div "5 / trang" at bounding box center [698, 277] width 30 height 11
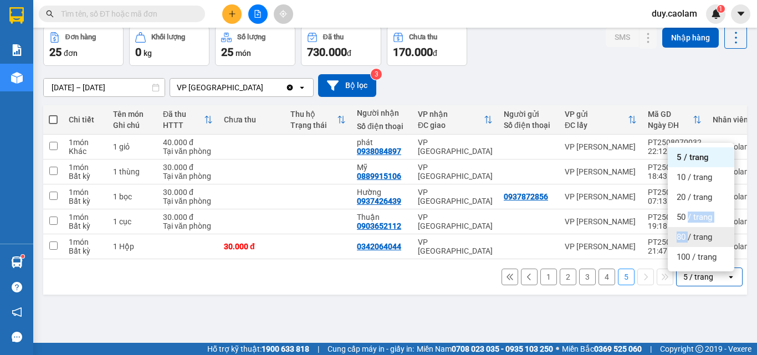
click at [689, 228] on ul "5 / trang 10 / trang 20 / trang 50 / trang 80 / trang 100 / trang" at bounding box center [701, 207] width 67 height 129
click at [686, 219] on span "50 / trang" at bounding box center [694, 217] width 35 height 11
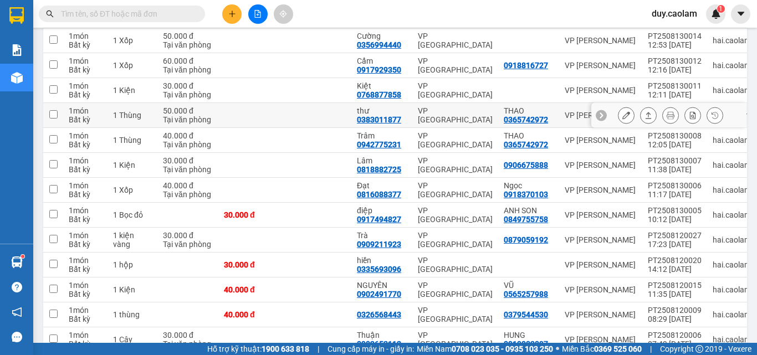
scroll to position [162, 0]
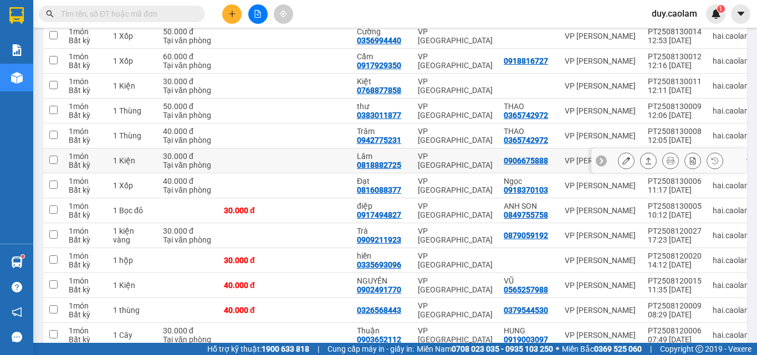
click at [622, 161] on icon at bounding box center [626, 161] width 8 height 8
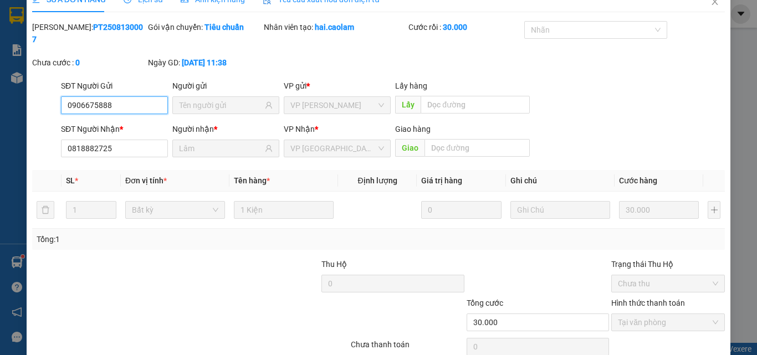
scroll to position [57, 0]
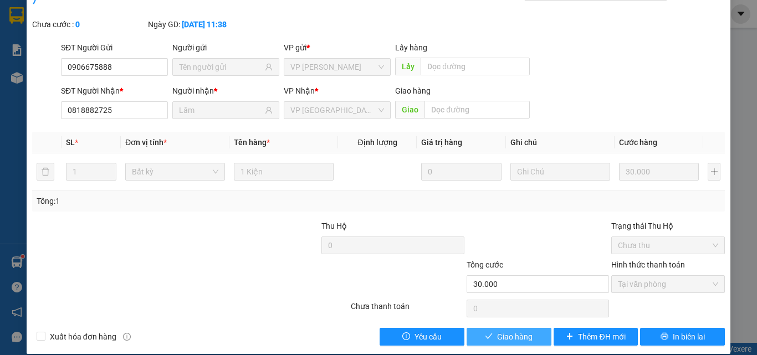
click at [509, 331] on span "Giao hàng" at bounding box center [514, 337] width 35 height 12
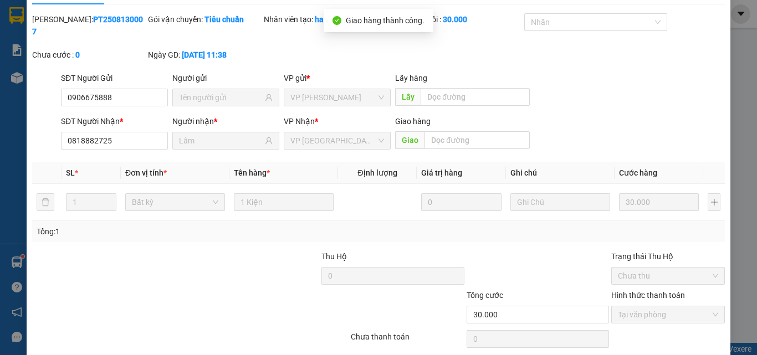
scroll to position [0, 0]
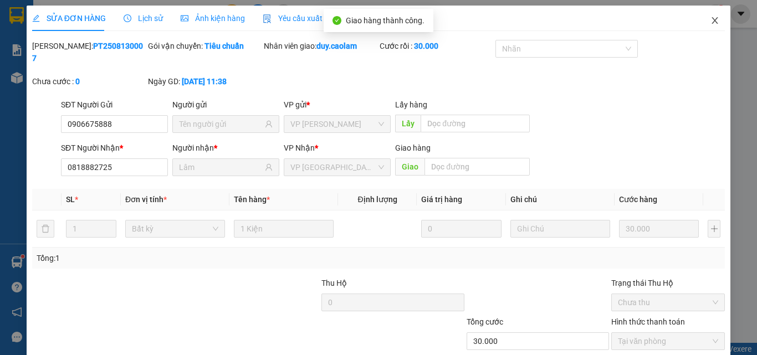
click at [711, 21] on icon "close" at bounding box center [715, 20] width 9 height 9
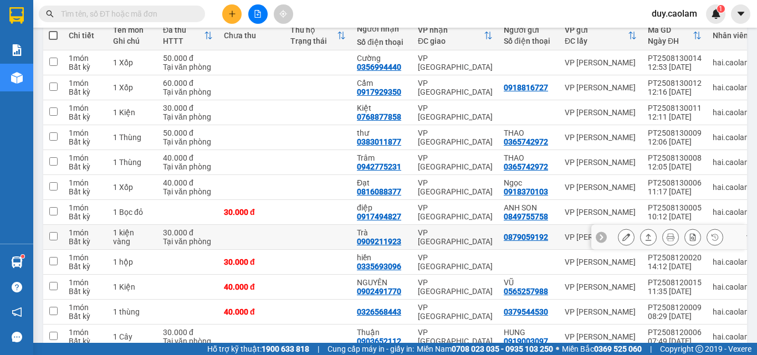
scroll to position [111, 0]
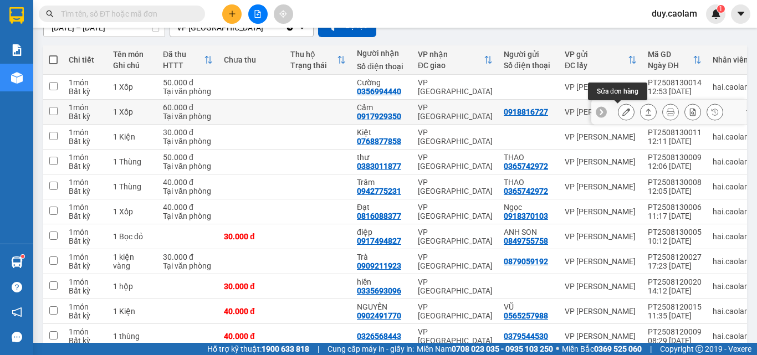
click at [619, 116] on button at bounding box center [627, 112] width 16 height 19
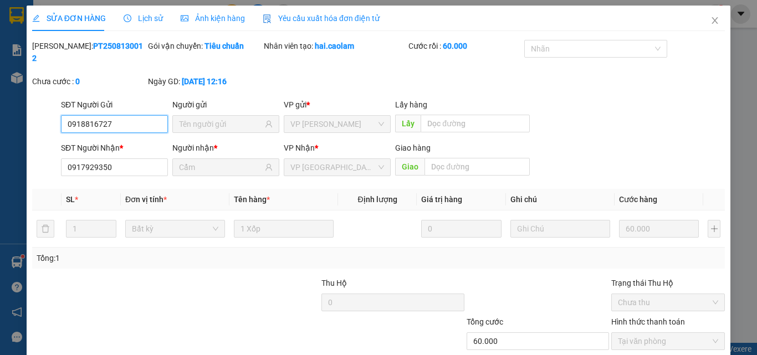
scroll to position [32, 0]
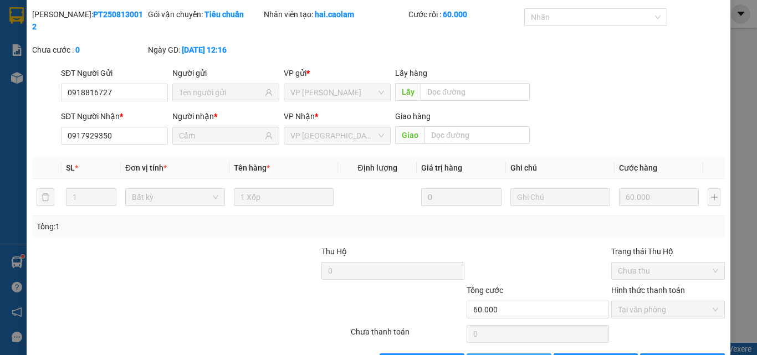
click at [508, 355] on span "Giao hàng" at bounding box center [514, 362] width 35 height 12
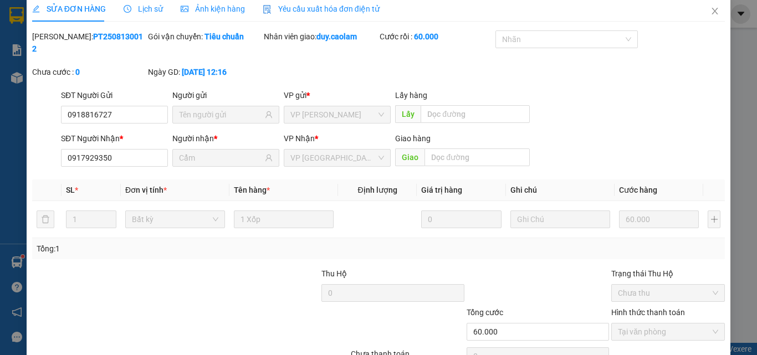
scroll to position [0, 0]
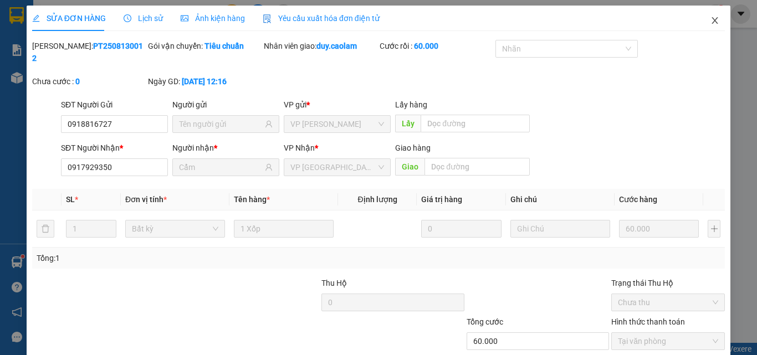
click at [711, 24] on icon "close" at bounding box center [715, 20] width 9 height 9
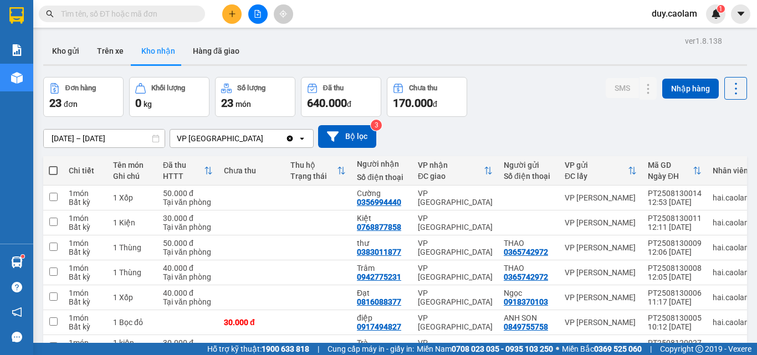
click at [239, 8] on button at bounding box center [231, 13] width 19 height 19
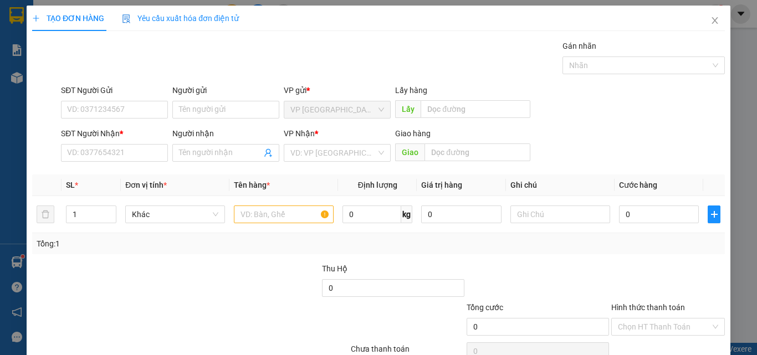
click at [233, 15] on span "Yêu cầu xuất hóa đơn điện tử" at bounding box center [180, 18] width 117 height 9
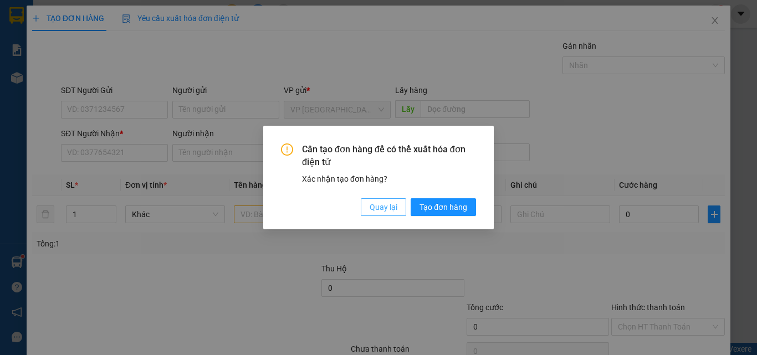
click at [387, 206] on span "Quay lại" at bounding box center [384, 207] width 28 height 12
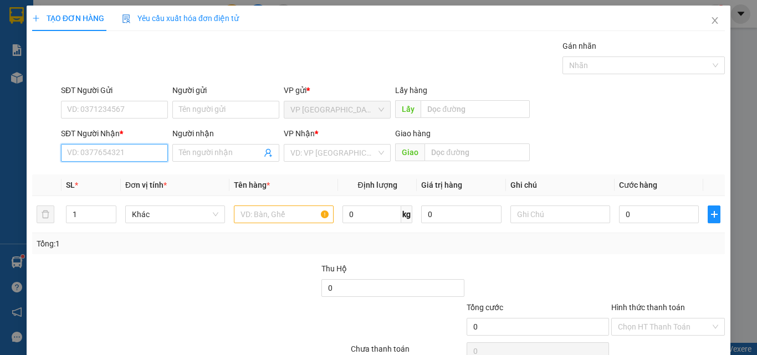
click at [110, 154] on input "SĐT Người Nhận *" at bounding box center [114, 153] width 107 height 18
click at [64, 154] on input "320" at bounding box center [114, 153] width 107 height 18
click at [206, 152] on input "Người nhận" at bounding box center [220, 153] width 83 height 12
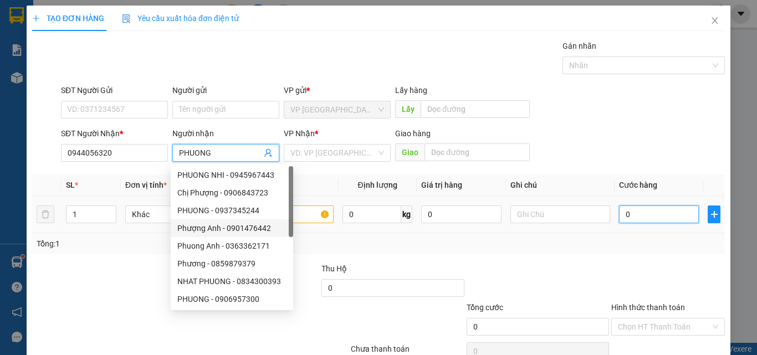
click at [638, 221] on input "0" at bounding box center [659, 215] width 80 height 18
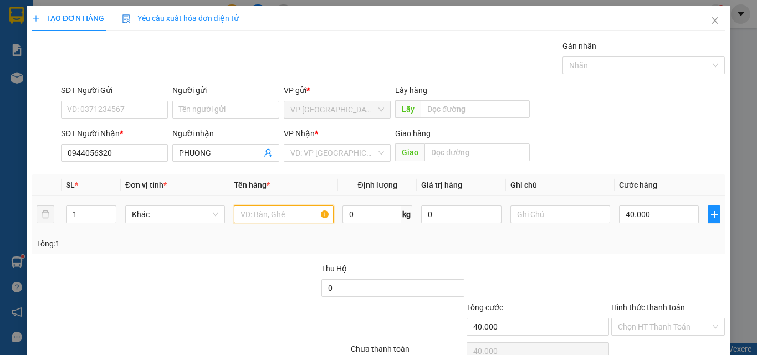
click at [283, 214] on input "text" at bounding box center [284, 215] width 100 height 18
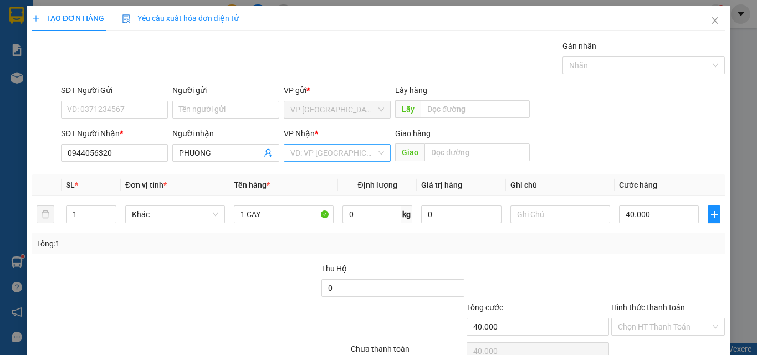
click at [315, 150] on input "search" at bounding box center [333, 153] width 86 height 17
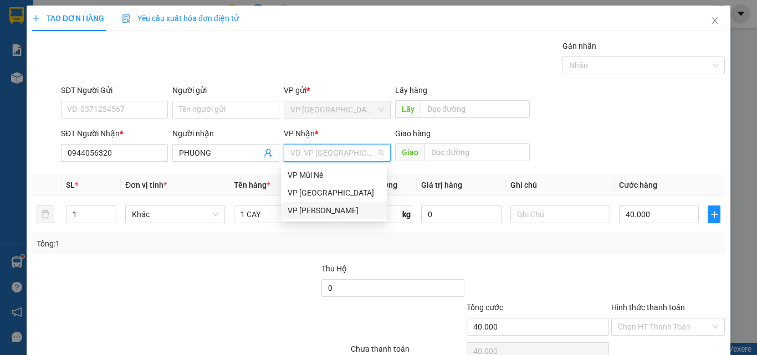
click at [322, 207] on div "VP [PERSON_NAME]" at bounding box center [334, 211] width 93 height 12
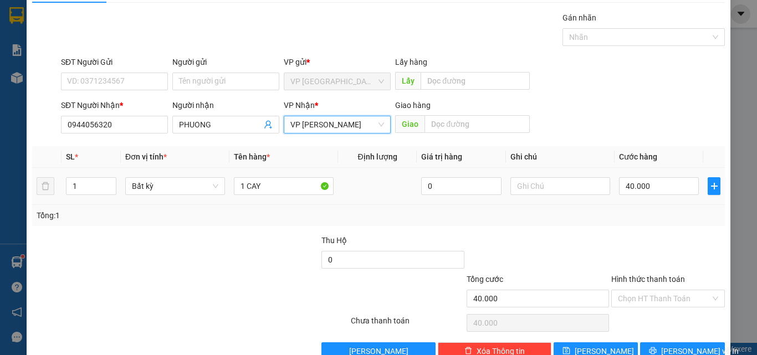
scroll to position [55, 0]
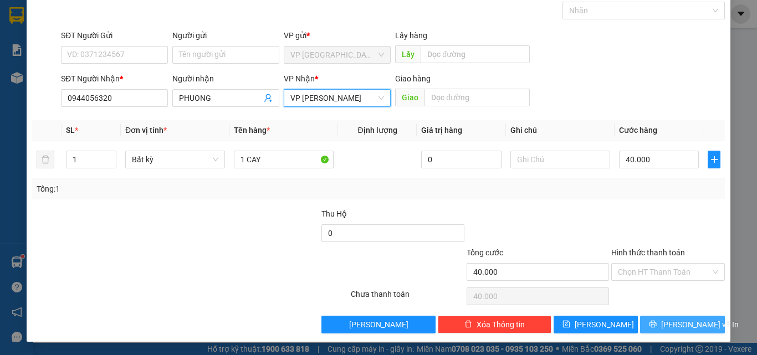
drag, startPoint x: 670, startPoint y: 324, endPoint x: 667, endPoint y: 315, distance: 9.8
click at [670, 323] on span "[PERSON_NAME] và In" at bounding box center [700, 325] width 78 height 12
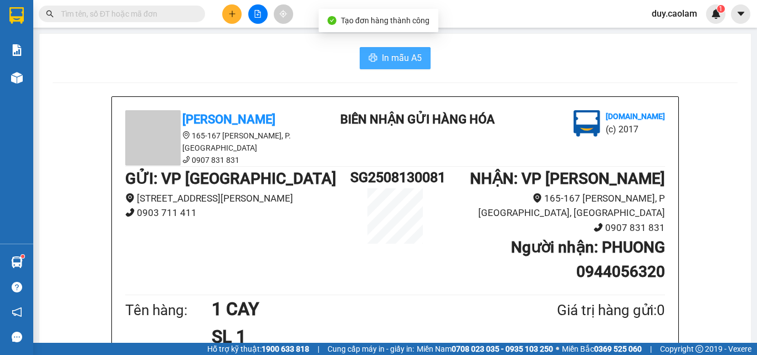
drag, startPoint x: 397, startPoint y: 62, endPoint x: 406, endPoint y: 51, distance: 13.8
click at [398, 59] on span "In mẫu A5" at bounding box center [402, 58] width 40 height 14
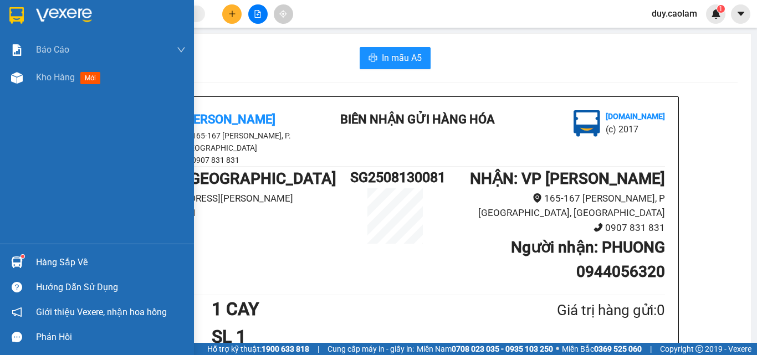
click at [29, 92] on div "Báo cáo BC Tiền NV thu được hàng ngày 2.0. Báo cáo dòng tiền (nhà xe) Báo cáo d…" at bounding box center [97, 140] width 194 height 208
click at [44, 76] on span "Kho hàng" at bounding box center [55, 77] width 39 height 11
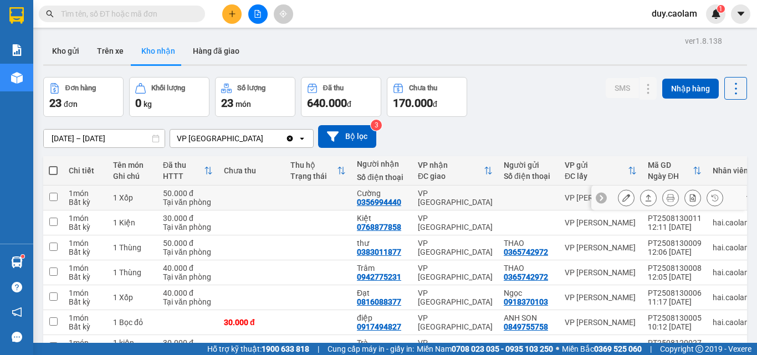
scroll to position [111, 0]
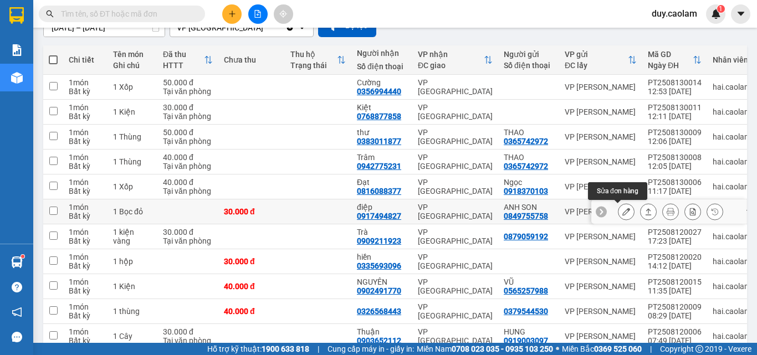
click at [622, 213] on icon at bounding box center [626, 212] width 8 height 8
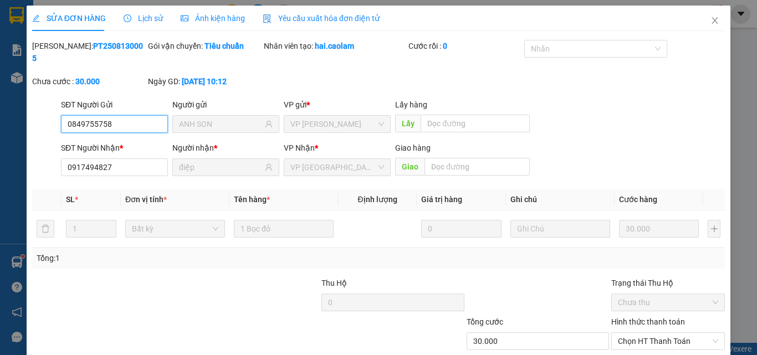
scroll to position [57, 0]
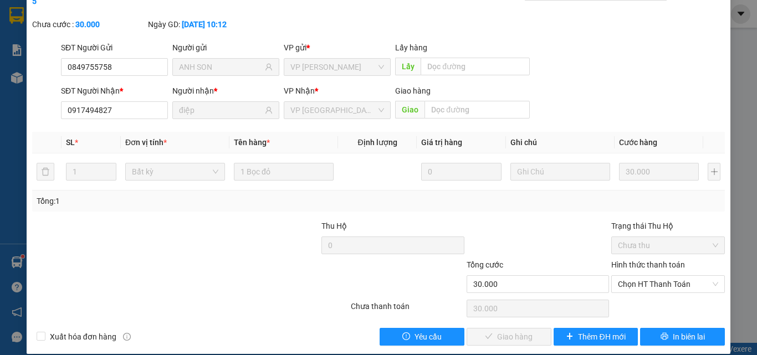
click at [662, 260] on label "Hình thức thanh toán" at bounding box center [648, 264] width 74 height 9
click at [662, 276] on input "Hình thức thanh toán" at bounding box center [664, 284] width 93 height 17
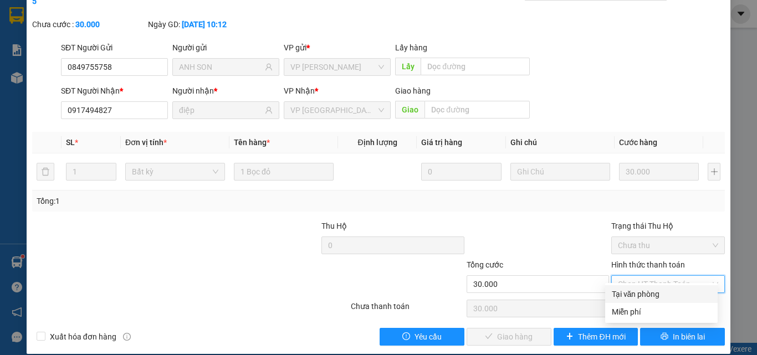
drag, startPoint x: 656, startPoint y: 286, endPoint x: 640, endPoint y: 297, distance: 19.1
click at [655, 288] on div "Tại văn phòng" at bounding box center [661, 294] width 113 height 18
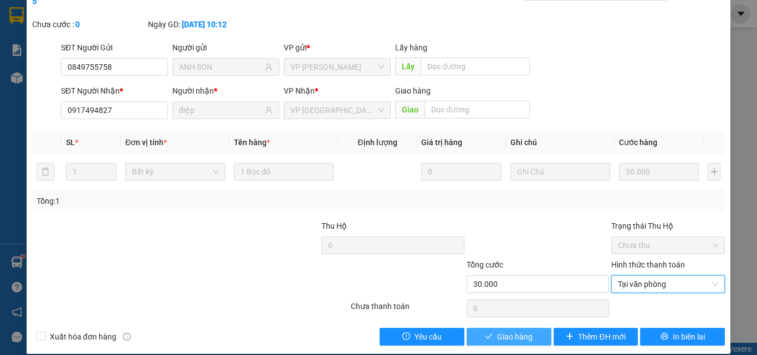
click at [503, 331] on span "Giao hàng" at bounding box center [514, 337] width 35 height 12
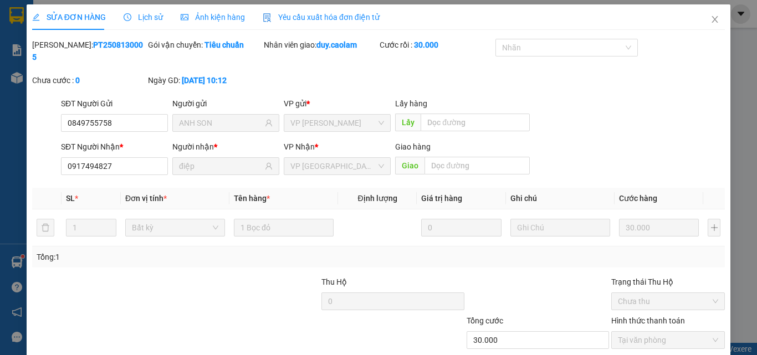
scroll to position [0, 0]
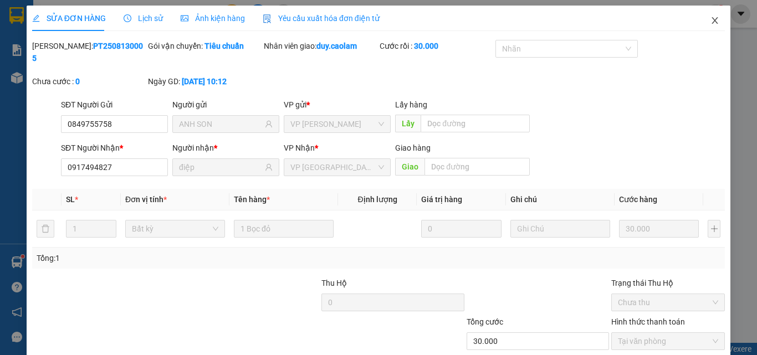
click at [711, 18] on icon "close" at bounding box center [715, 20] width 9 height 9
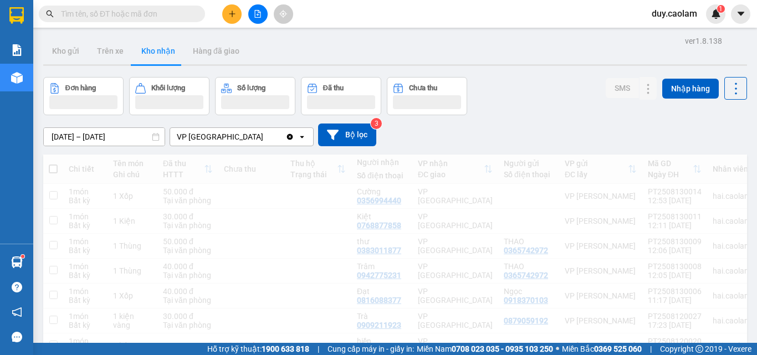
click at [229, 24] on div "Kết quả tìm kiếm ( 0 ) Bộ lọc No Data duy.caolam 1" at bounding box center [378, 14] width 757 height 28
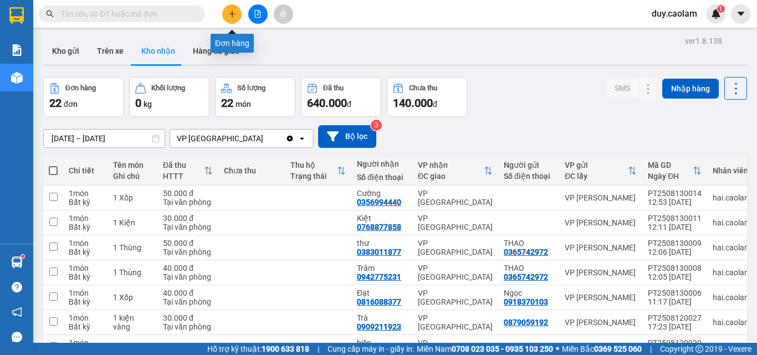
click at [232, 17] on icon "plus" at bounding box center [232, 14] width 8 height 8
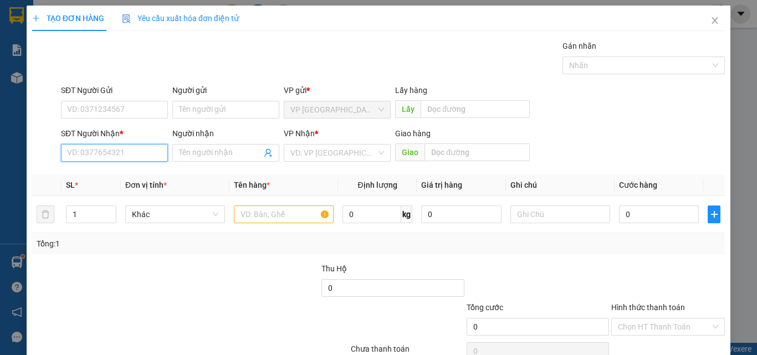
click at [126, 155] on input "SĐT Người Nhận *" at bounding box center [114, 153] width 107 height 18
click at [208, 159] on input "Người nhận" at bounding box center [220, 153] width 83 height 12
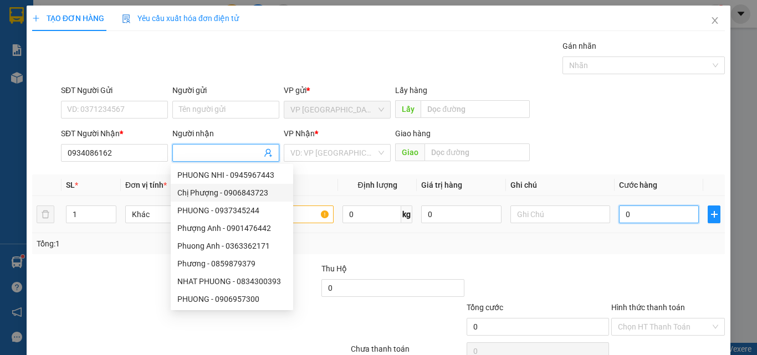
click at [645, 213] on input "0" at bounding box center [659, 215] width 80 height 18
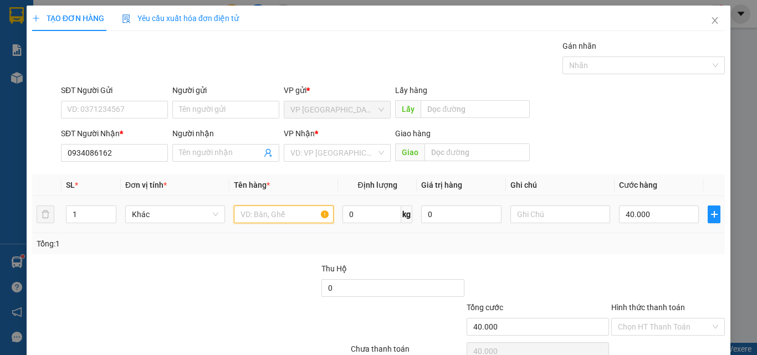
click at [275, 215] on input "text" at bounding box center [284, 215] width 100 height 18
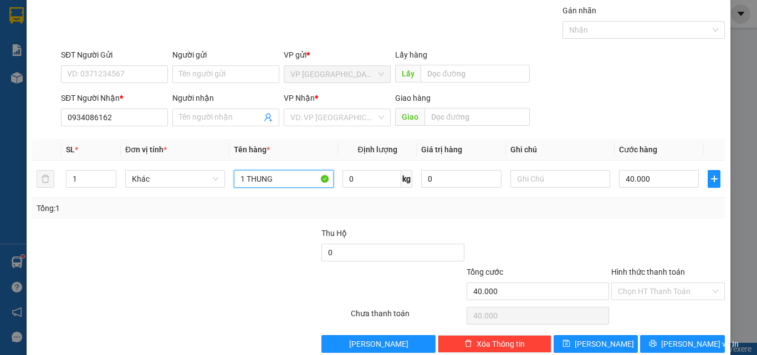
scroll to position [55, 0]
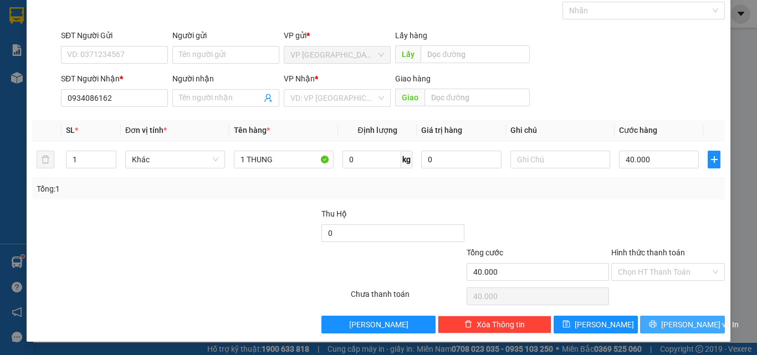
click at [680, 319] on button "[PERSON_NAME] và In" at bounding box center [682, 325] width 85 height 18
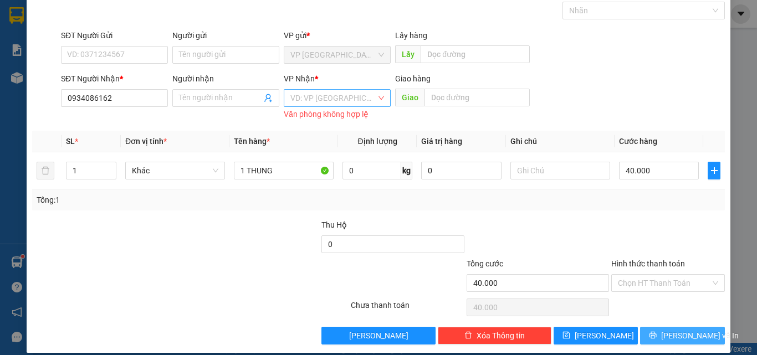
click at [319, 89] on div "VD: VP [GEOGRAPHIC_DATA]" at bounding box center [337, 98] width 107 height 18
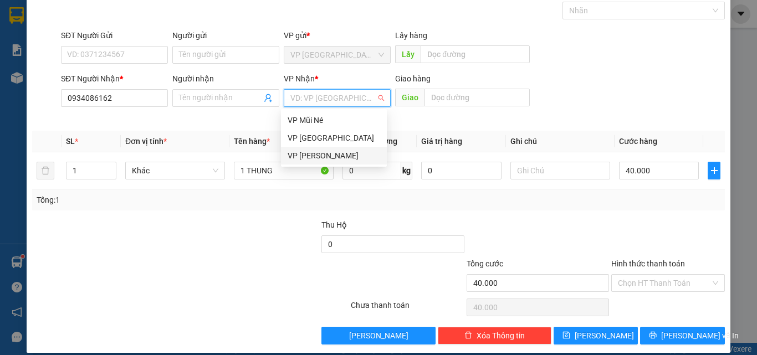
click at [336, 151] on div "VP [PERSON_NAME]" at bounding box center [334, 156] width 93 height 12
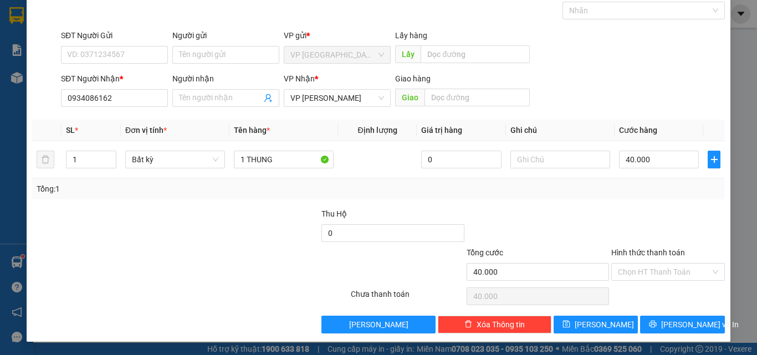
click at [664, 337] on div "TẠO ĐƠN HÀNG Yêu cầu xuất hóa đơn điện tử Transit Pickup Surcharge Ids Transit …" at bounding box center [379, 146] width 704 height 391
click at [665, 320] on button "[PERSON_NAME] và In" at bounding box center [682, 325] width 85 height 18
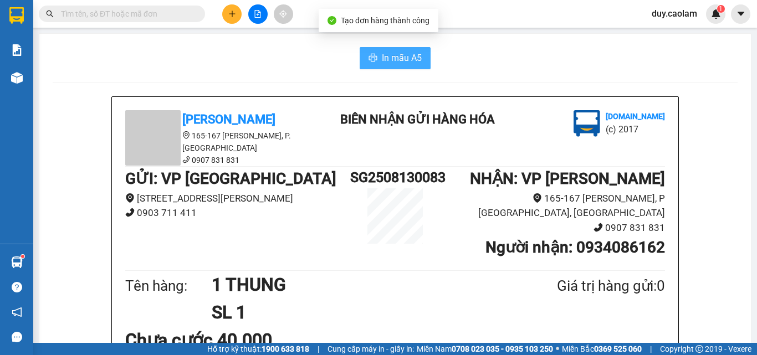
click at [393, 50] on button "In mẫu A5" at bounding box center [395, 58] width 71 height 22
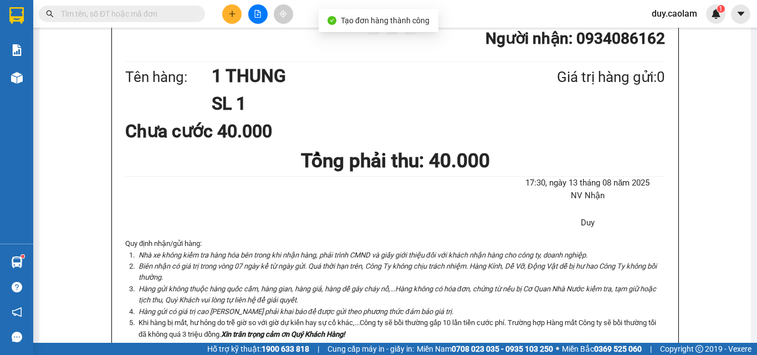
scroll to position [166, 0]
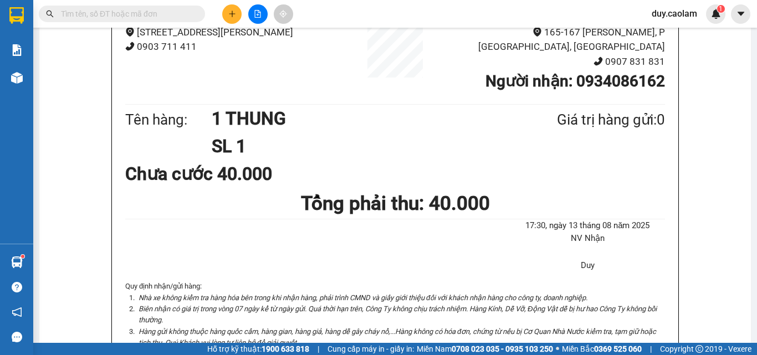
click at [232, 13] on icon "plus" at bounding box center [232, 14] width 8 height 8
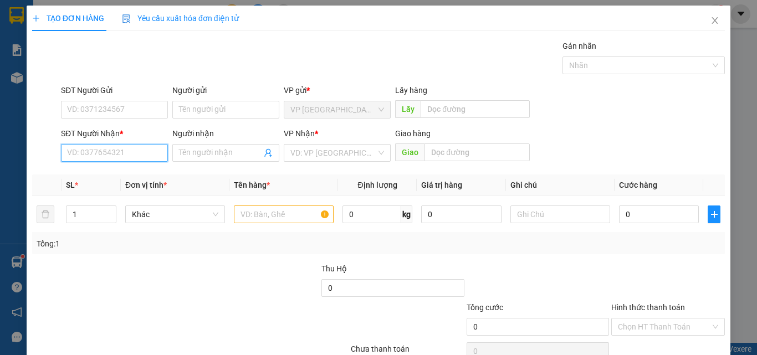
click at [110, 152] on input "SĐT Người Nhận *" at bounding box center [114, 153] width 107 height 18
click at [711, 22] on icon "close" at bounding box center [715, 20] width 9 height 9
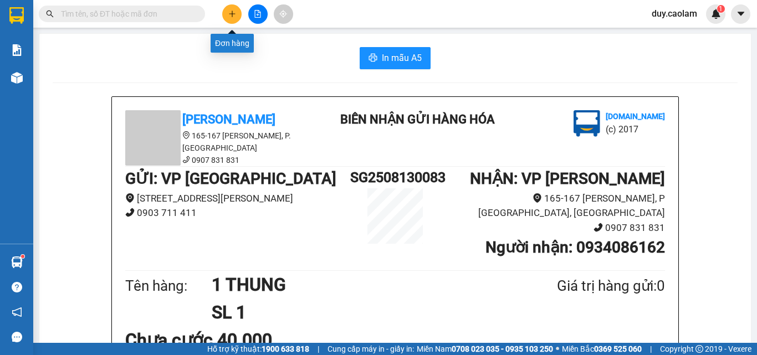
click at [236, 16] on icon "plus" at bounding box center [232, 14] width 8 height 8
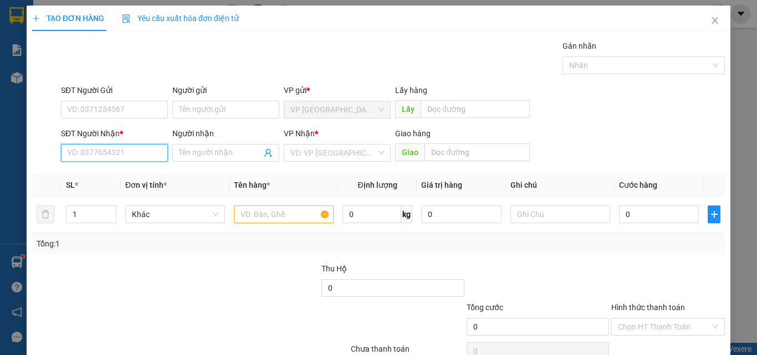
click at [124, 157] on input "SĐT Người Nhận *" at bounding box center [114, 153] width 107 height 18
click at [132, 169] on div "0859755795 - TRUONG" at bounding box center [113, 175] width 106 height 18
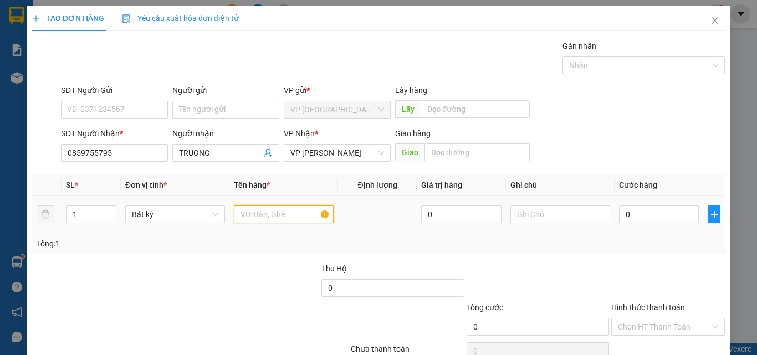
click at [266, 218] on input "text" at bounding box center [284, 215] width 100 height 18
click at [625, 216] on input "0" at bounding box center [659, 215] width 80 height 18
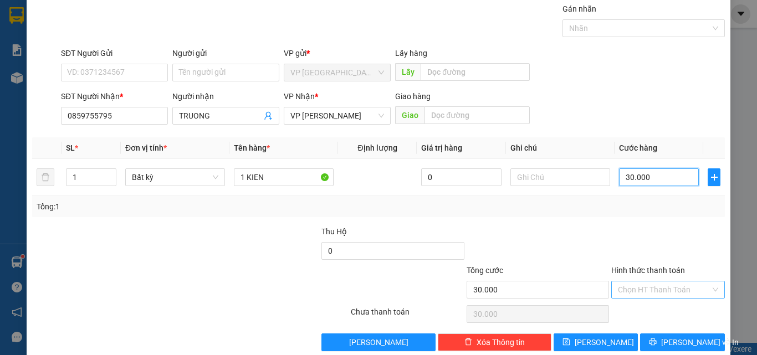
scroll to position [55, 0]
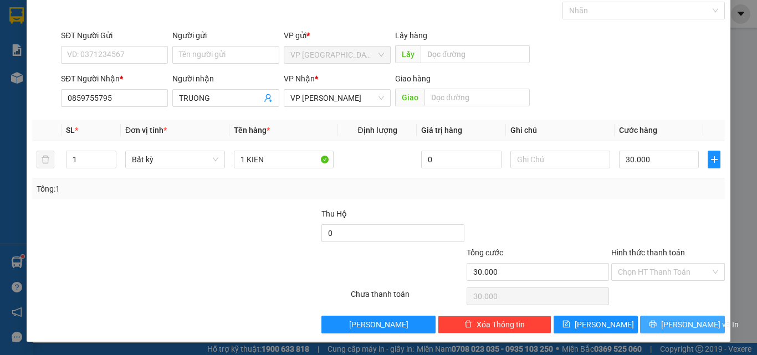
click at [659, 319] on button "[PERSON_NAME] và In" at bounding box center [682, 325] width 85 height 18
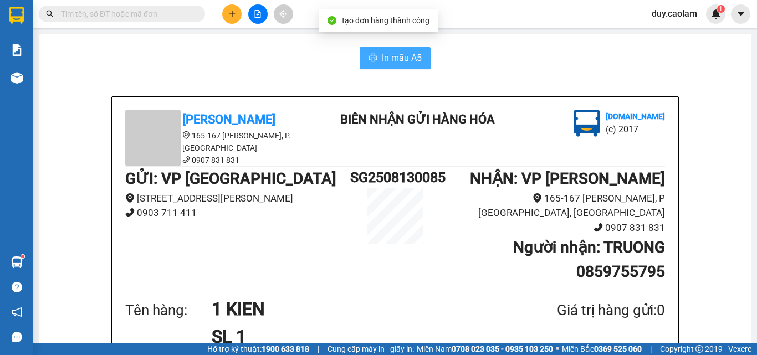
click at [382, 58] on span "In mẫu A5" at bounding box center [402, 58] width 40 height 14
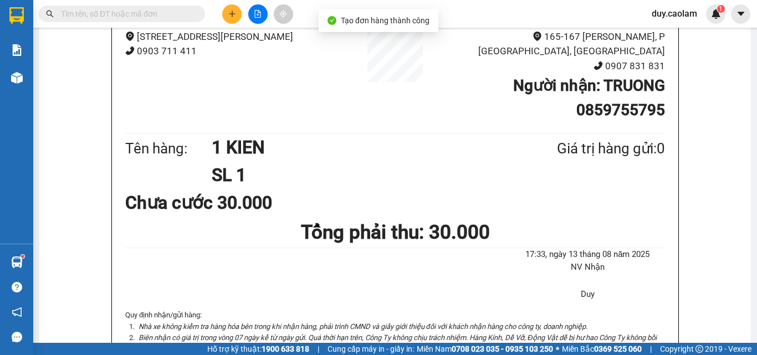
scroll to position [222, 0]
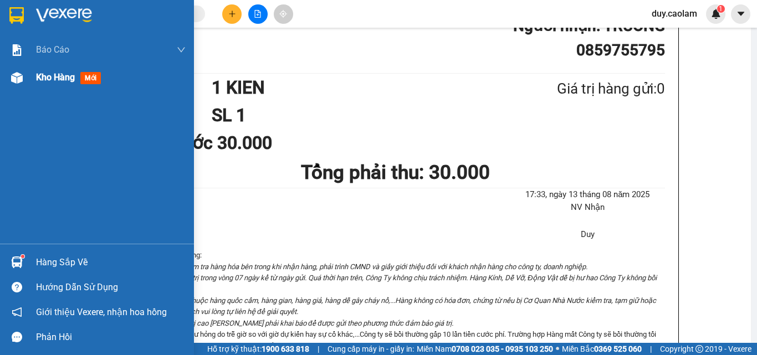
click at [19, 81] on img at bounding box center [17, 78] width 12 height 12
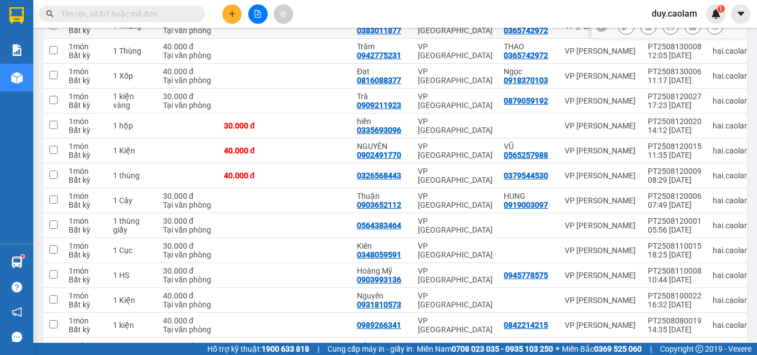
click at [624, 36] on button at bounding box center [627, 26] width 16 height 19
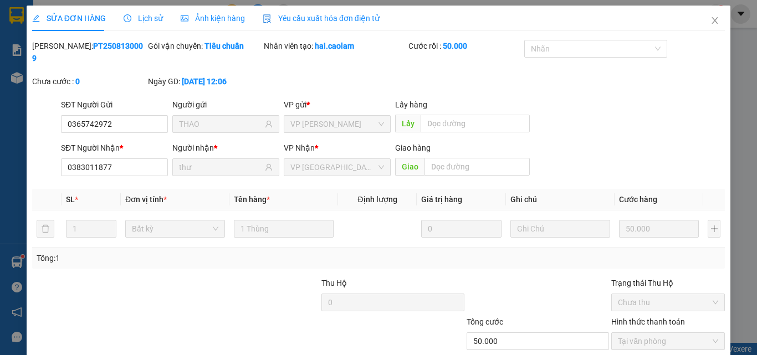
click at [712, 22] on icon "close" at bounding box center [715, 20] width 6 height 7
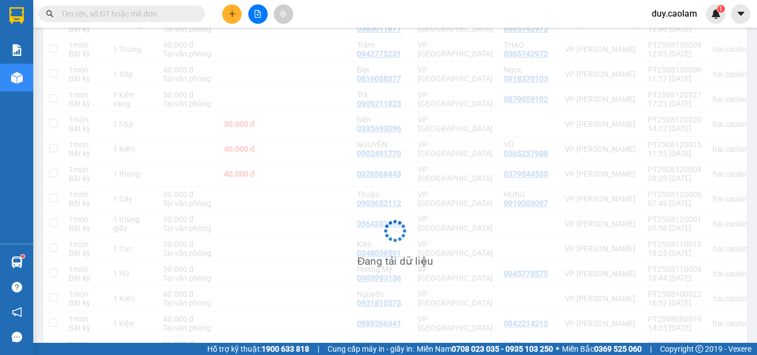
click at [227, 13] on button at bounding box center [231, 13] width 19 height 19
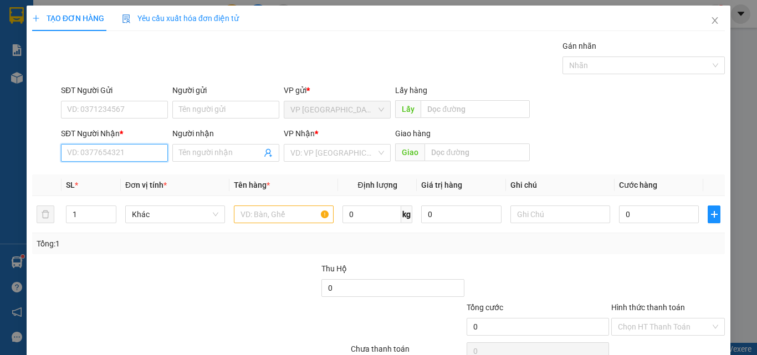
click at [139, 155] on input "SĐT Người Nhận *" at bounding box center [114, 153] width 107 height 18
click at [94, 147] on input "778" at bounding box center [114, 153] width 107 height 18
click at [135, 156] on input "778" at bounding box center [114, 153] width 107 height 18
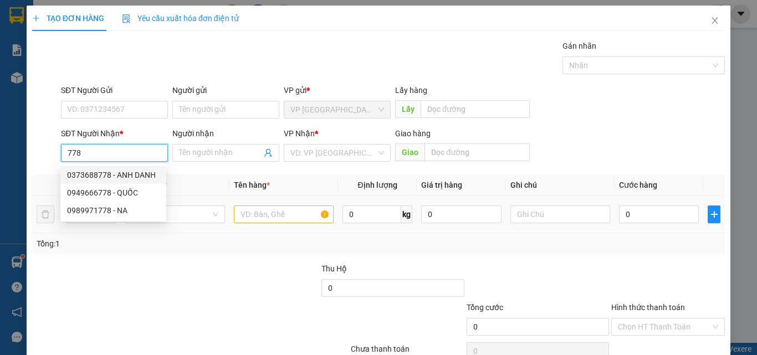
drag, startPoint x: 120, startPoint y: 177, endPoint x: 270, endPoint y: 214, distance: 154.7
click at [120, 177] on div "0373688778 - ANH DANH" at bounding box center [113, 175] width 93 height 12
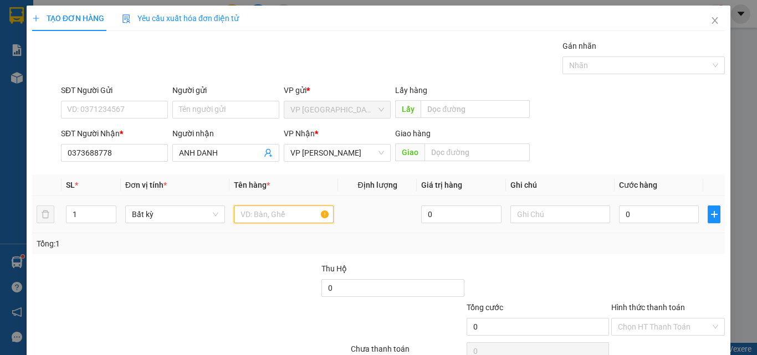
click at [292, 213] on input "text" at bounding box center [284, 215] width 100 height 18
click at [629, 214] on input "0" at bounding box center [659, 215] width 80 height 18
drag, startPoint x: 656, startPoint y: 322, endPoint x: 649, endPoint y: 301, distance: 22.1
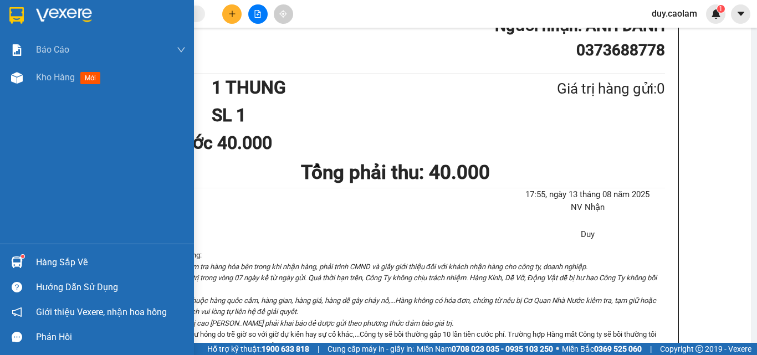
click at [23, 95] on div "Báo cáo BC Tiền NV thu được hàng ngày 2.0. Báo cáo dòng tiền (nhà xe) Báo cáo d…" at bounding box center [97, 140] width 194 height 208
click at [40, 76] on span "Kho hàng" at bounding box center [55, 77] width 39 height 11
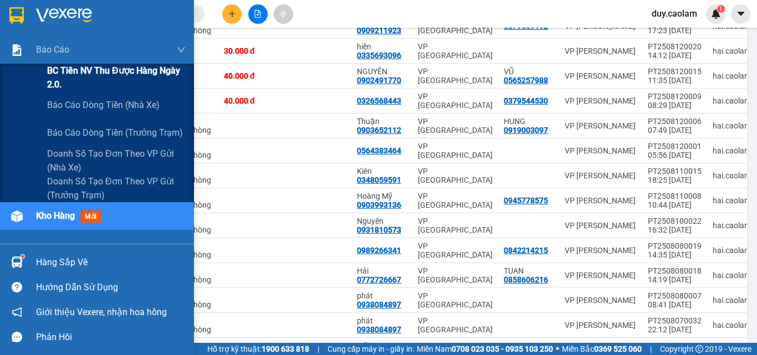
click at [65, 66] on span "BC Tiền NV thu được hàng ngày 2.0." at bounding box center [116, 78] width 139 height 28
